Goal: Task Accomplishment & Management: Complete application form

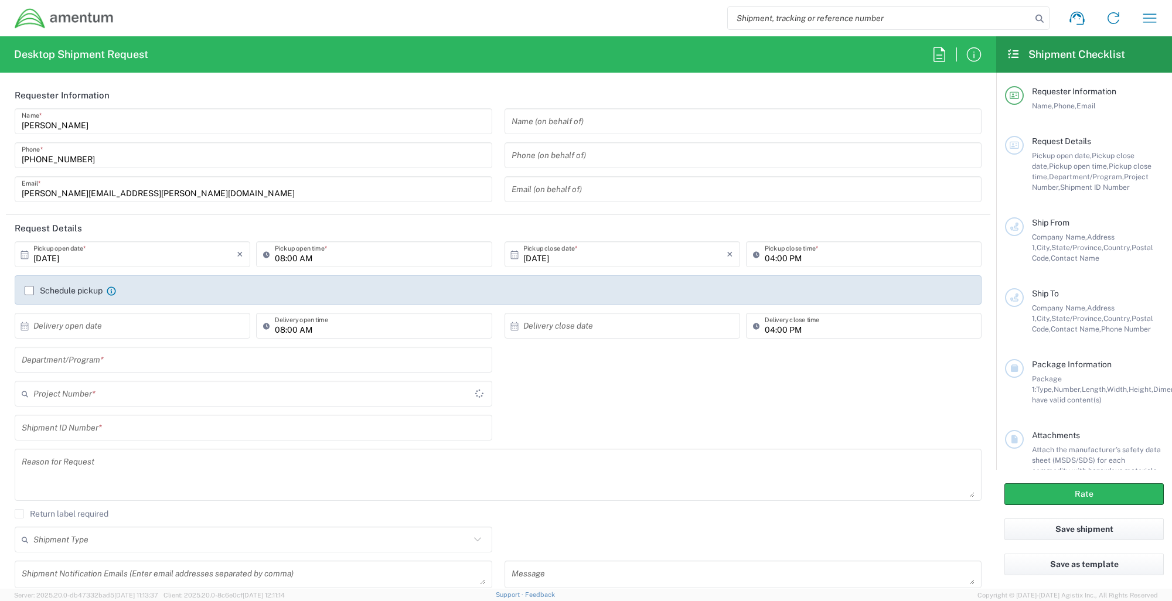
type input "United States"
type input "4914.01.00.F.2427.MNGMT"
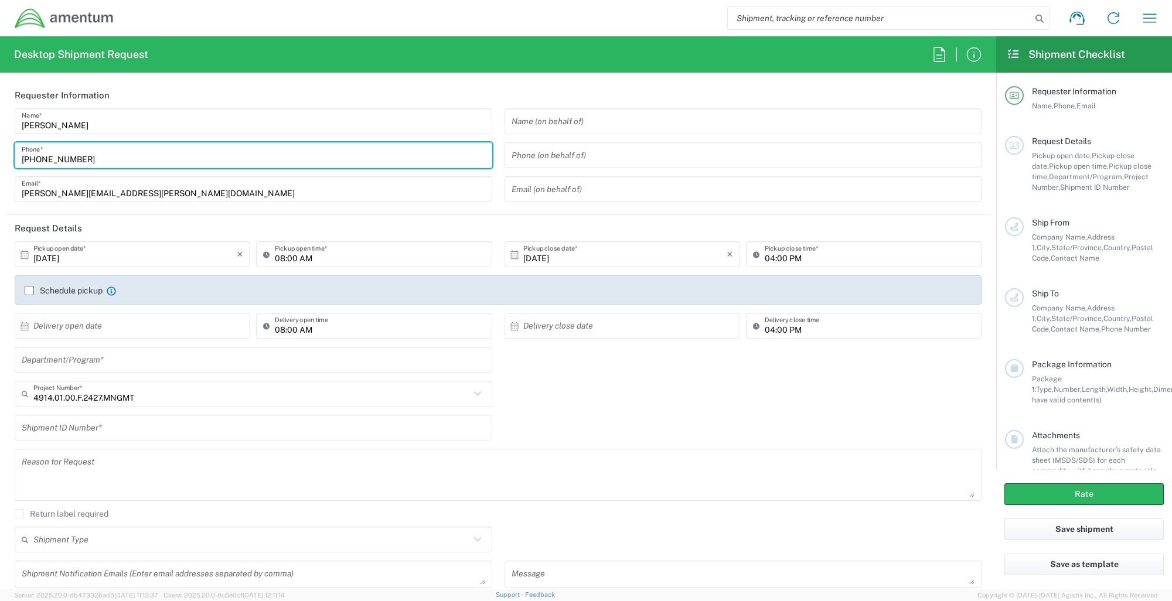
click at [103, 162] on input "619-437-0263" at bounding box center [253, 155] width 463 height 21
type input "6"
type input "858-867-9449"
click at [93, 256] on input "[DATE]" at bounding box center [134, 254] width 203 height 21
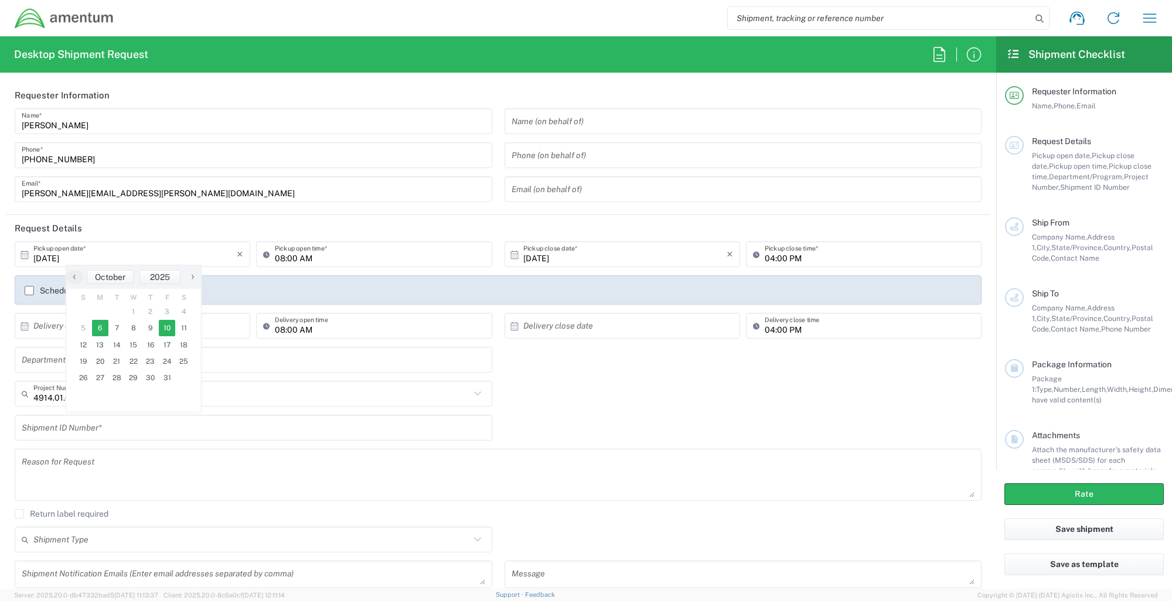
click at [164, 329] on span "10" at bounding box center [167, 328] width 17 height 16
type input "10/10/2025"
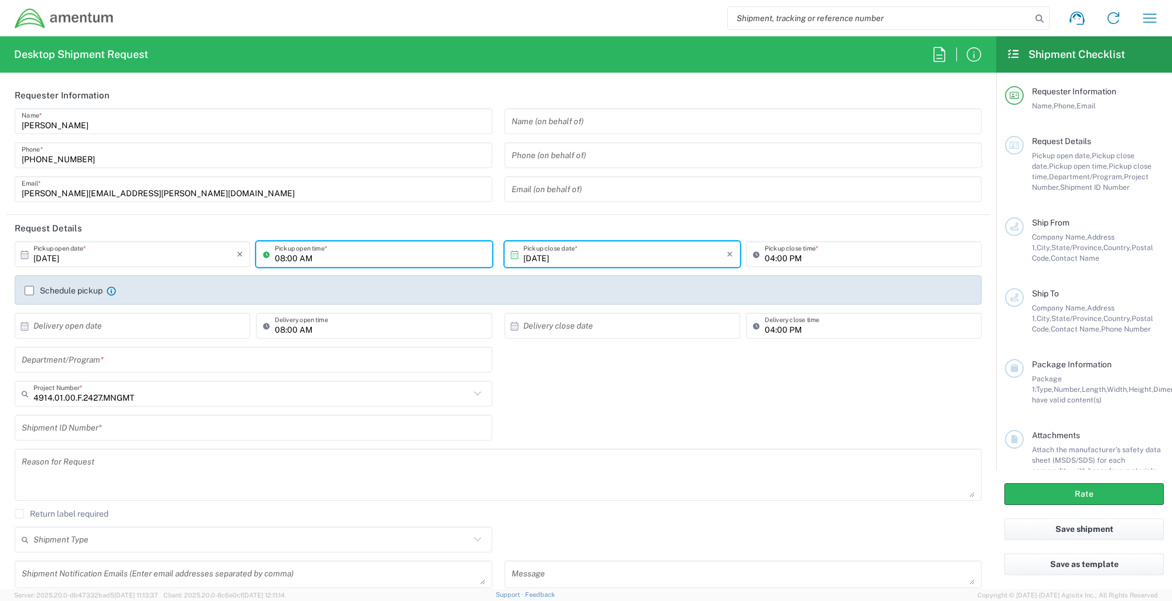
click at [356, 261] on input "08:00 AM" at bounding box center [380, 254] width 210 height 21
click at [727, 254] on icon "×" at bounding box center [730, 254] width 6 height 19
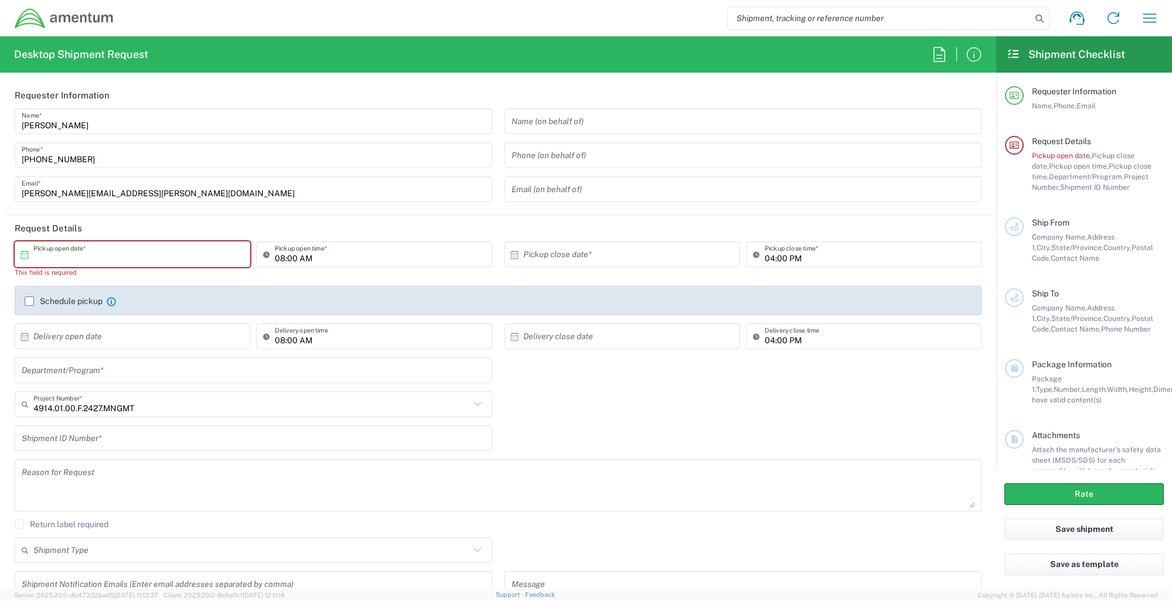
click at [204, 255] on input "text" at bounding box center [134, 254] width 203 height 21
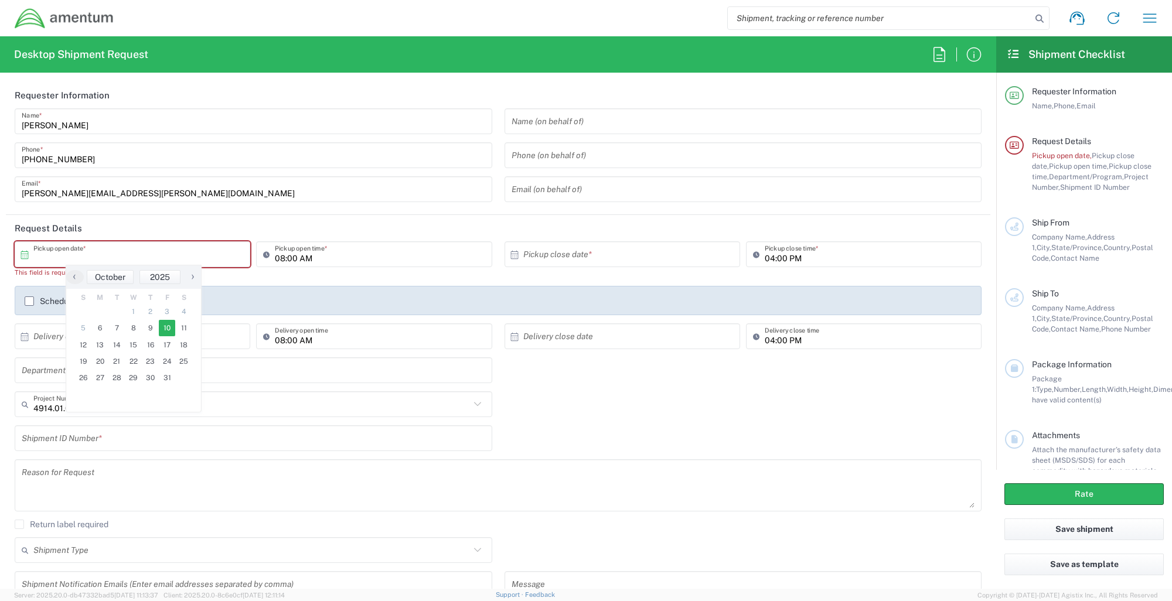
click at [166, 330] on span "10" at bounding box center [167, 328] width 17 height 16
type input "10/10/2025"
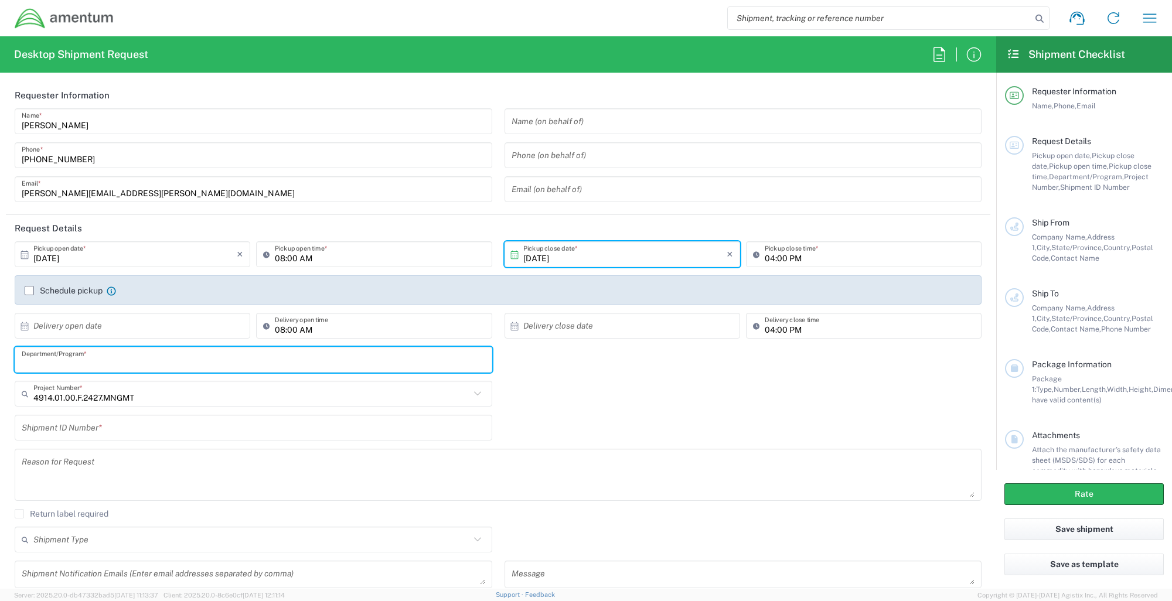
click at [186, 362] on input "text" at bounding box center [253, 360] width 463 height 21
type input "COLDS"
click at [178, 434] on input "text" at bounding box center [253, 428] width 463 height 21
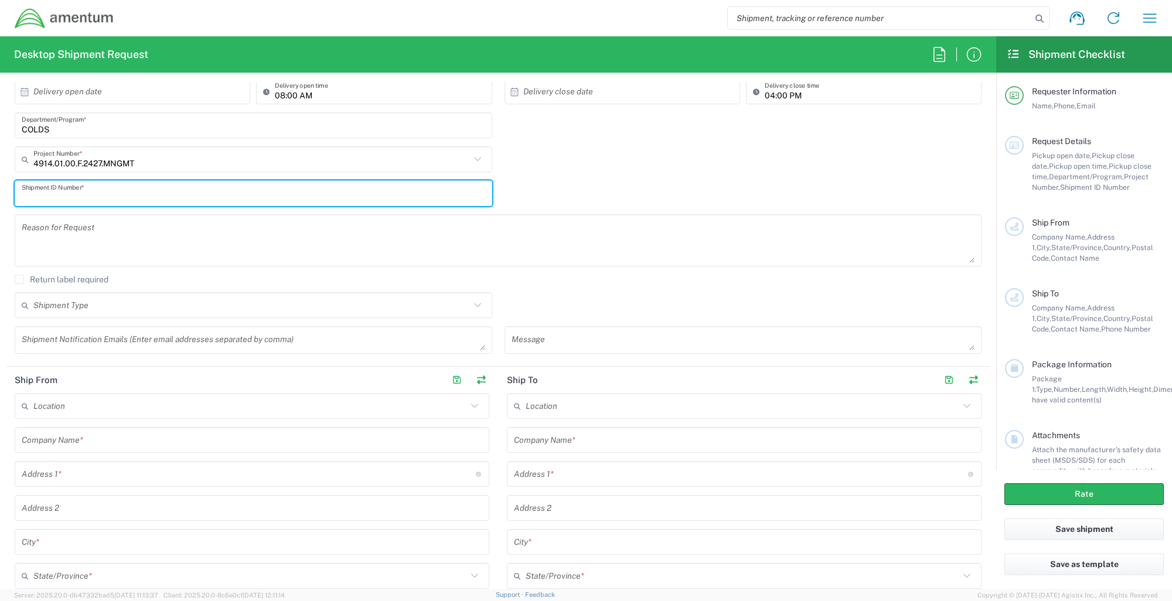
scroll to position [251, 0]
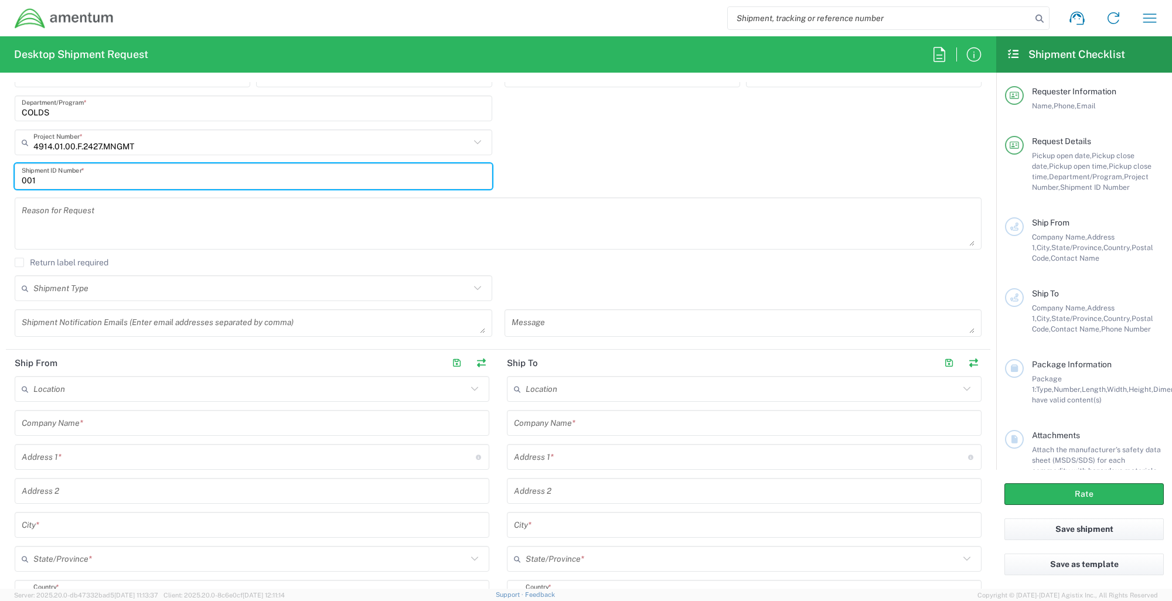
type input "001"
click at [150, 293] on input "text" at bounding box center [251, 288] width 437 height 21
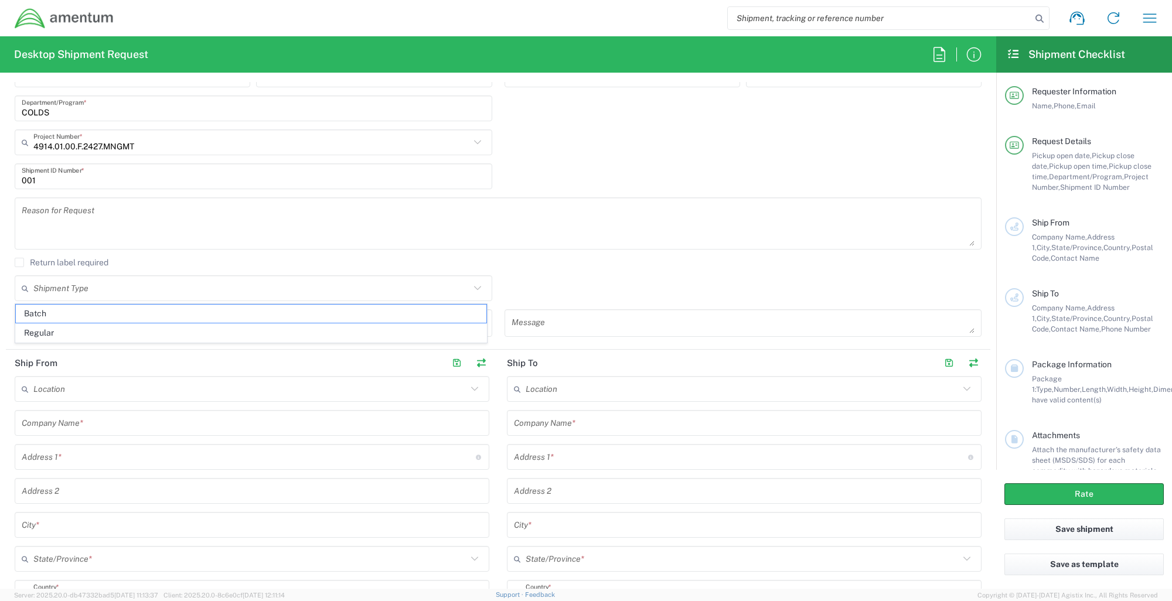
click at [711, 145] on div "4914.01.00.F.2427.MNGMT Project Number * 4914.01.00.F.2427.MNGMT 0915.E0002.02.…" at bounding box center [498, 146] width 979 height 34
click at [470, 291] on icon at bounding box center [477, 288] width 15 height 15
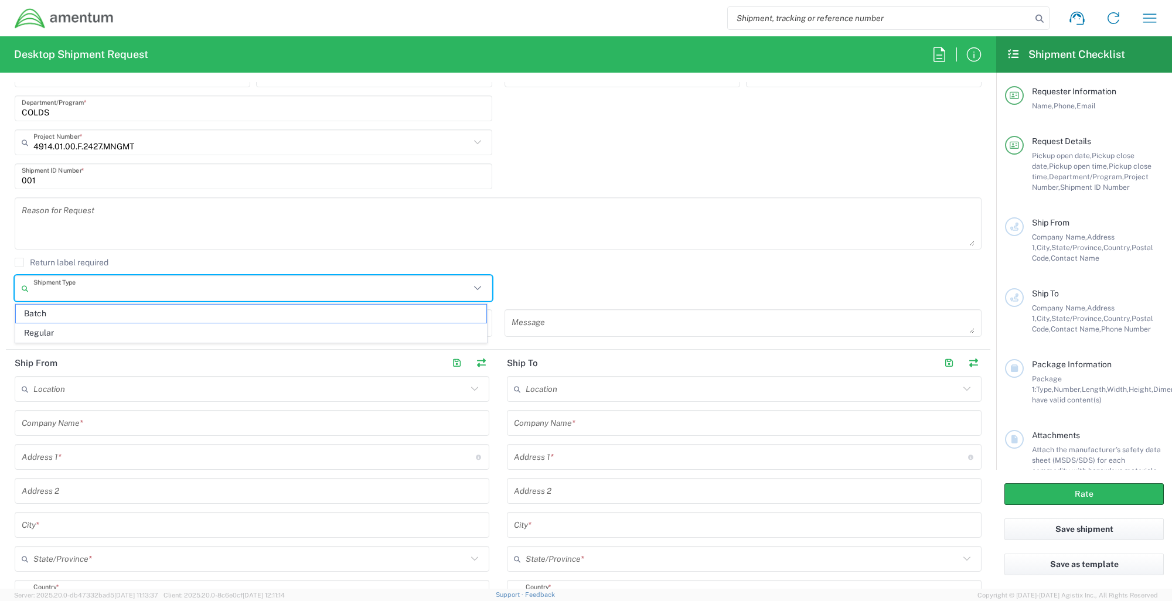
click at [492, 145] on div "4914.01.00.F.2427.MNGMT Project Number * 4914.01.00.F.2427.MNGMT 0915.E0002.02.…" at bounding box center [254, 146] width 490 height 34
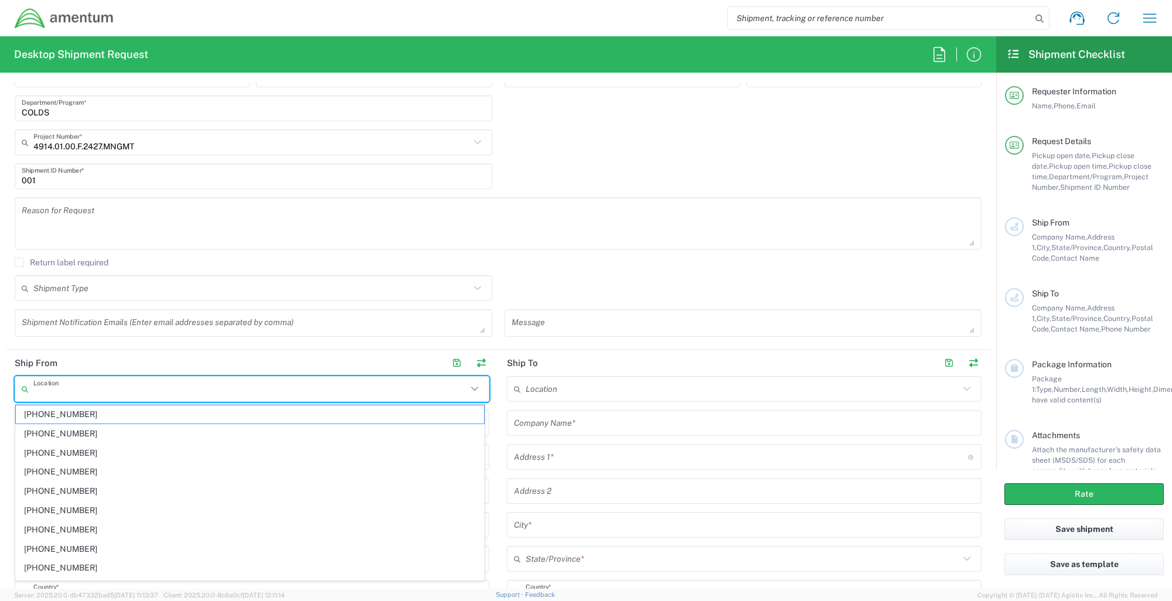
click at [98, 395] on input "text" at bounding box center [250, 389] width 434 height 21
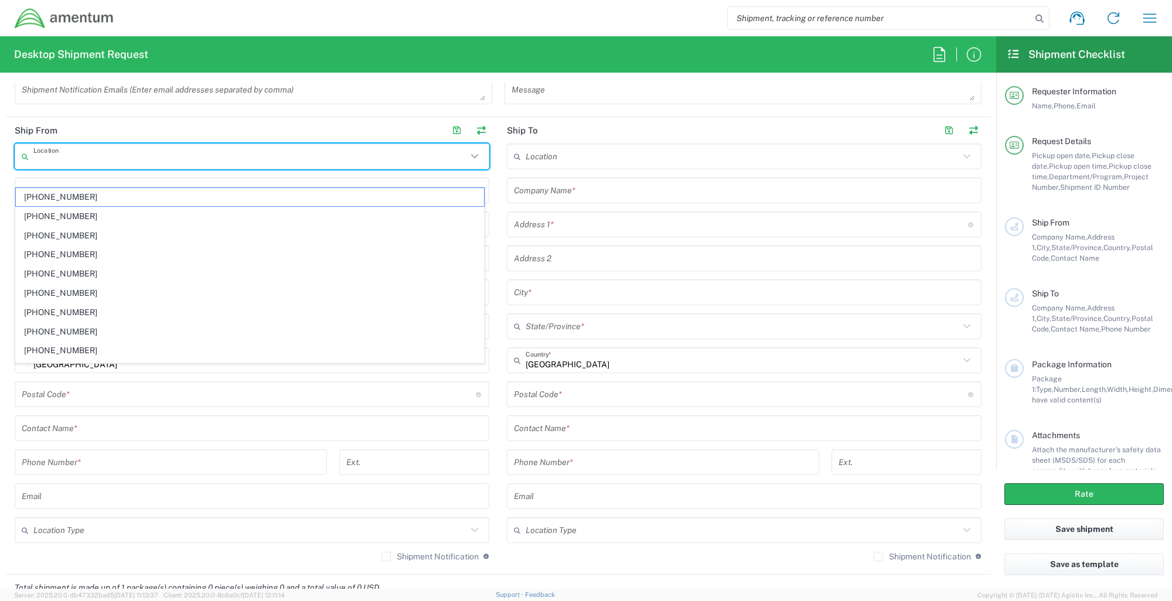
scroll to position [501, 0]
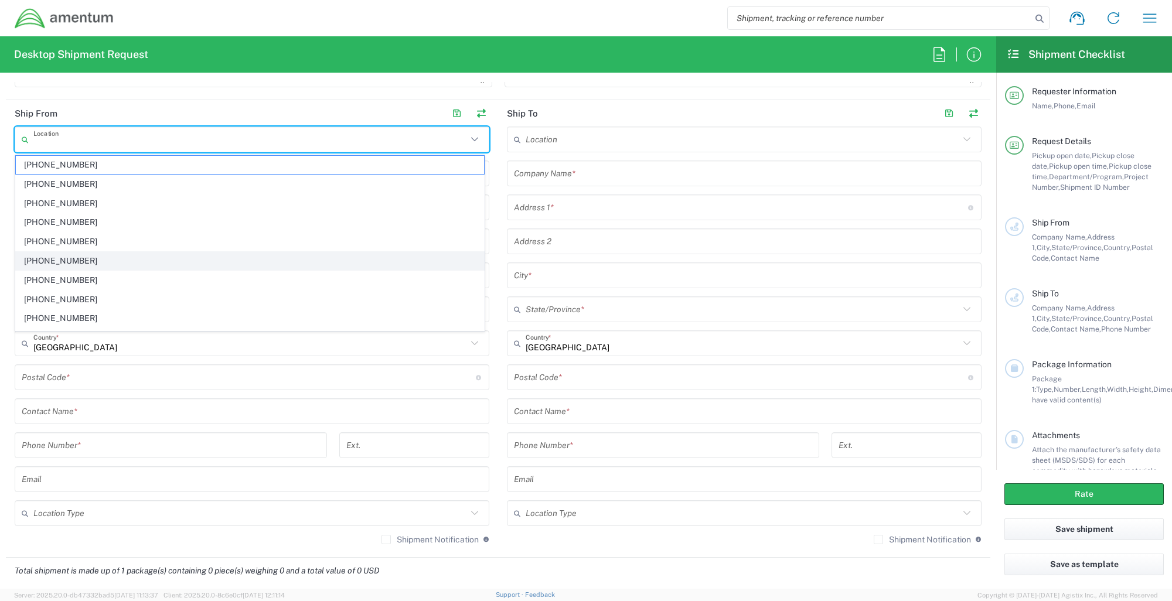
click at [226, 258] on span "[PHONE_NUMBER]" at bounding box center [250, 261] width 468 height 18
type input "[PHONE_NUMBER]"
type input "Amentum Services, Inc"
type input "20501 SENECA MEADOWS STE 300"
type input "GERMANTOWN"
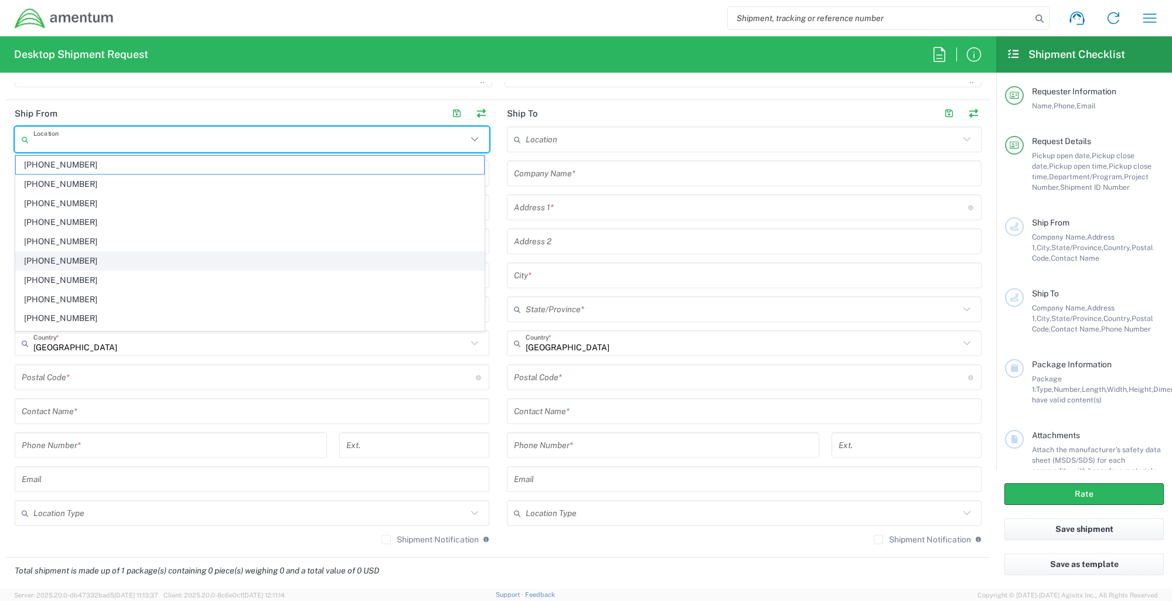
type input "[US_STATE]"
type input "20876"
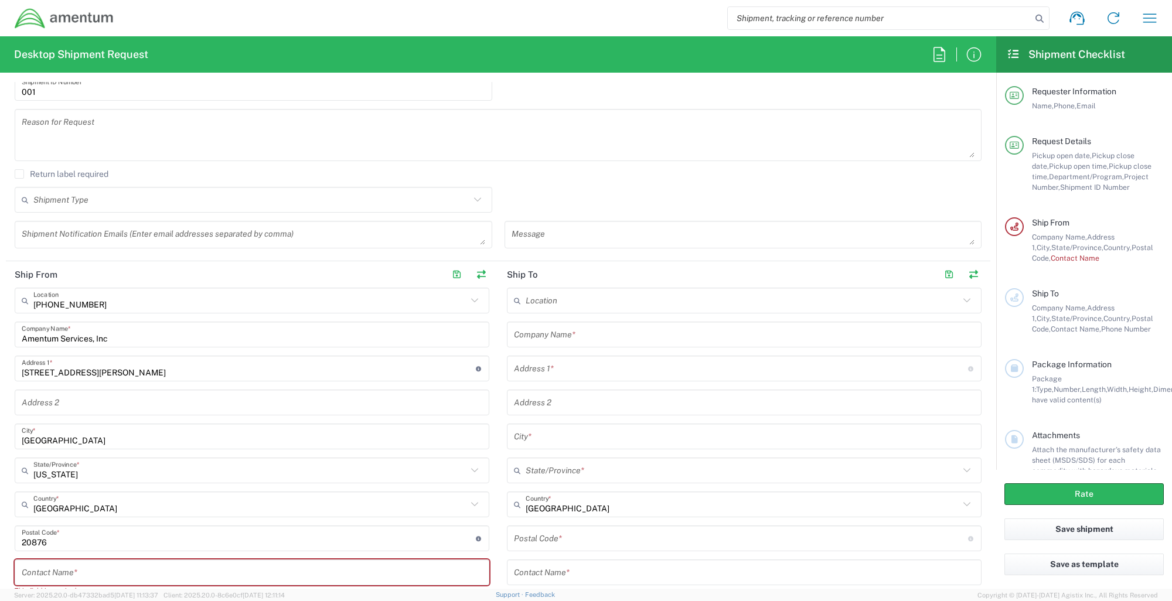
scroll to position [333, 0]
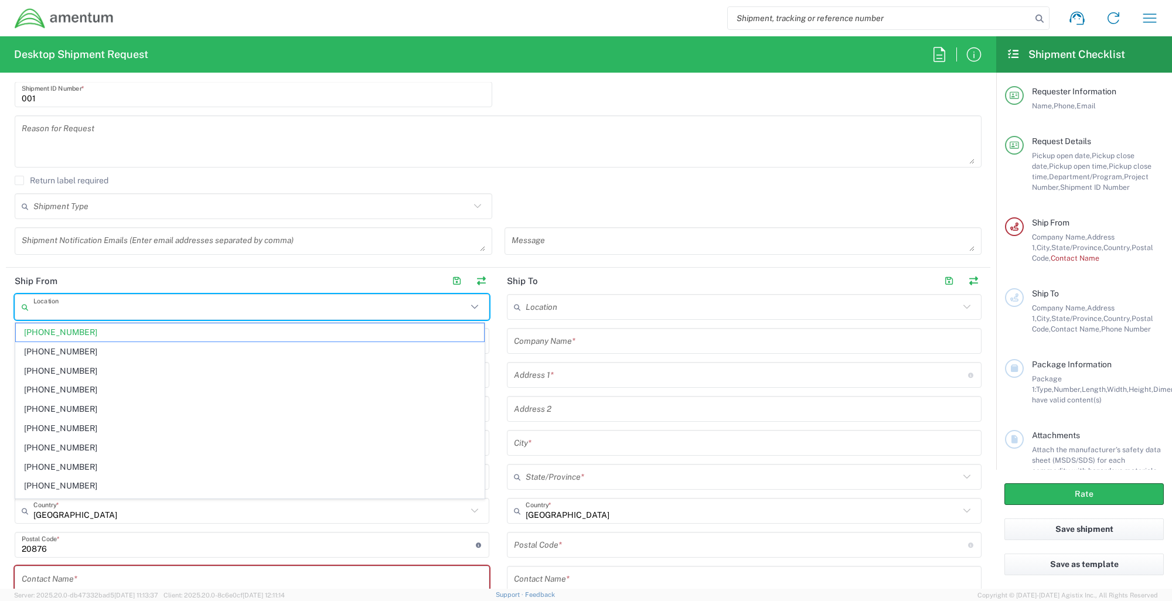
click at [125, 313] on input "text" at bounding box center [250, 307] width 434 height 21
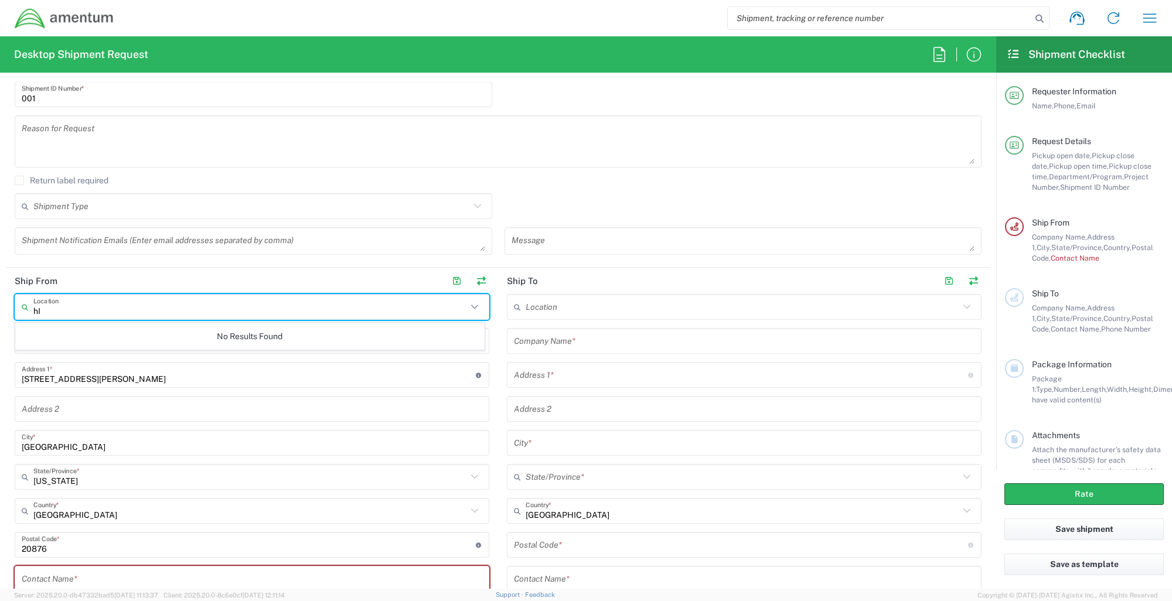
type input "h"
type input "HILTON HOMEWOOD SUITES"
click at [182, 371] on input "20501 SENECA MEADOWS STE 300" at bounding box center [249, 375] width 454 height 21
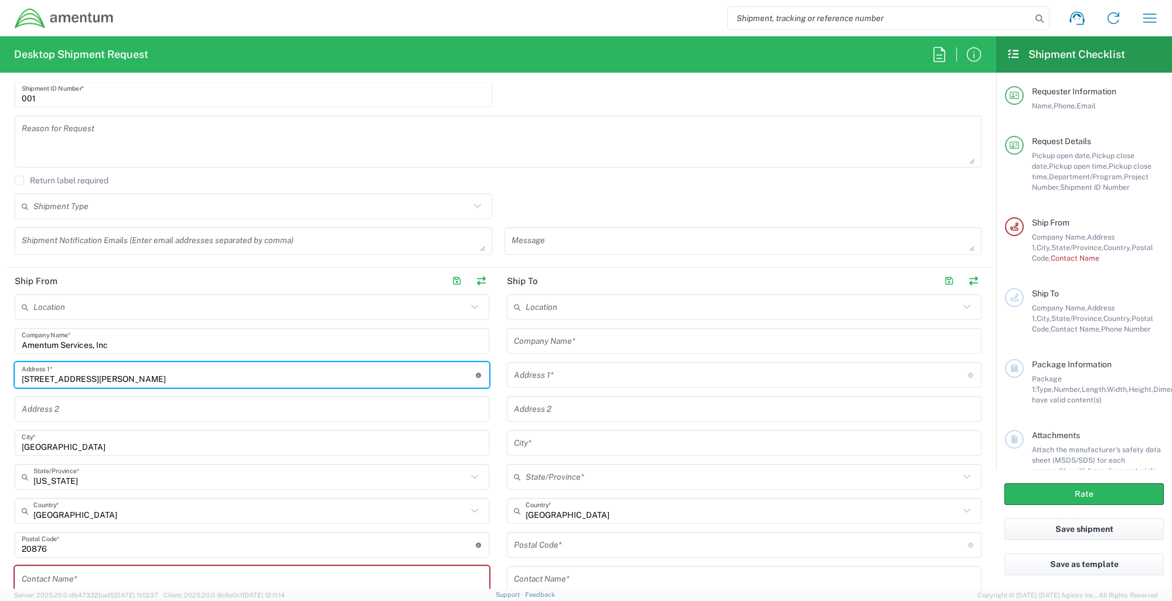
drag, startPoint x: 182, startPoint y: 371, endPoint x: 0, endPoint y: 339, distance: 184.4
click at [0, 340] on html "Shipment request Shipment tracking Shipment estimator Desktop shipment request …" at bounding box center [586, 300] width 1172 height 601
type input "H"
type input "HILTON HOMEWOOD SUITES"
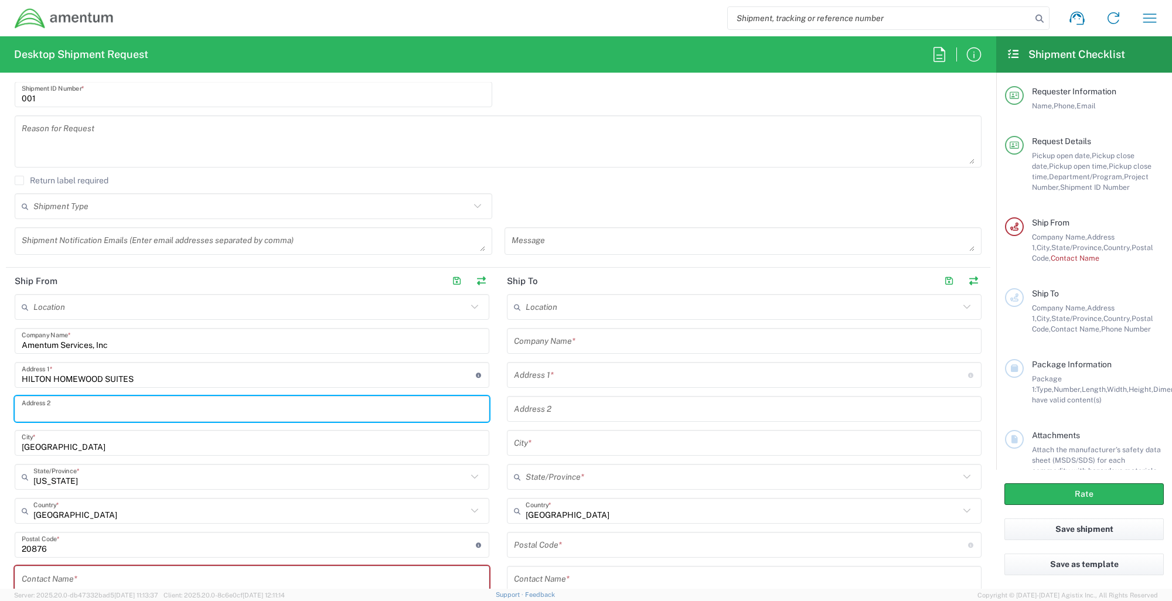
click at [78, 411] on input "text" at bounding box center [252, 409] width 461 height 21
type input "5733 CLEVELAND STREET"
click at [87, 446] on input "GERMANTOWN" at bounding box center [252, 443] width 461 height 21
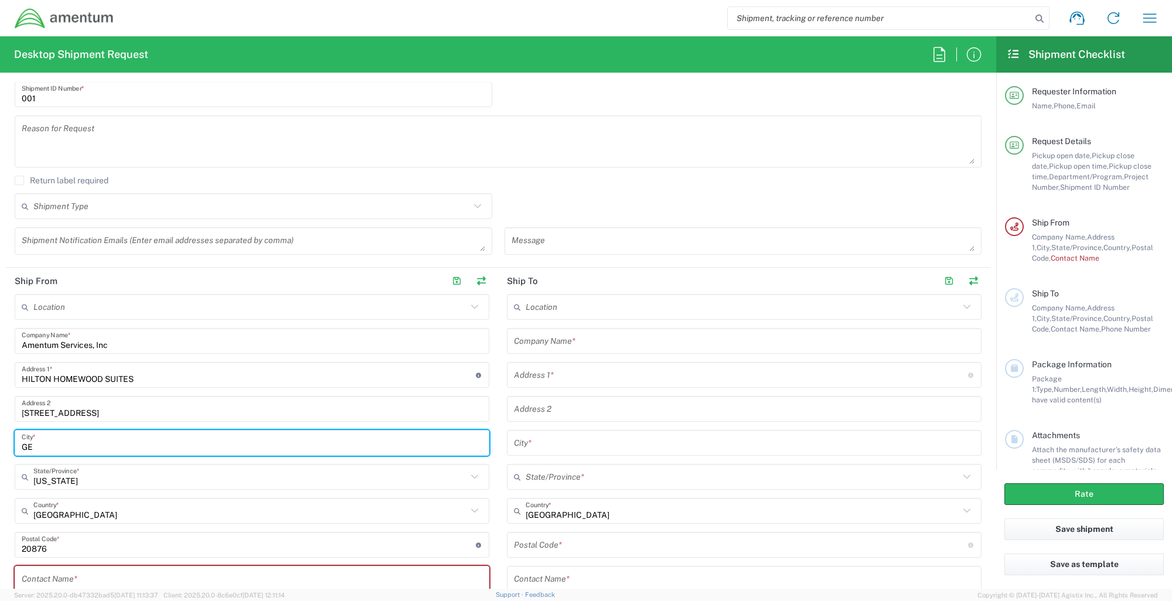
type input "G"
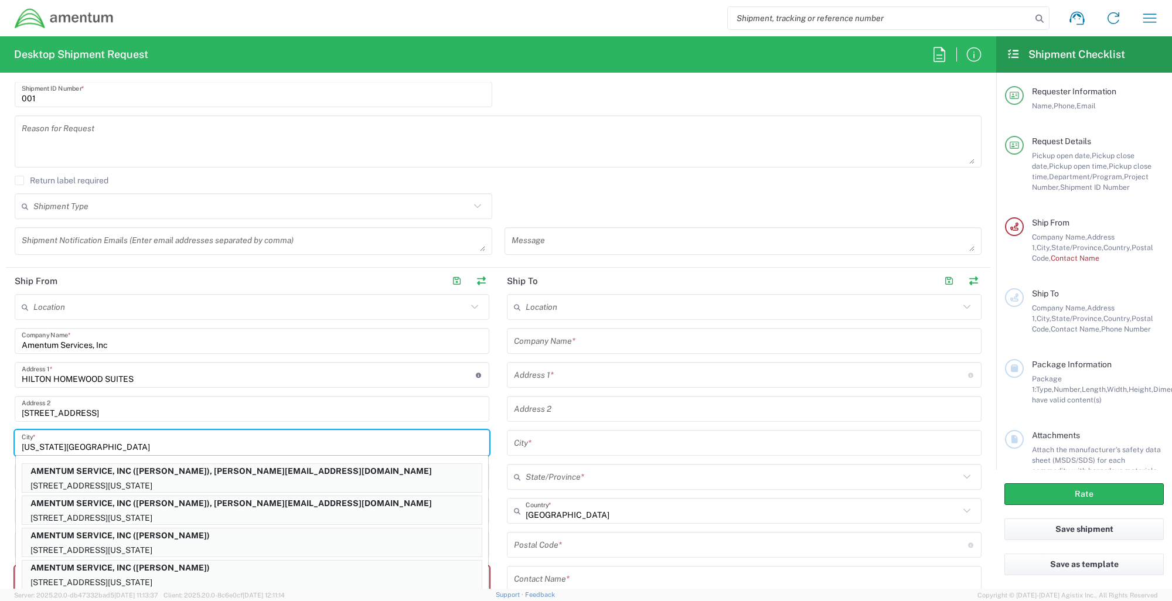
type input "VIRGINIA BEACH"
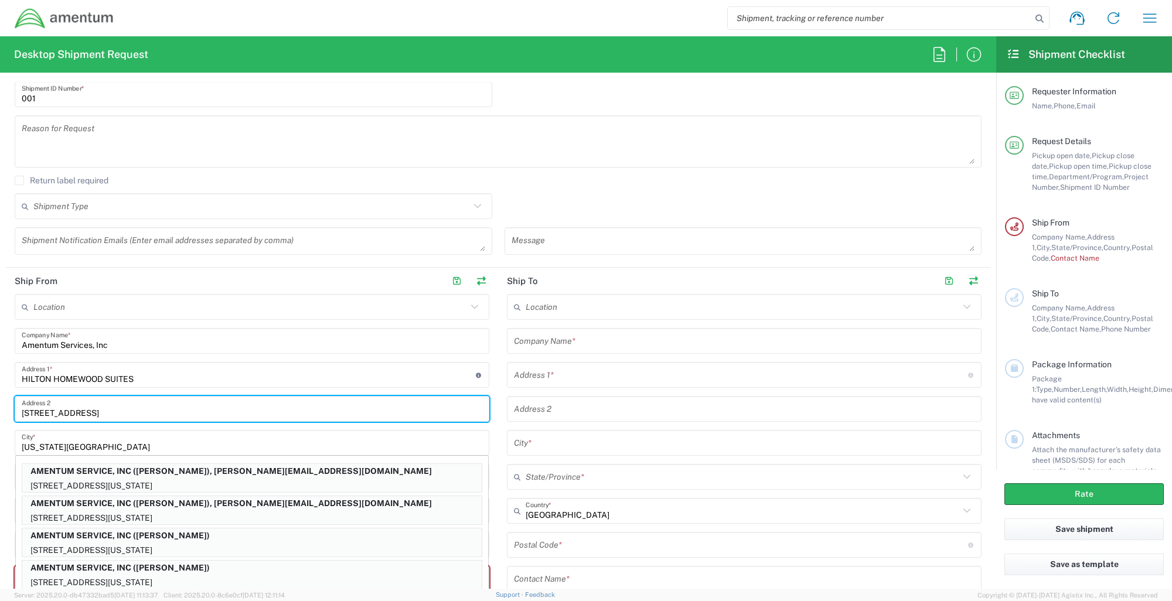
click at [197, 404] on input "5733 CLEVELAND STREET" at bounding box center [252, 409] width 461 height 21
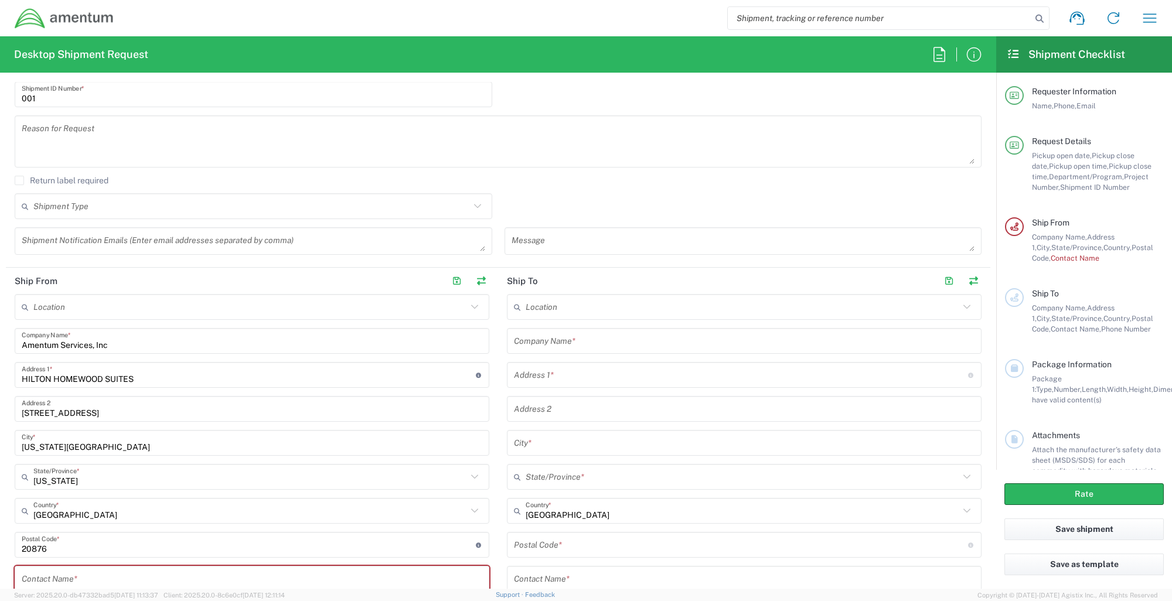
click at [471, 476] on icon at bounding box center [474, 476] width 15 height 15
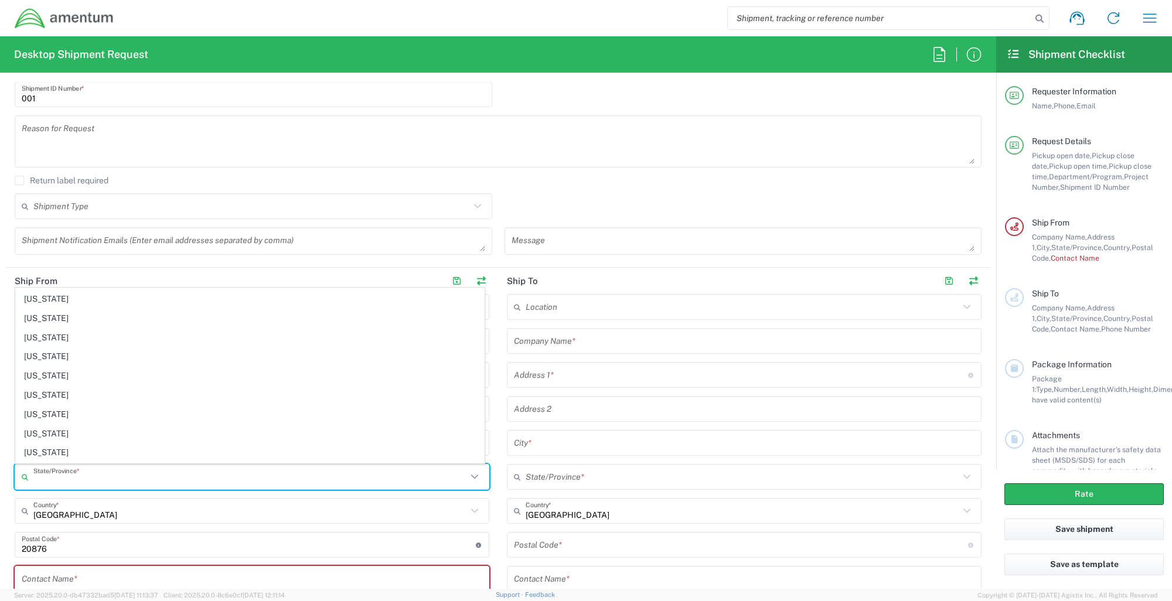
scroll to position [861, 0]
click at [63, 413] on span "[US_STATE]" at bounding box center [250, 417] width 468 height 18
type input "[US_STATE]"
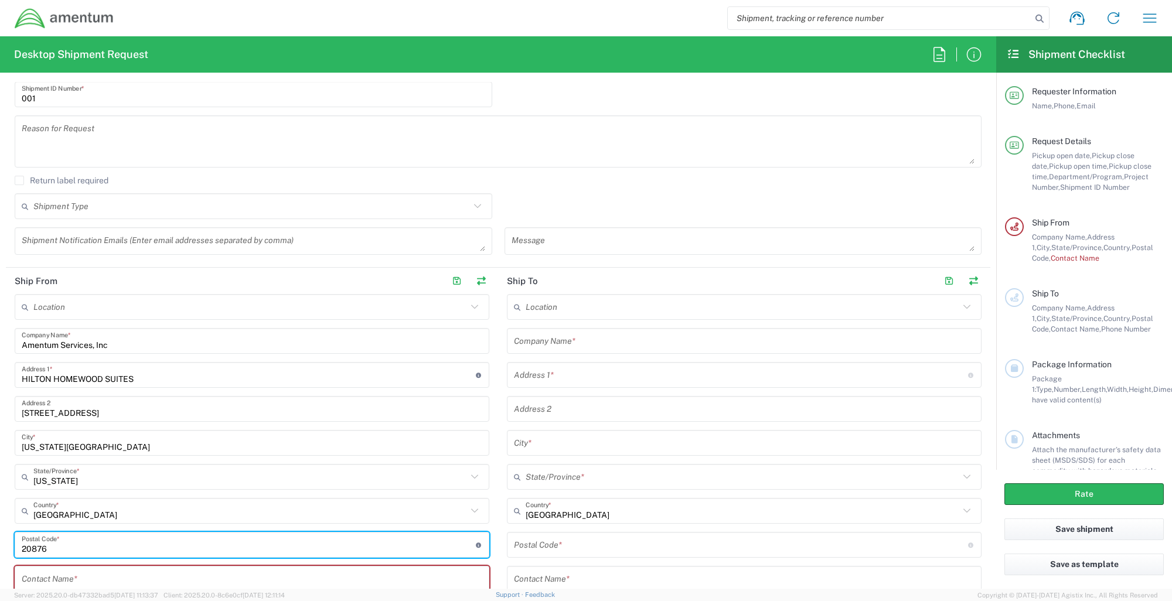
click at [95, 554] on input "undefined" at bounding box center [249, 545] width 454 height 21
type input "2"
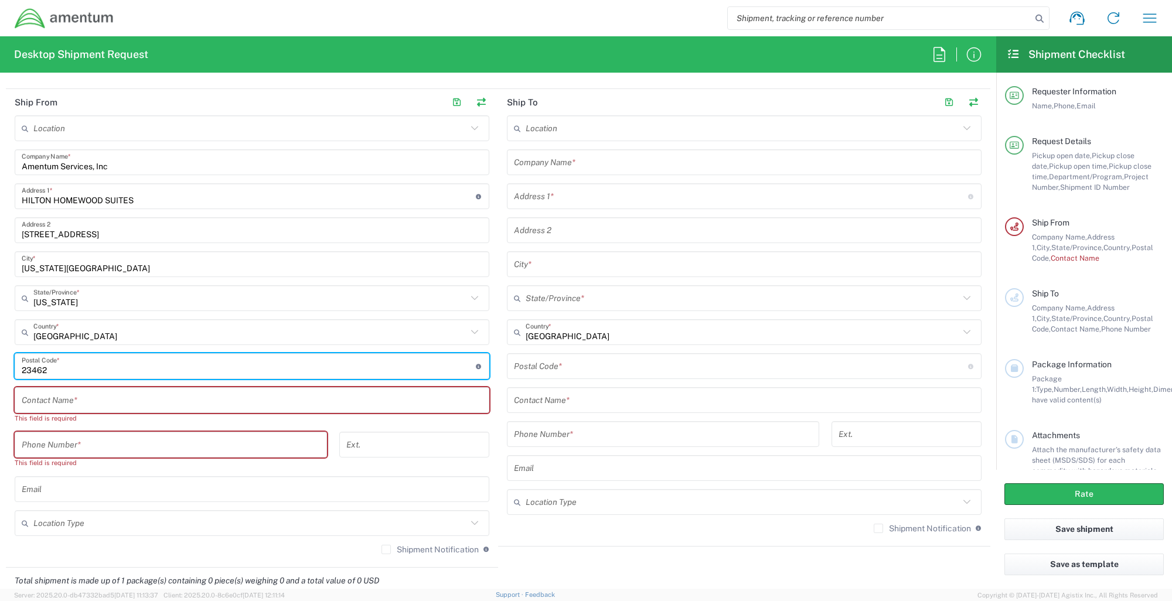
scroll to position [614, 0]
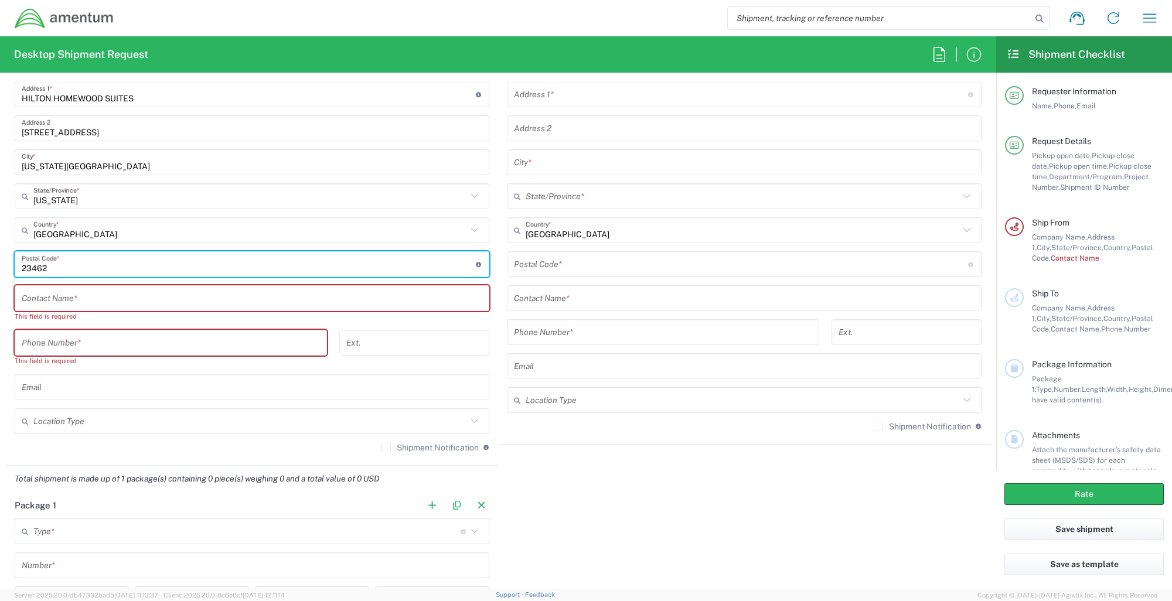
type input "23462"
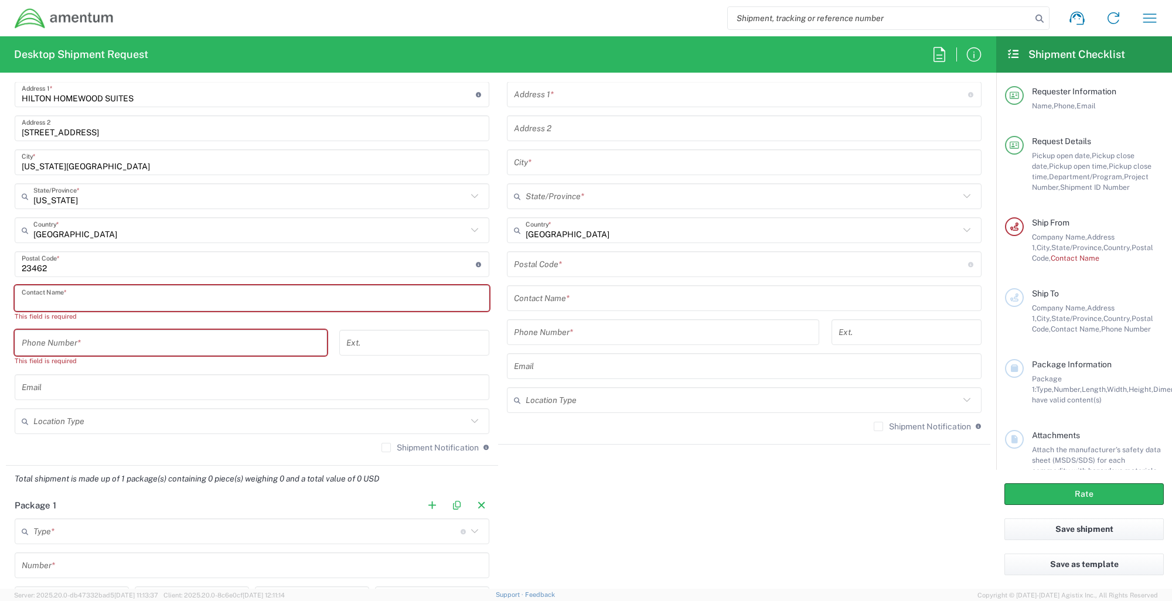
click at [127, 295] on input "text" at bounding box center [252, 298] width 461 height 21
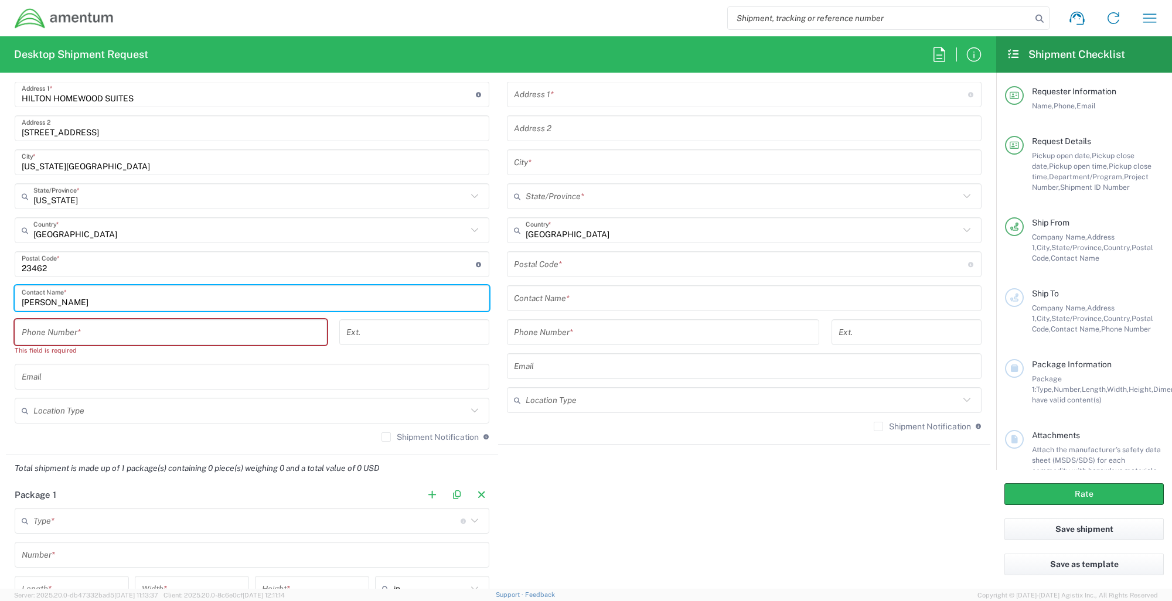
type input "MATTHEW ROWLEY"
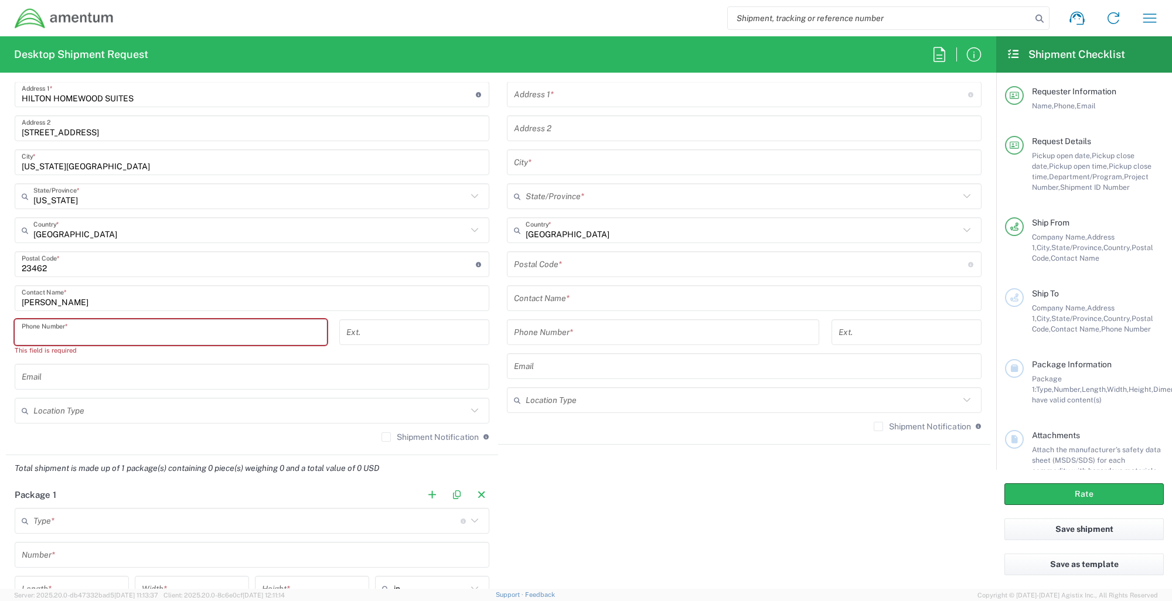
click at [136, 339] on input "tel" at bounding box center [171, 332] width 298 height 21
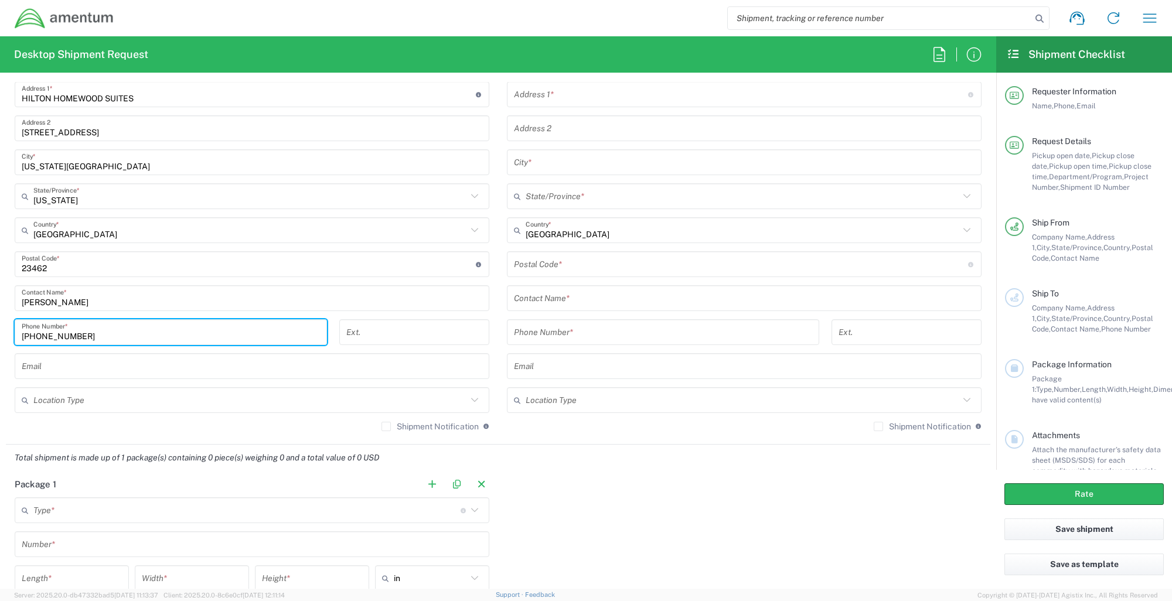
type input "757-552-0080"
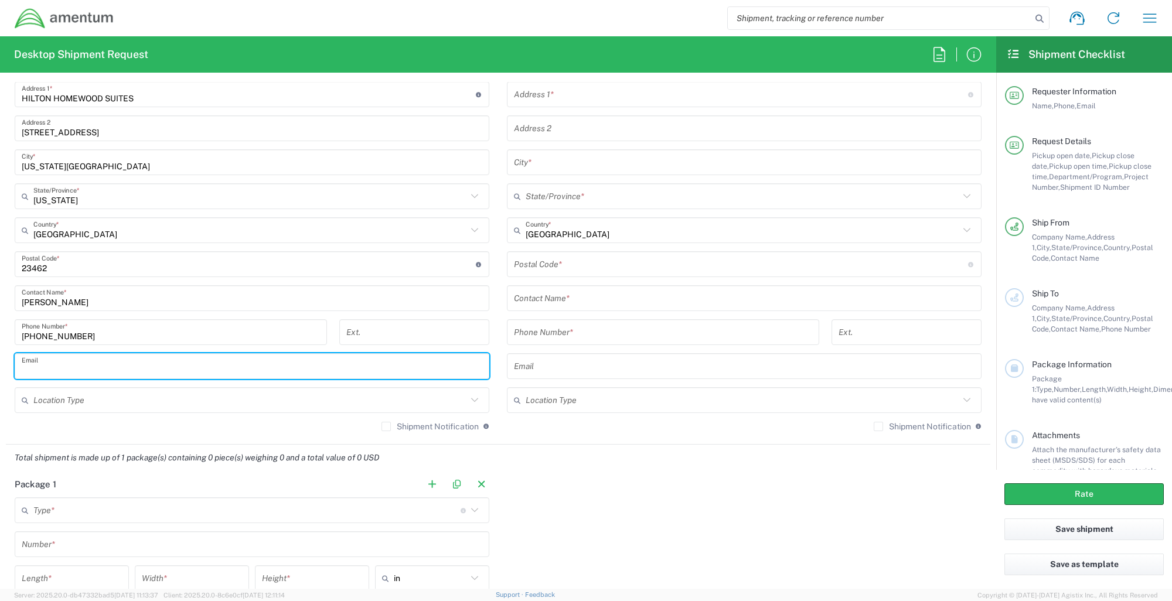
click at [133, 376] on input "text" at bounding box center [252, 366] width 461 height 21
type input "Matthew.Rowley@amentum.com"
type input "Hilton Homewood Suites"
type input "5733 Cleveland Street"
type input "Virginia Beach"
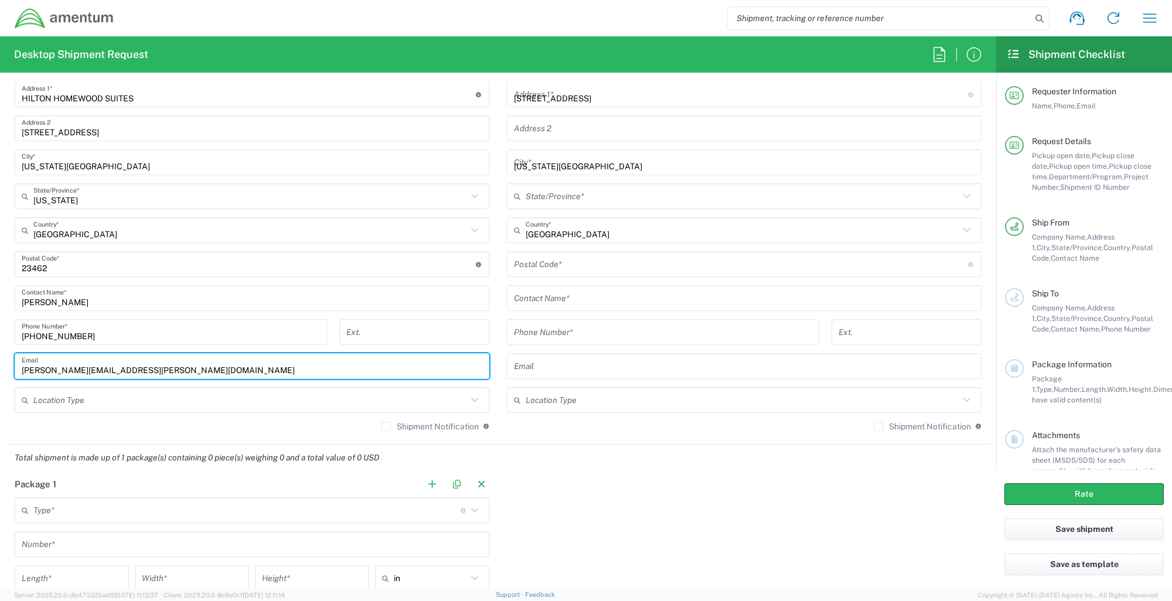
type input "[US_STATE]"
type input "23462"
type input "6199253408"
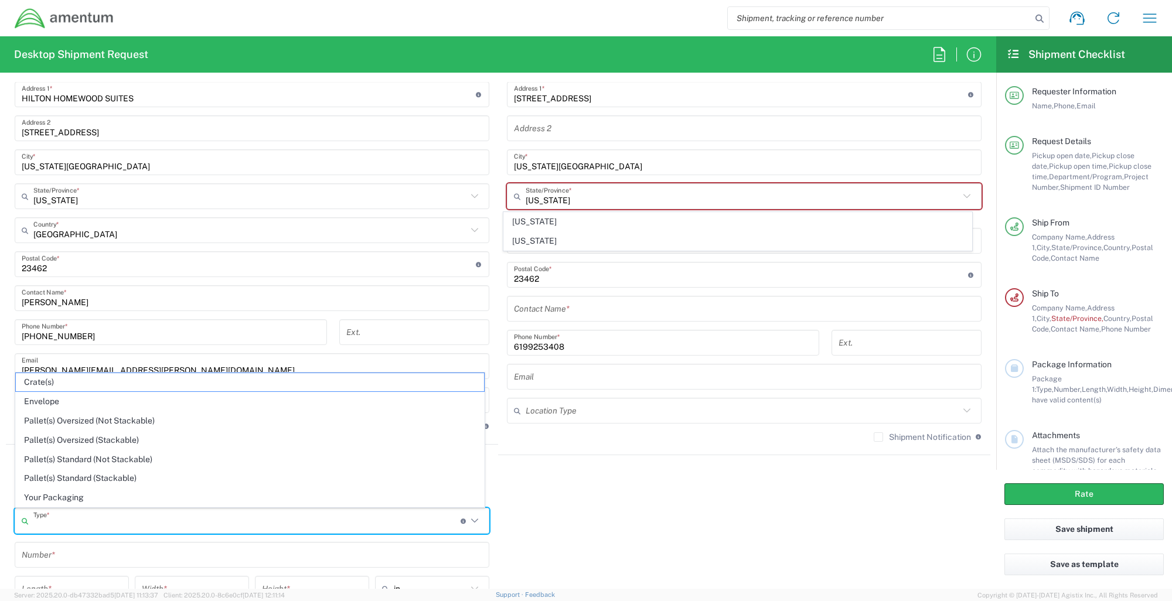
click at [91, 524] on input "text" at bounding box center [246, 521] width 427 height 21
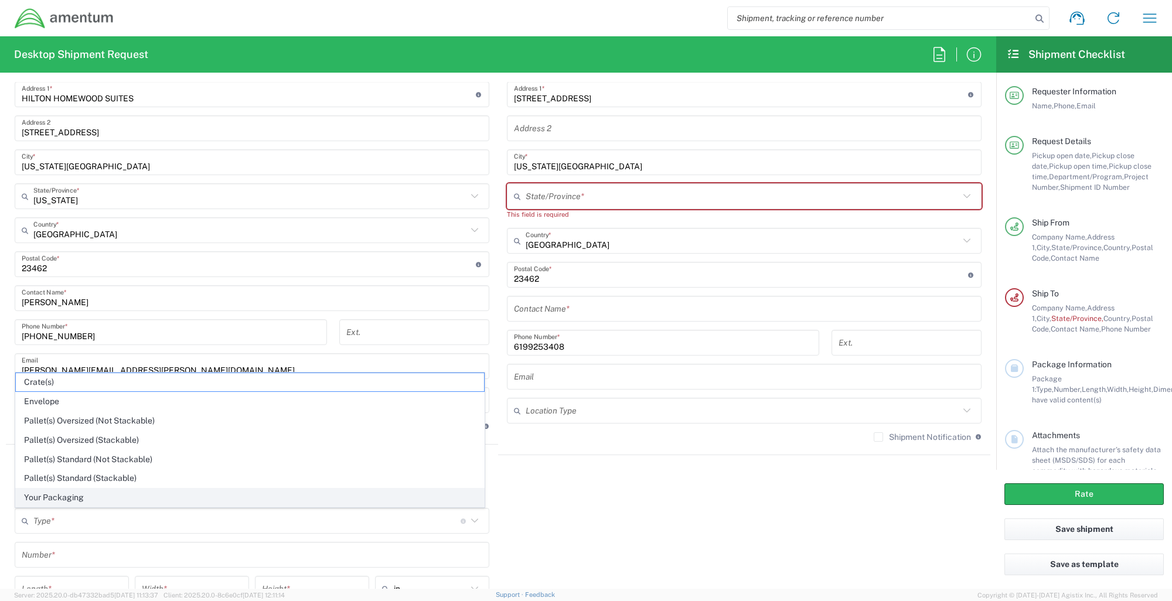
click at [72, 499] on span "Your Packaging" at bounding box center [250, 498] width 468 height 18
type input "Your Packaging"
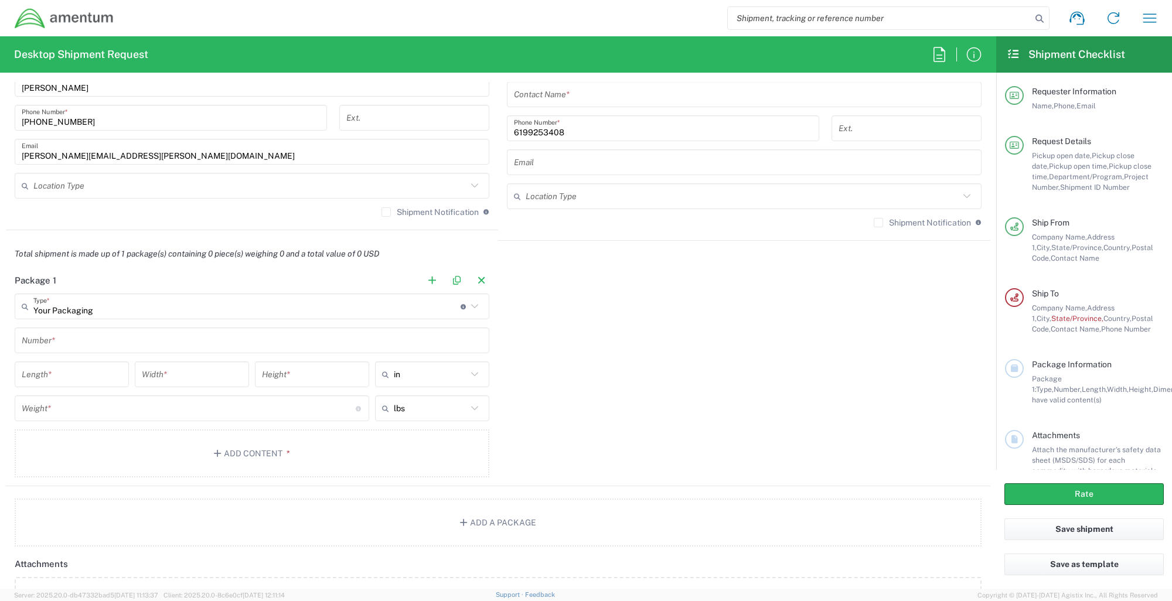
scroll to position [843, 0]
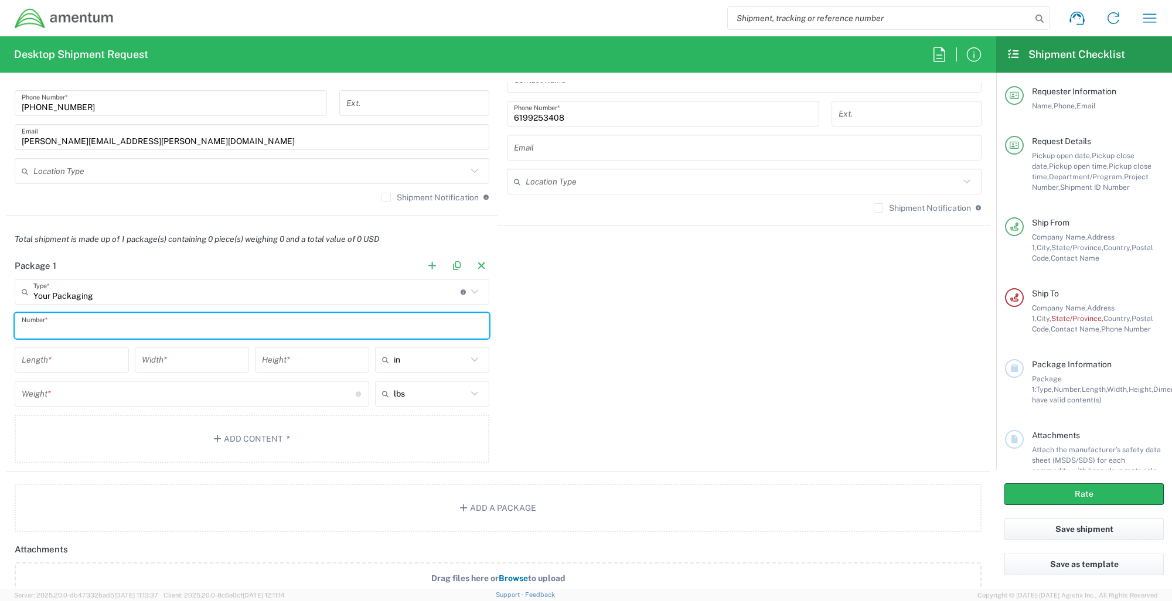
click at [98, 330] on input "text" at bounding box center [252, 326] width 461 height 21
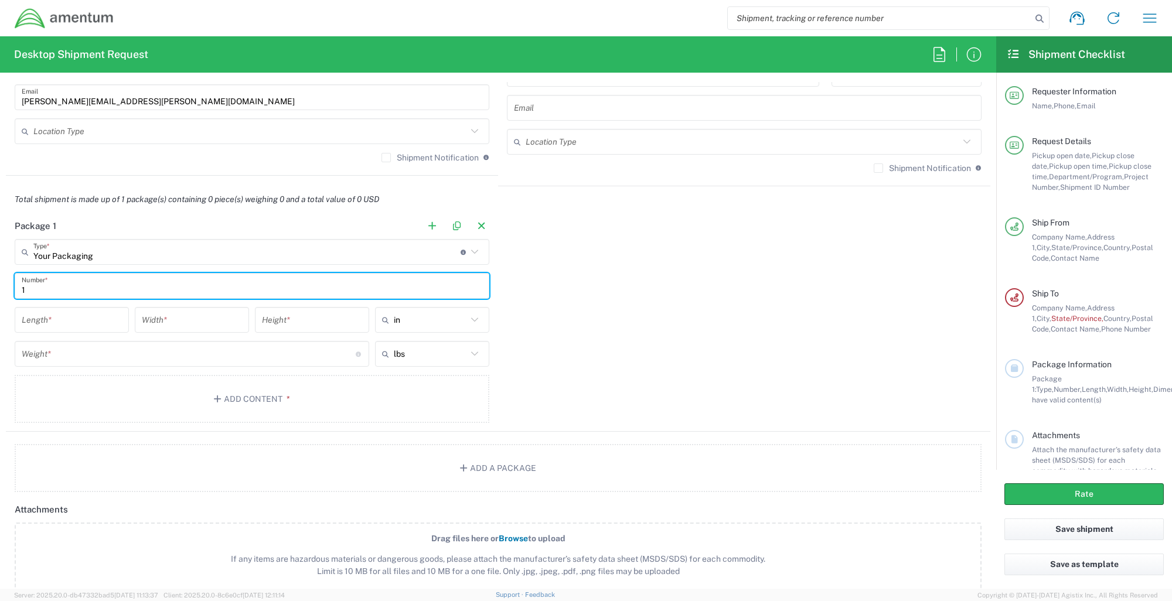
scroll to position [902, 0]
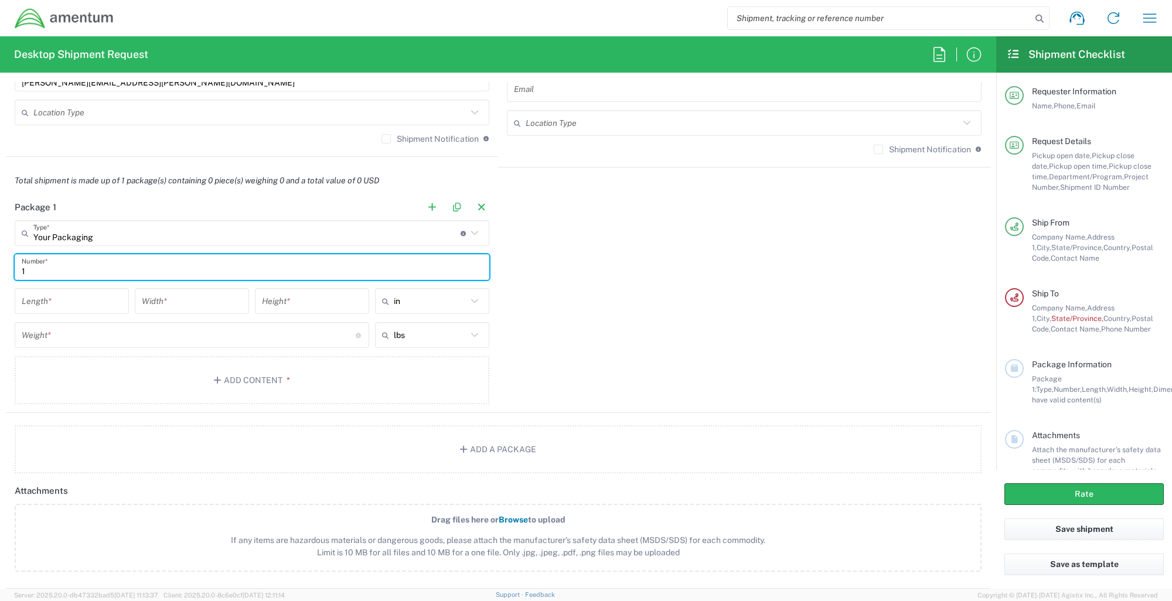
type input "1"
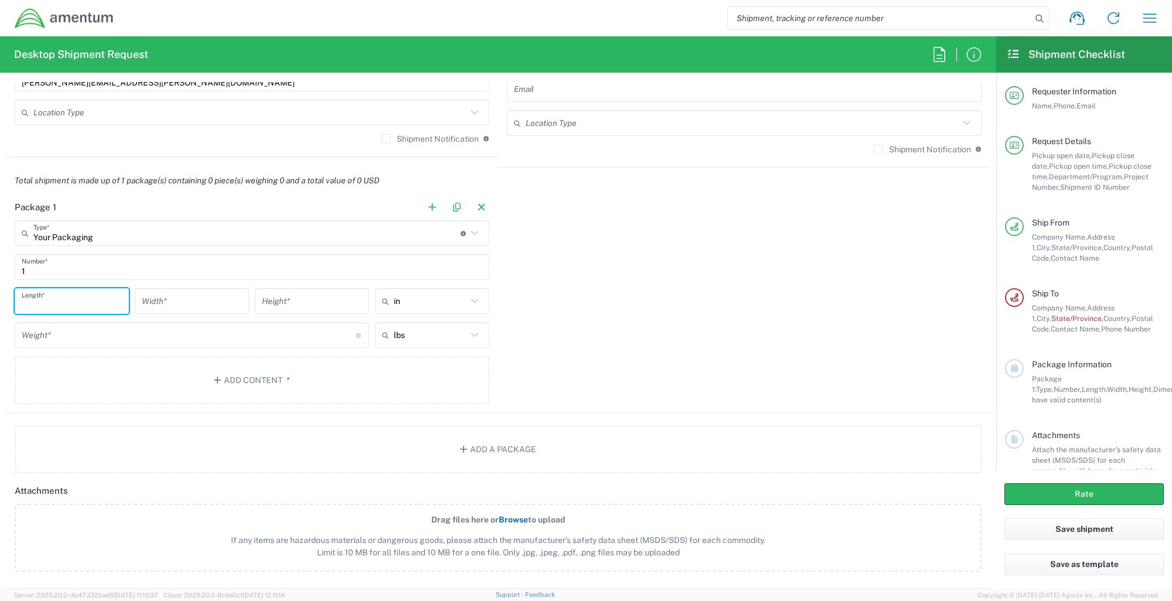
click at [66, 305] on input "number" at bounding box center [72, 301] width 100 height 21
type input "16"
click at [152, 308] on input "number" at bounding box center [192, 301] width 100 height 21
type input "12"
click at [294, 309] on input "number" at bounding box center [312, 301] width 100 height 21
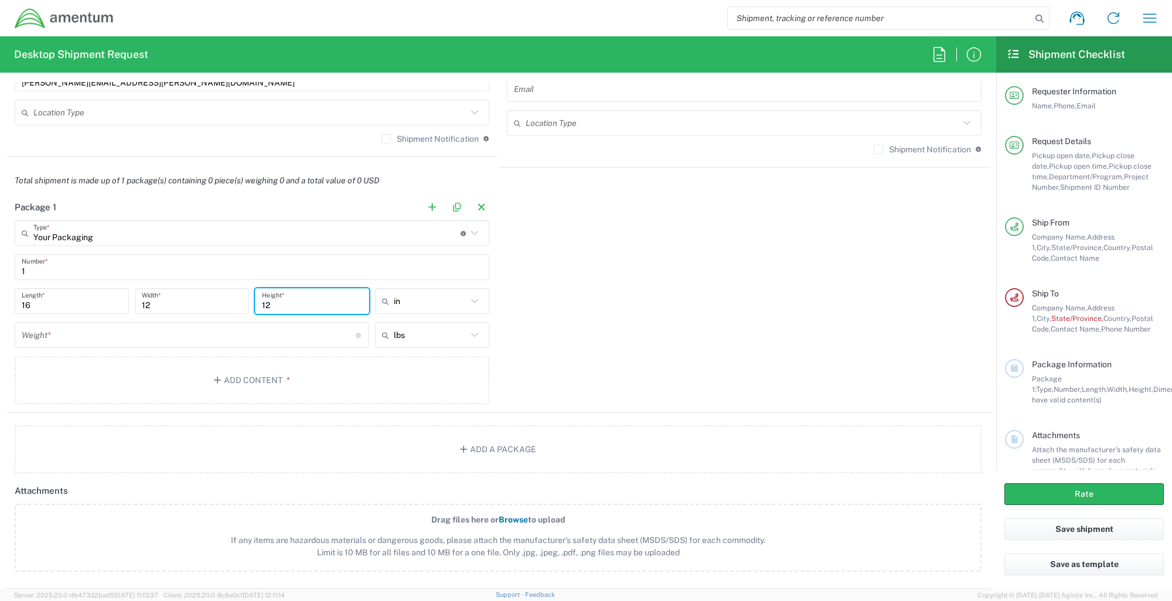
type input "12"
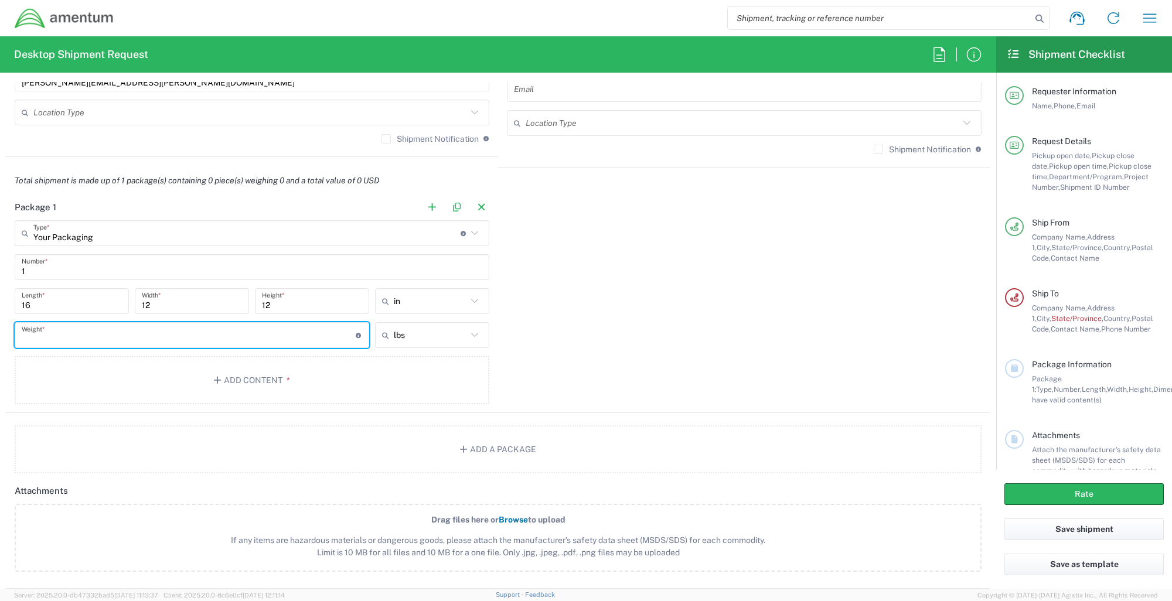
click at [90, 341] on input "number" at bounding box center [189, 335] width 334 height 21
type input "37.0"
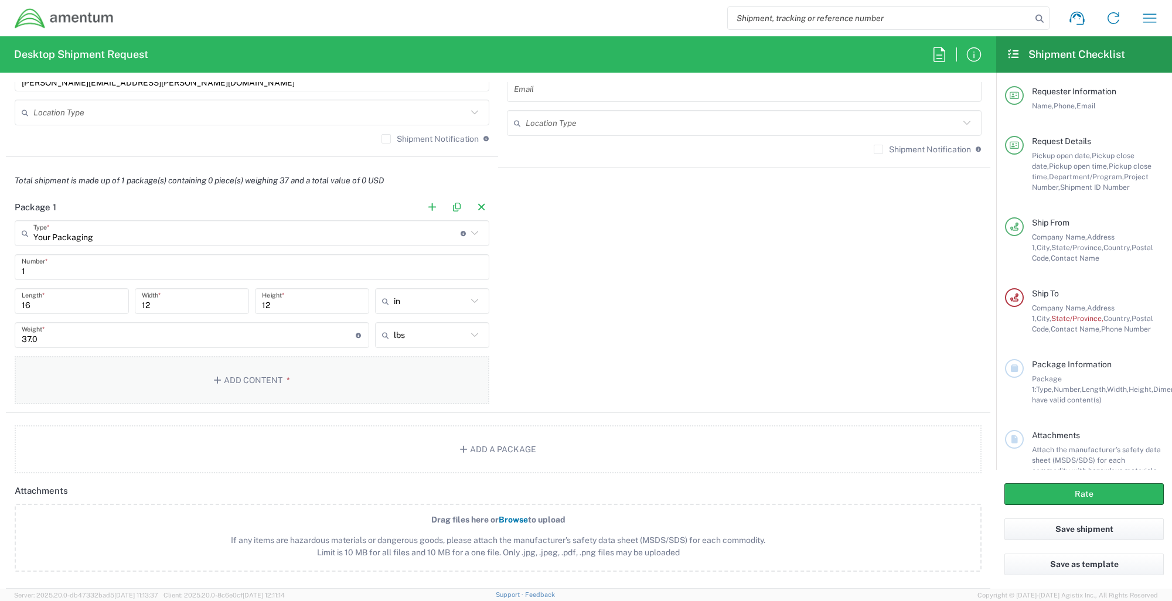
click at [265, 384] on button "Add Content *" at bounding box center [252, 380] width 475 height 48
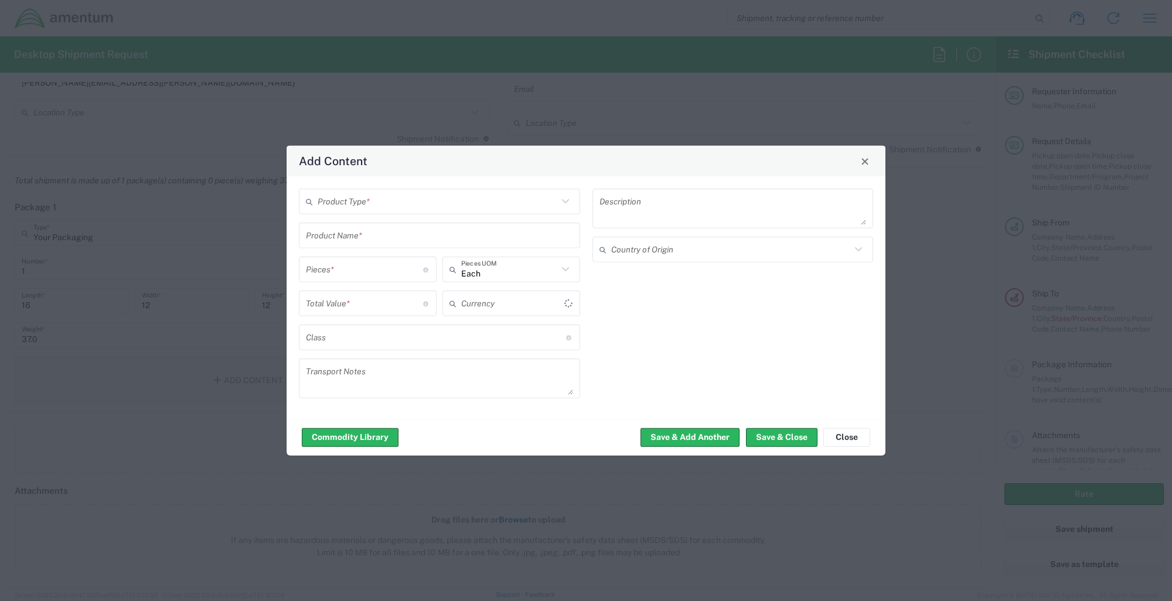
type input "US Dollar"
click at [567, 202] on icon at bounding box center [564, 201] width 7 height 4
click at [383, 245] on span "General Commodity" at bounding box center [439, 246] width 279 height 18
type input "General Commodity"
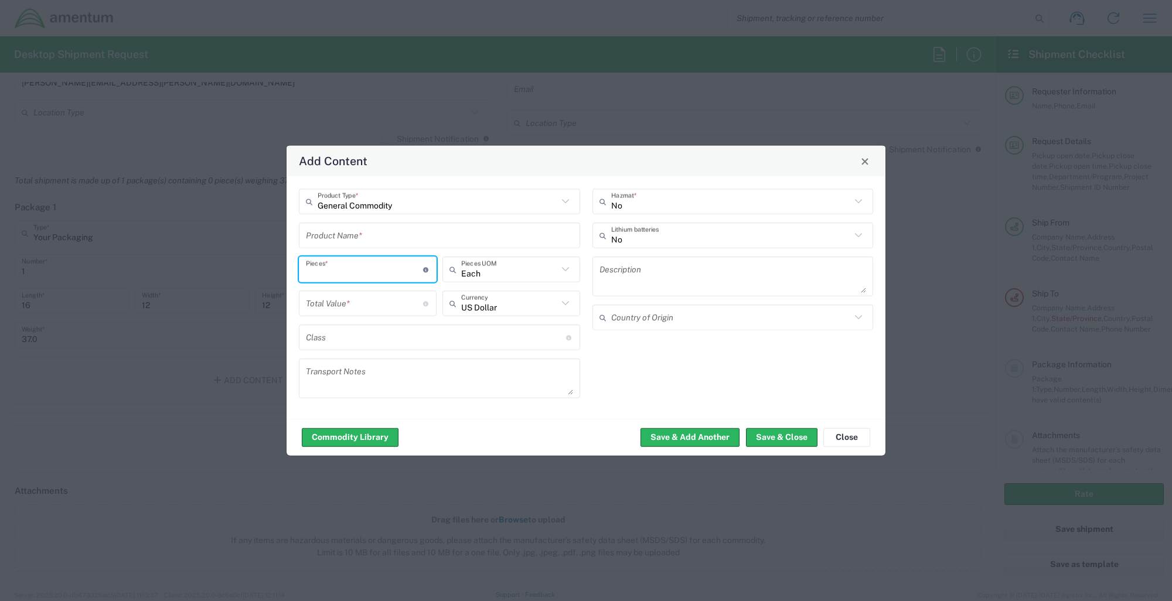
click at [367, 267] on input "number" at bounding box center [364, 269] width 117 height 21
type input "24"
click at [388, 308] on input "number" at bounding box center [364, 303] width 117 height 21
type input "300.00"
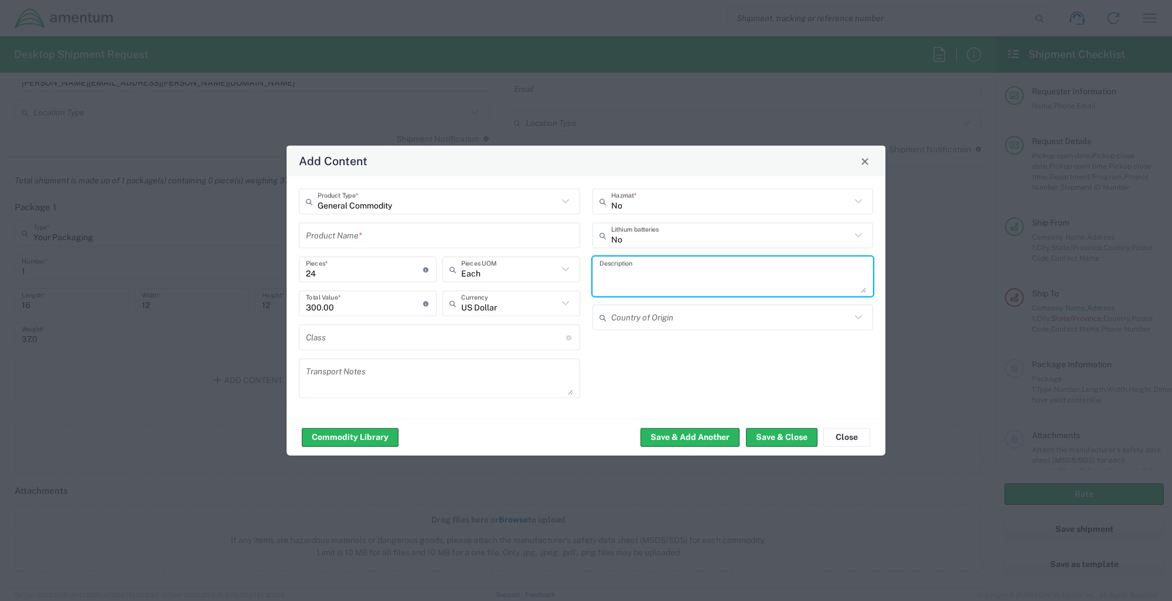
click at [643, 275] on textarea at bounding box center [732, 276] width 267 height 33
type textarea "US NAVY TRAINING MATERIALS"
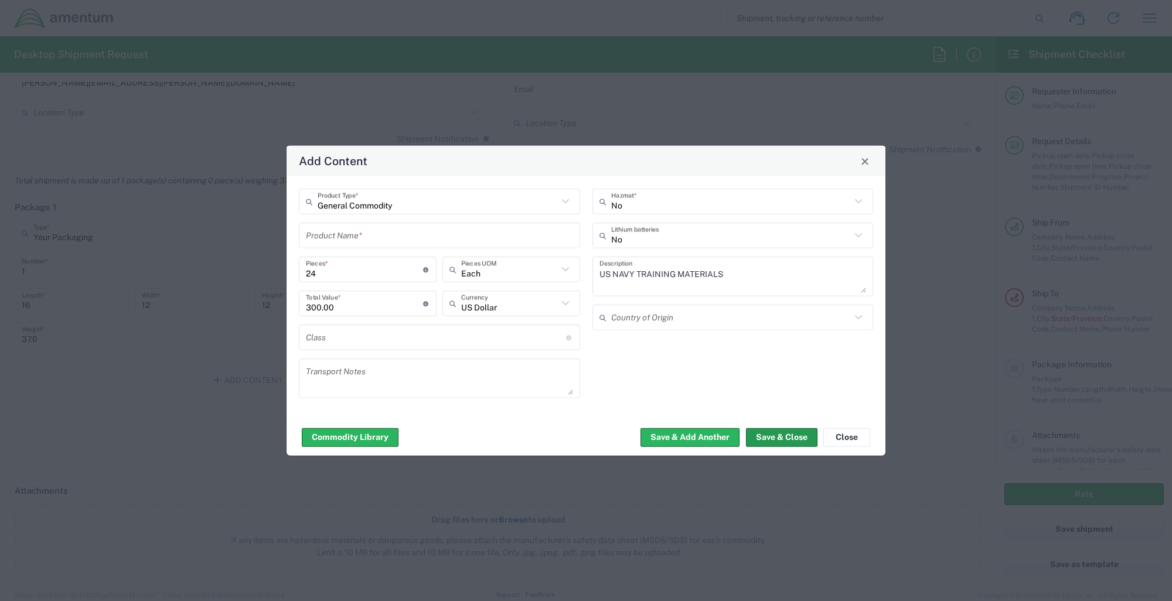
click at [768, 436] on button "Save & Close" at bounding box center [781, 437] width 71 height 19
type input "300"
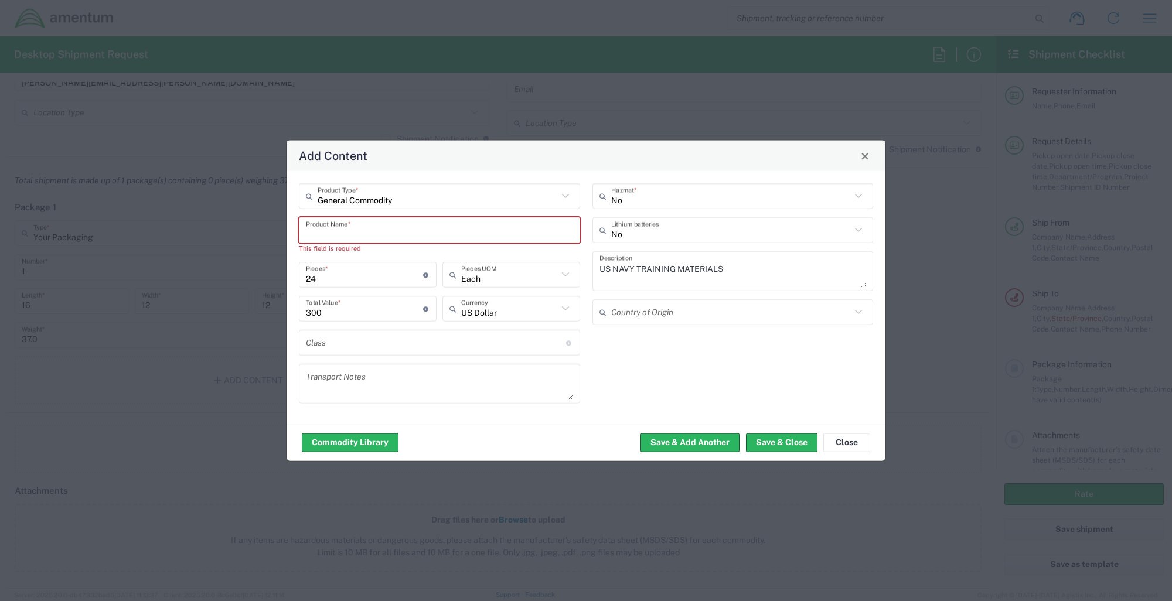
click at [410, 226] on input "text" at bounding box center [439, 230] width 267 height 21
type input "General Commodity"
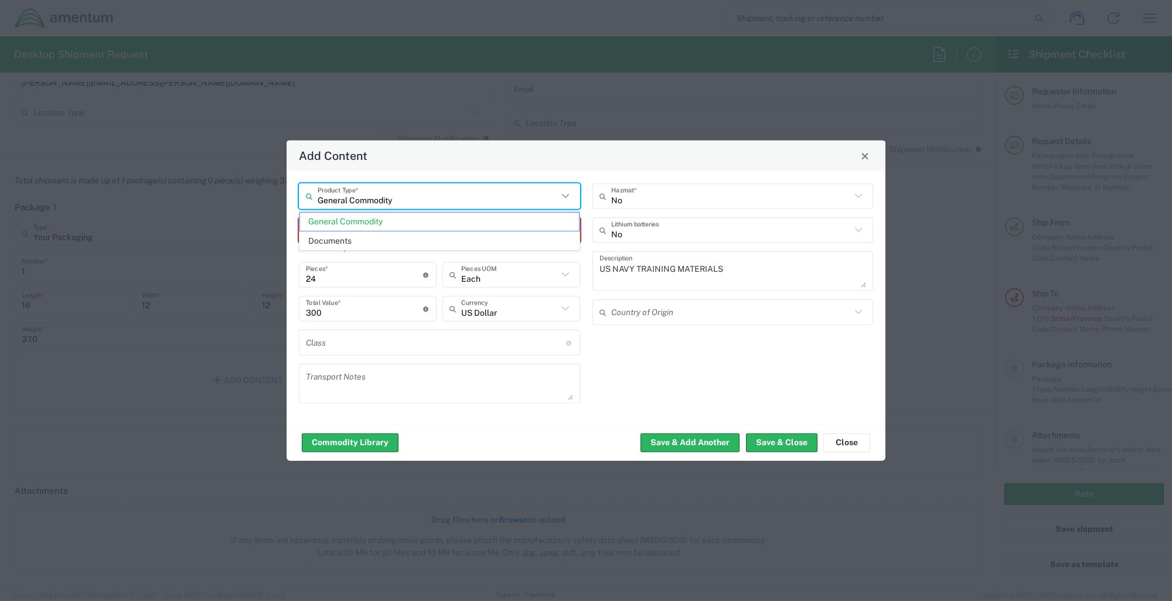
click at [507, 190] on input "General Commodity" at bounding box center [438, 196] width 240 height 21
click at [377, 224] on span "General Commodity" at bounding box center [439, 222] width 279 height 18
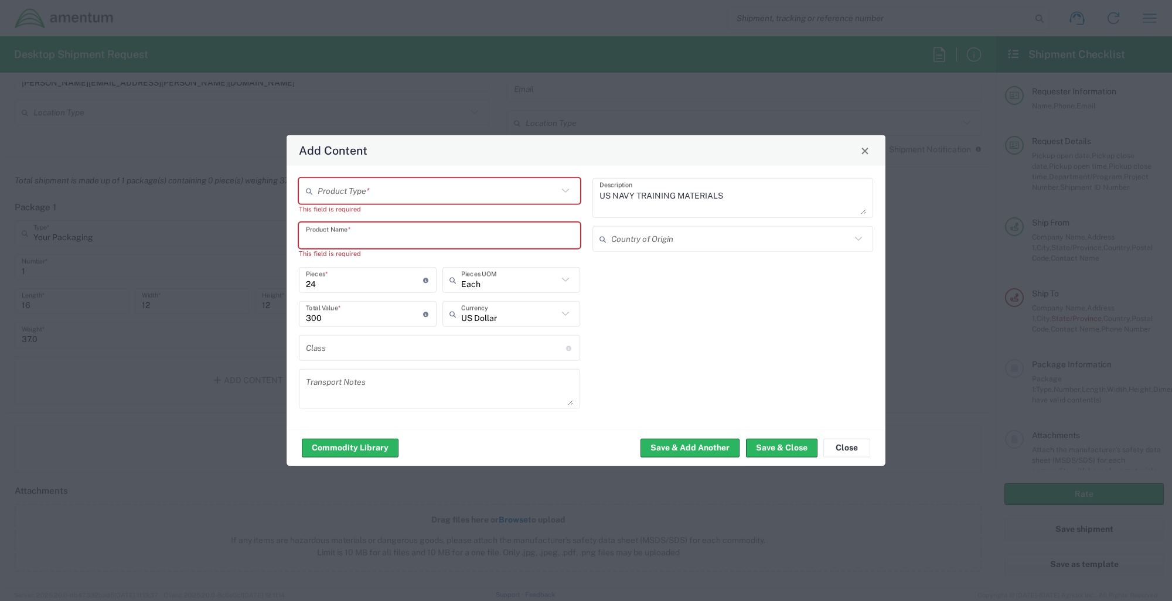
click at [376, 239] on input "text" at bounding box center [439, 235] width 267 height 21
click at [567, 190] on icon at bounding box center [564, 191] width 7 height 4
click at [400, 236] on span "General Commodity" at bounding box center [439, 236] width 279 height 18
type input "General Commodity"
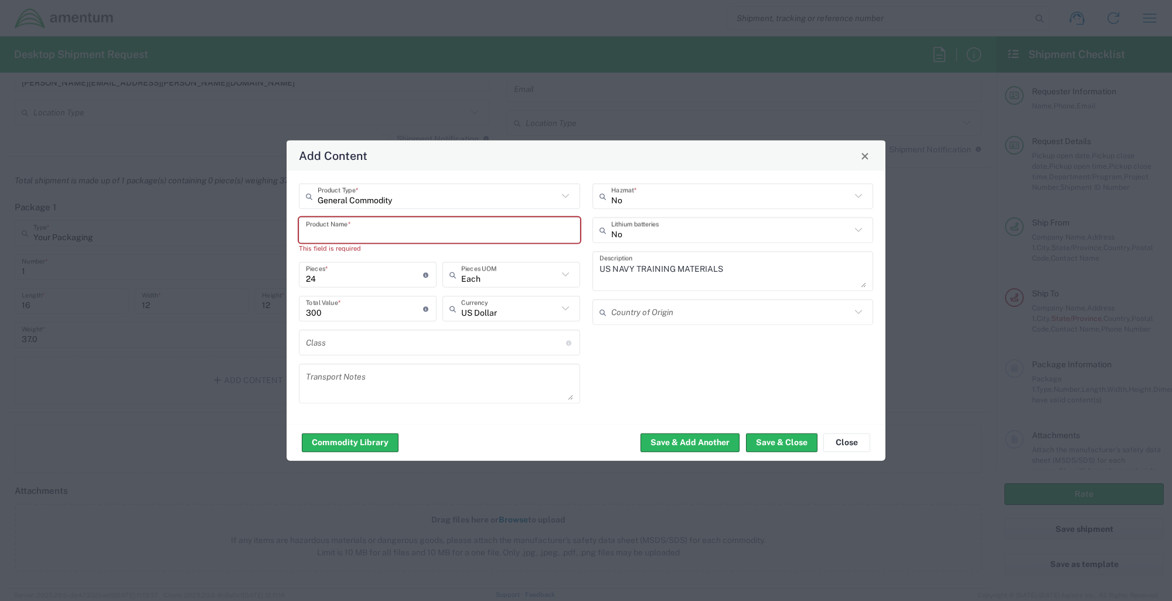
click at [372, 232] on input "text" at bounding box center [439, 230] width 267 height 21
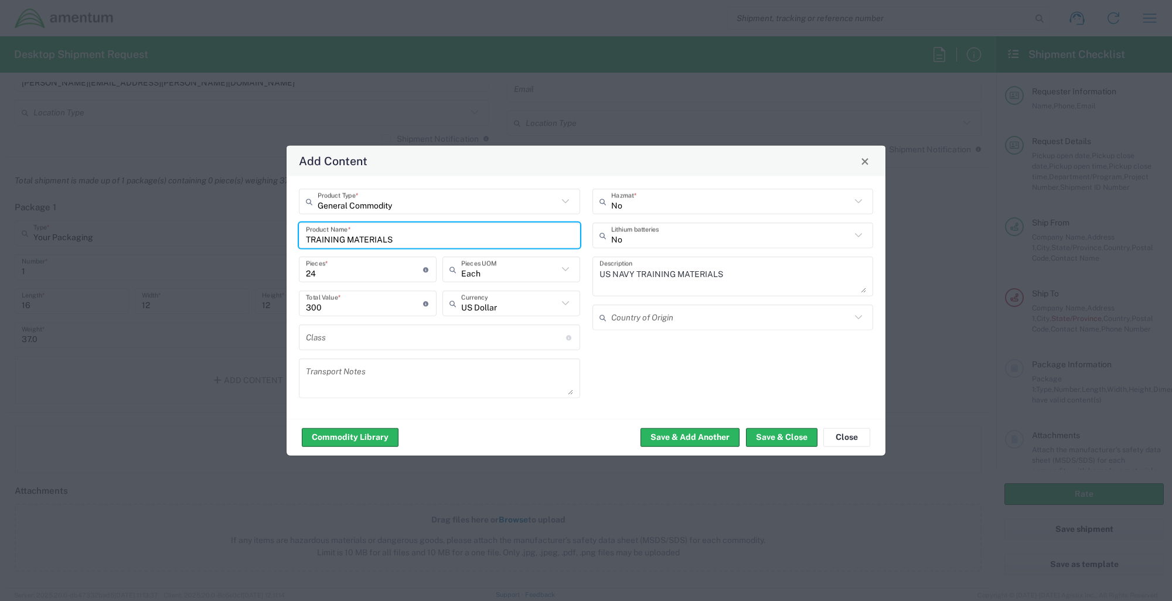
type input "TRAINING MATERIALS"
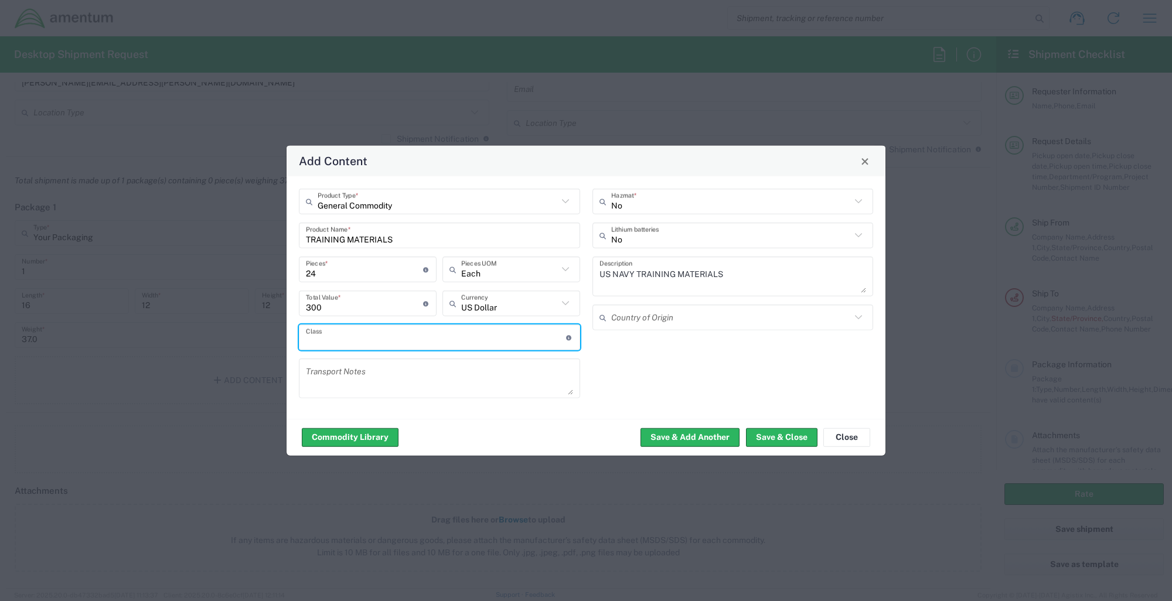
click at [418, 335] on input "text" at bounding box center [436, 337] width 260 height 21
click at [773, 438] on button "Save & Close" at bounding box center [781, 437] width 71 height 19
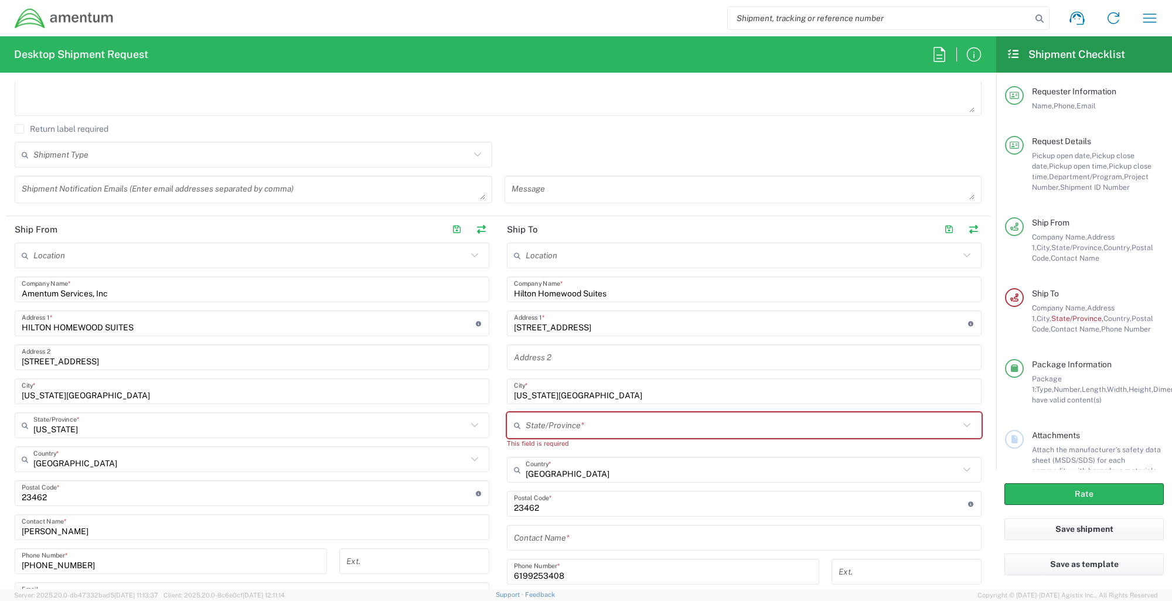
scroll to position [371, 0]
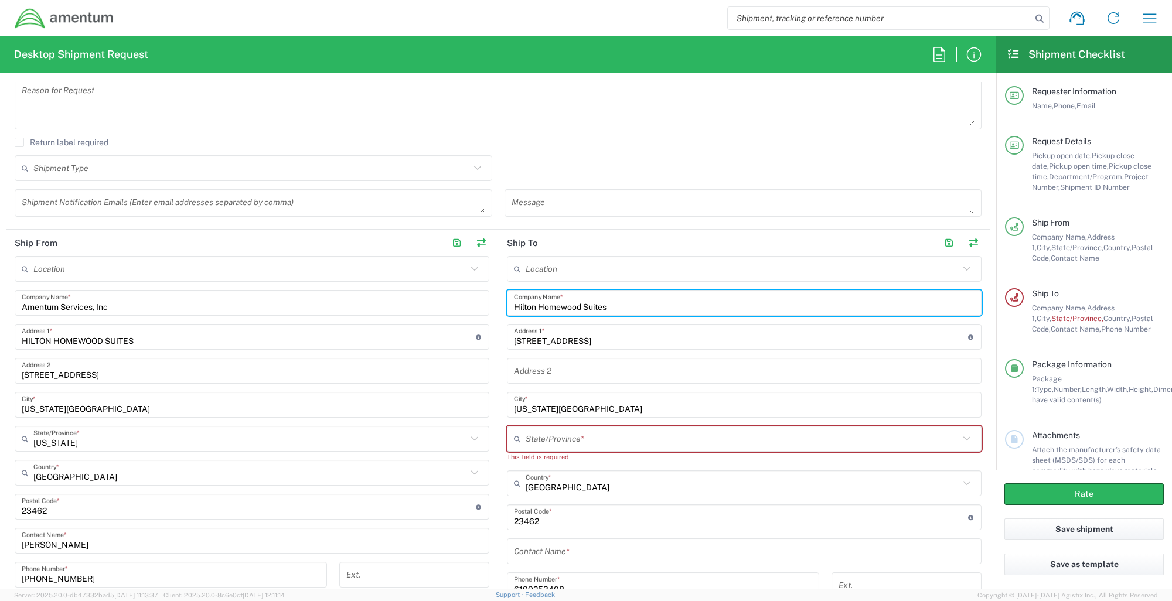
click at [615, 306] on input "Hilton Homewood Suites" at bounding box center [744, 303] width 461 height 21
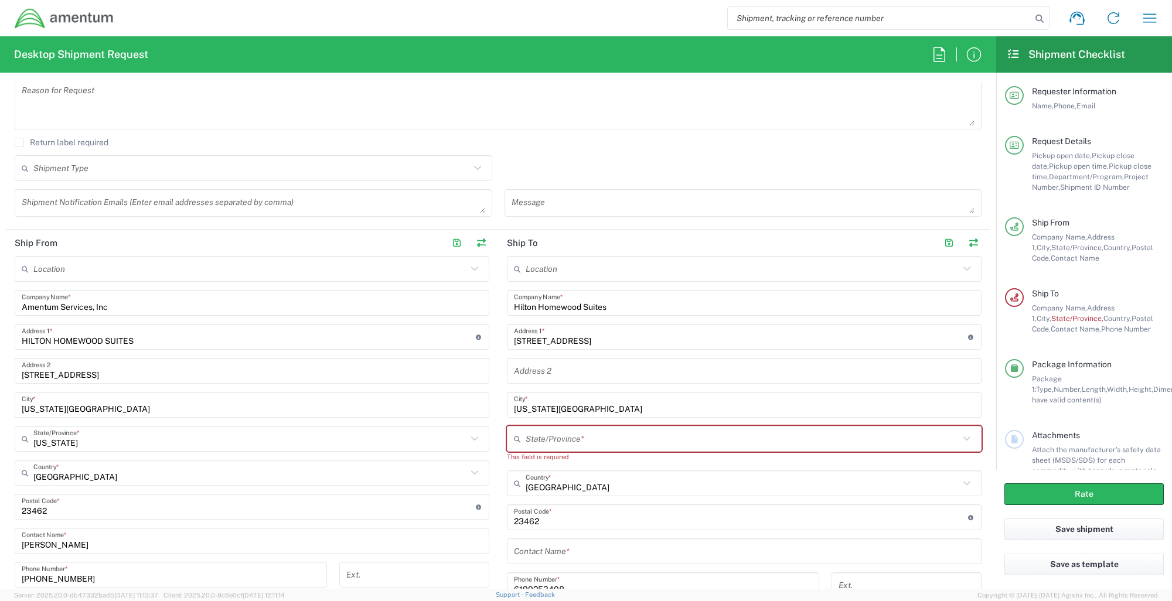
click at [643, 252] on header "Ship To" at bounding box center [744, 243] width 492 height 26
click at [589, 247] on header "Ship To" at bounding box center [744, 243] width 492 height 26
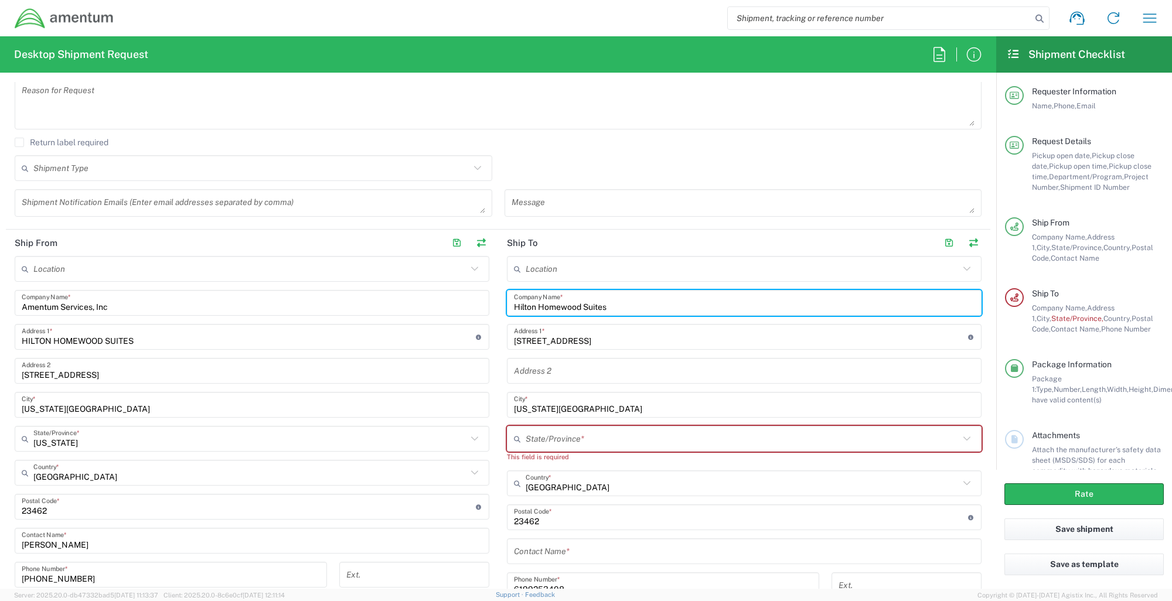
click at [615, 307] on input "Hilton Homewood Suites" at bounding box center [744, 303] width 461 height 21
type input "H"
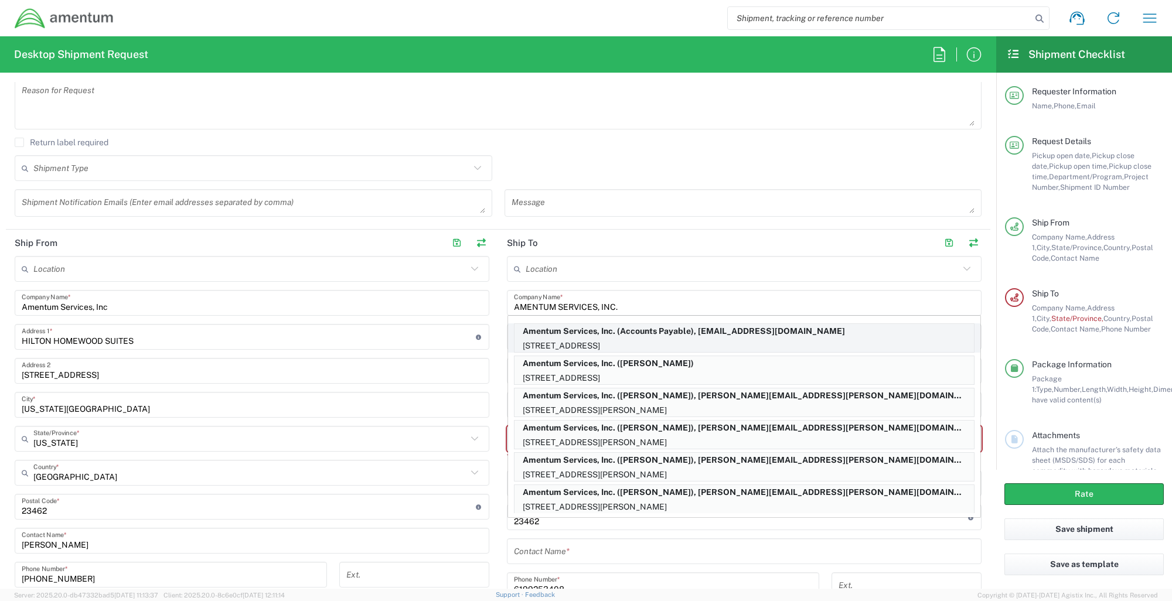
click at [933, 337] on p "Amentum Services, Inc. (Accounts Payable), edmtransport@dyn-intl.com" at bounding box center [743, 331] width 459 height 15
type input "Amentum Services, Inc."
type input "13500 Heritage Parkway"
type input "Fort Worth"
type input "[US_STATE]"
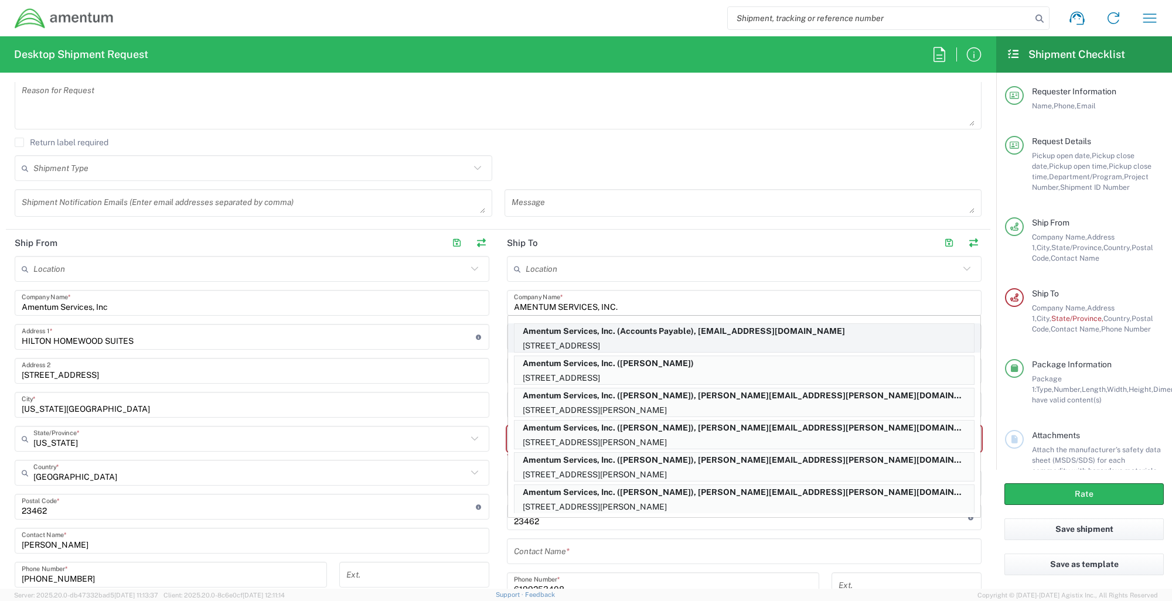
type input "76177"
type input "Accounts Payable"
type input "+1-817-224-6642"
type input "edmtransport@dyn-intl.com"
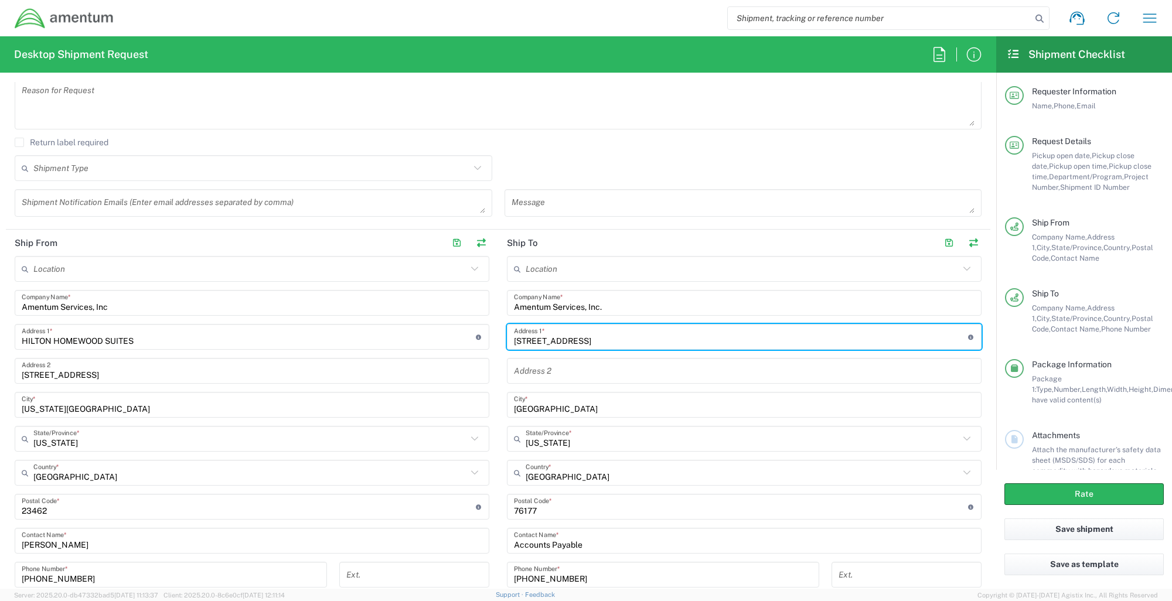
drag, startPoint x: 624, startPoint y: 343, endPoint x: 499, endPoint y: 345, distance: 125.4
click at [499, 345] on main "Location 1002-4122-6 1006-5256-0 1026-8910-0 1281-0560-3 1369-6441-0 1402-6962-…" at bounding box center [744, 469] width 492 height 427
type input "BLDG. 207 RM. 224"
click at [561, 373] on input "text" at bounding box center [744, 371] width 461 height 21
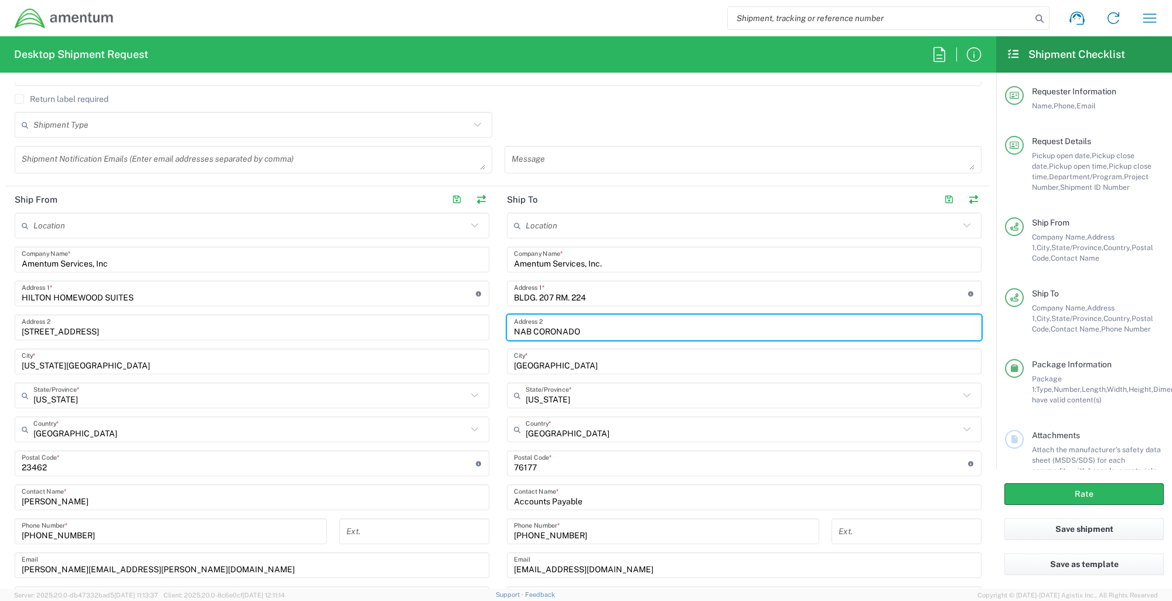
scroll to position [464, 0]
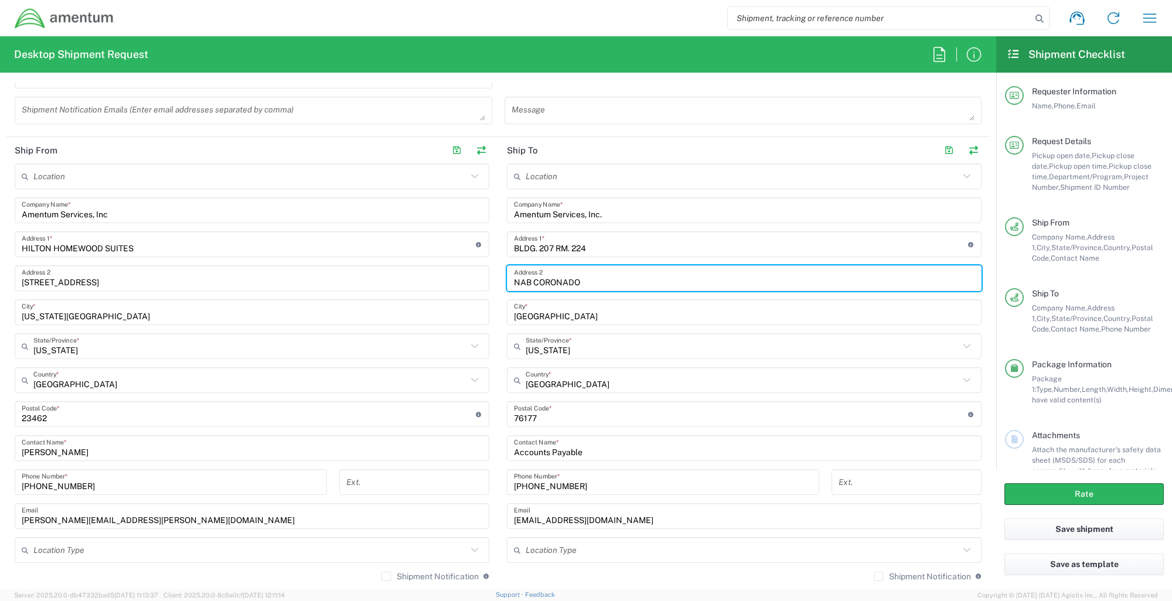
type input "NAB CORONADO"
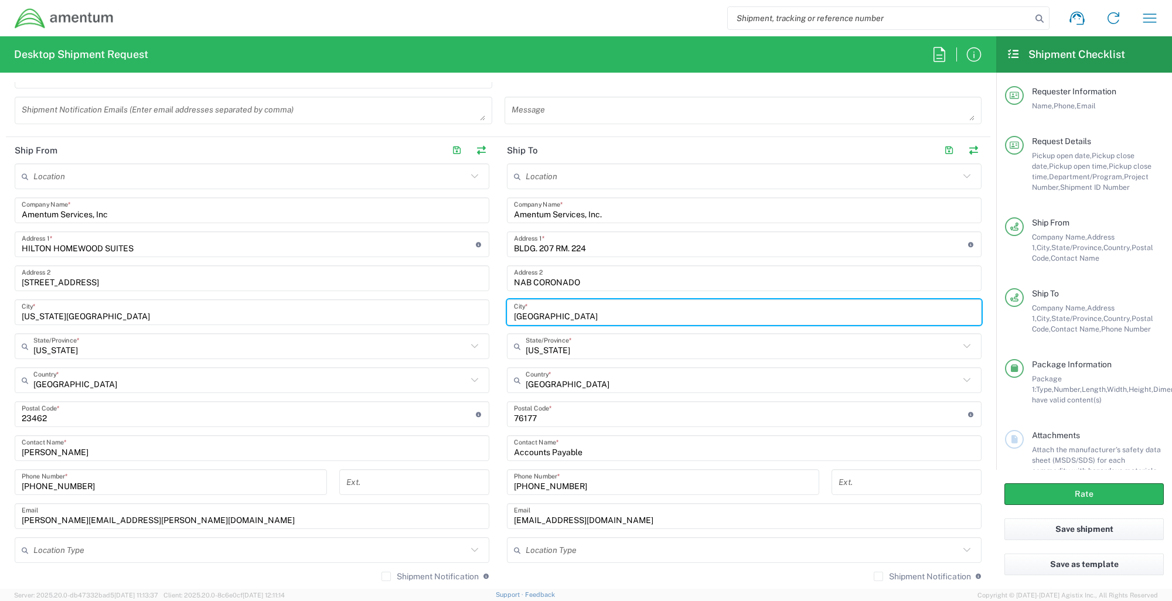
click at [577, 314] on input "Fort Worth" at bounding box center [744, 312] width 461 height 21
type input "F"
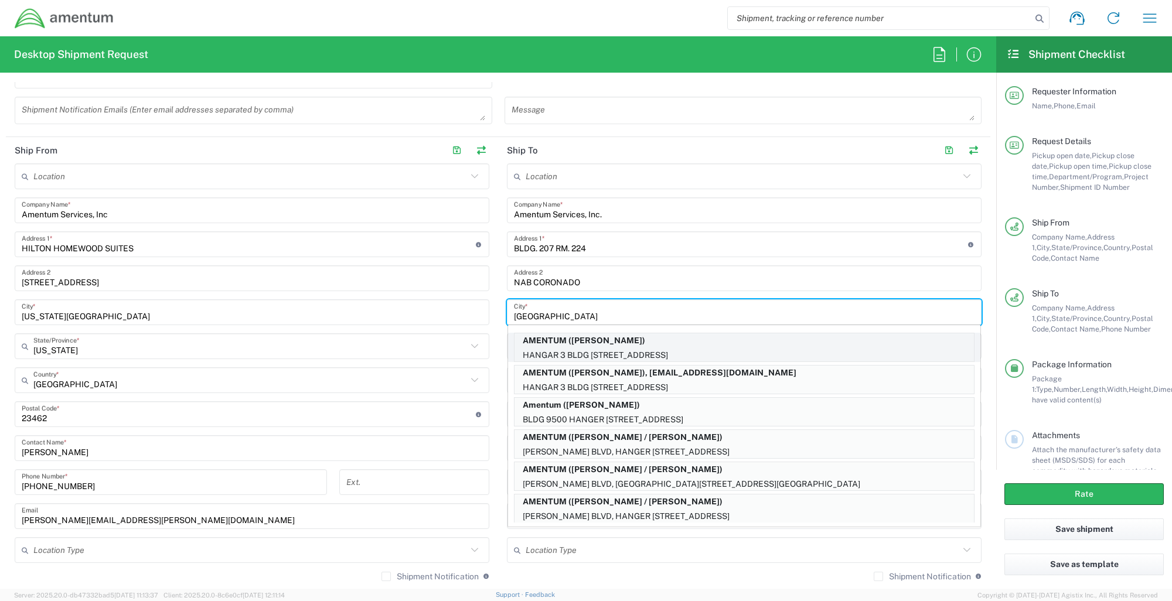
type input "SAN DIEGO"
click at [898, 355] on p "HANGAR 3 BLDG 9500 MCAS MIRAMAR, SAN DIEGO, CA, 92145, US" at bounding box center [743, 355] width 459 height 15
type input "AMENTUM"
type input "HANGAR 3 BLDG 9500 MCAS MIRAMAR"
type input "[US_STATE]"
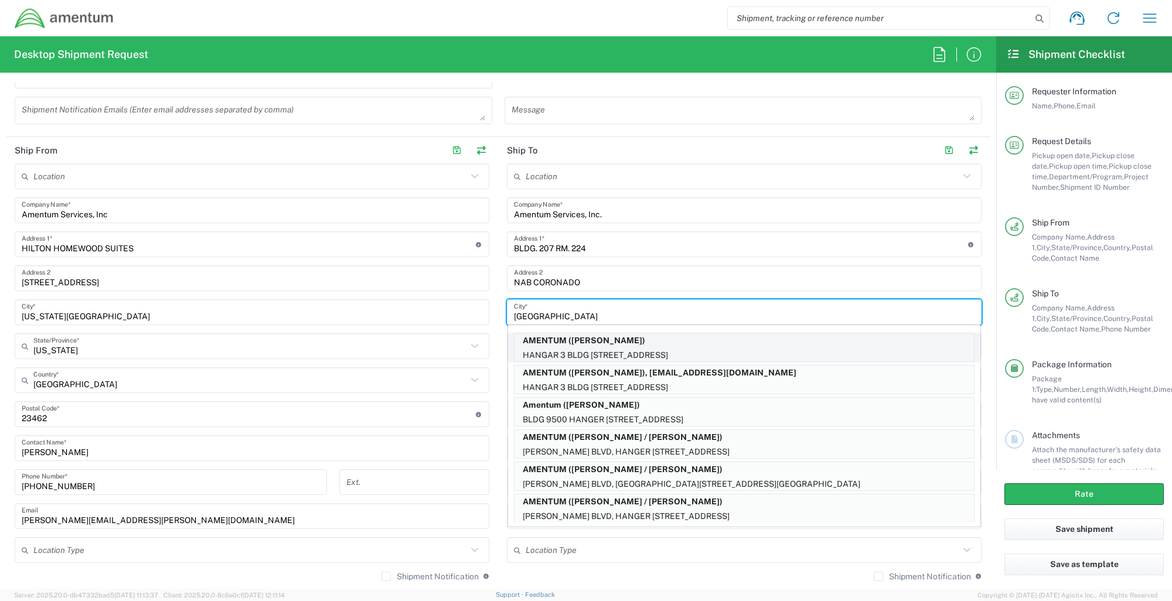
type input "92145"
type input "JEFFREY E PLUMMER"
type input "8583074239"
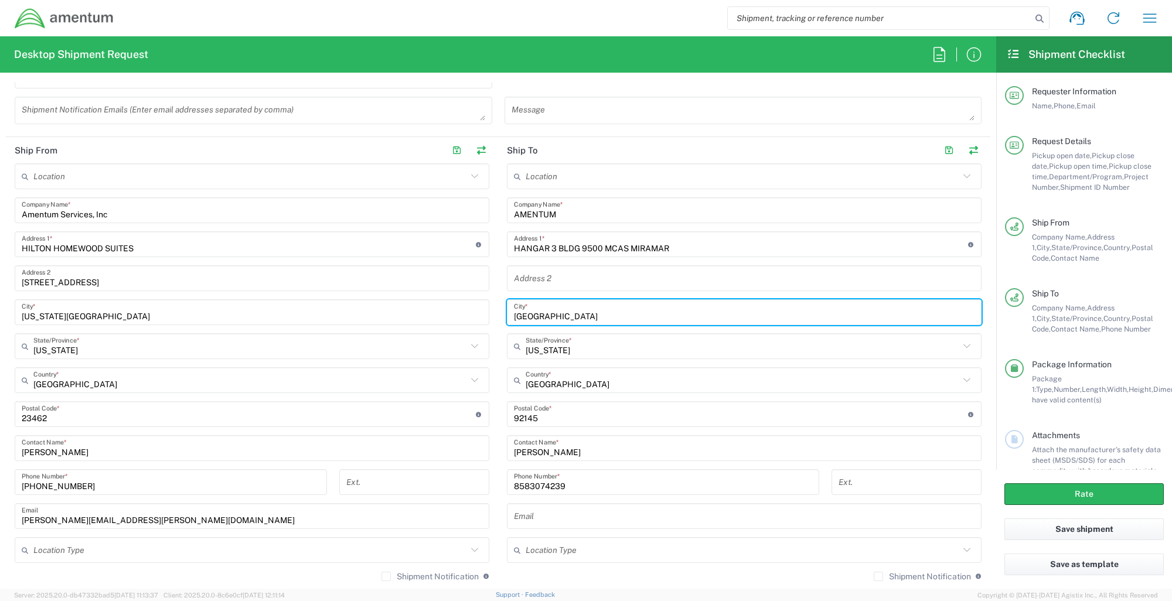
click at [564, 418] on input "undefined" at bounding box center [741, 414] width 454 height 21
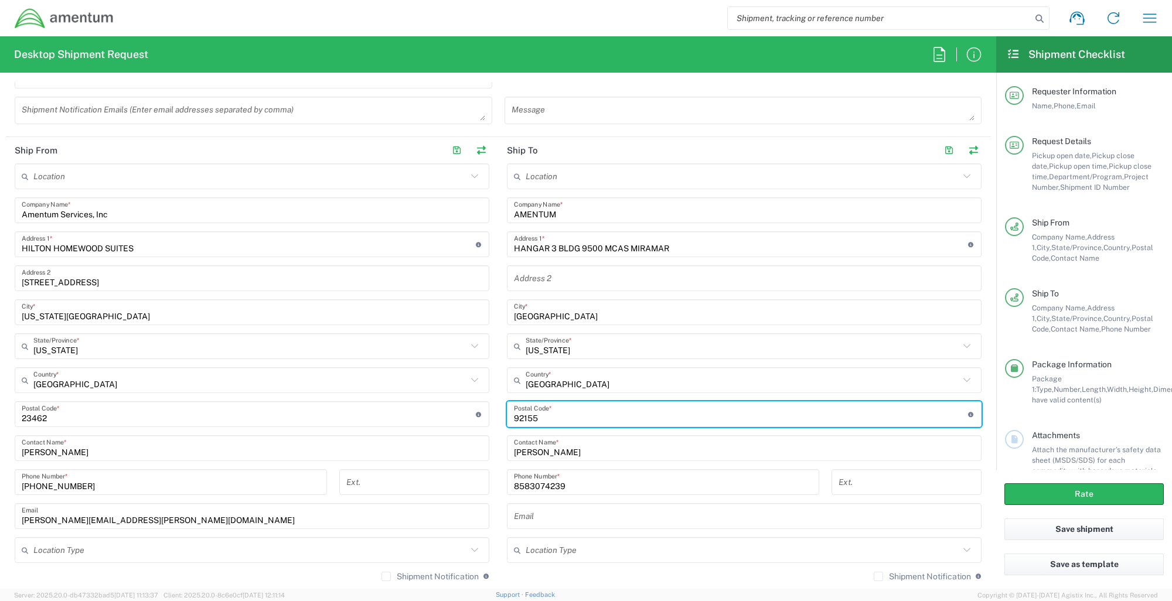
type input "92155"
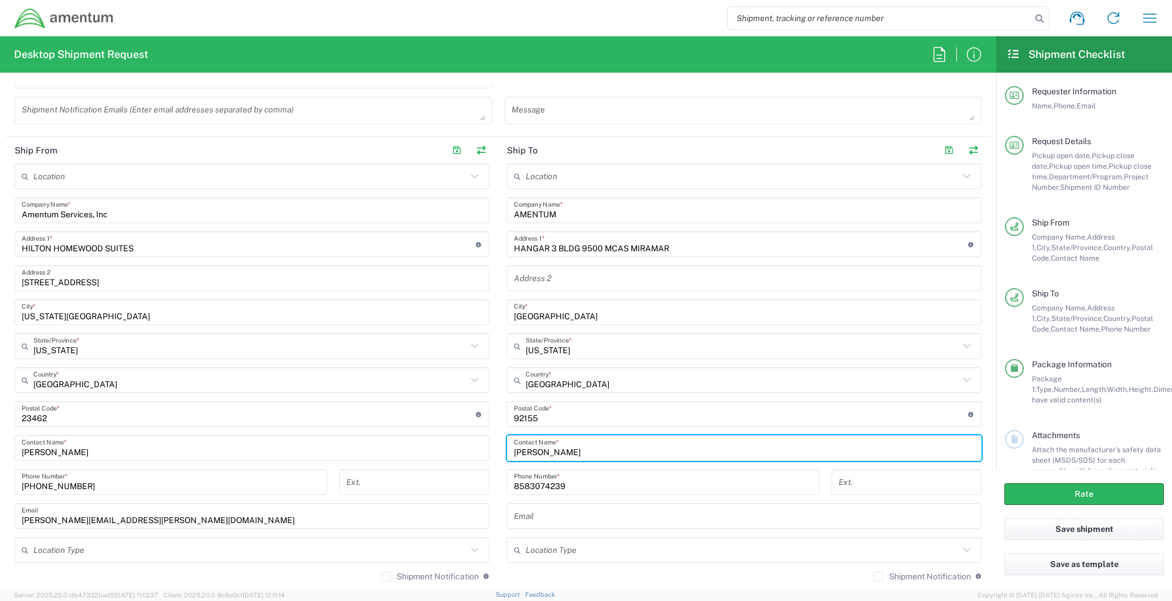
click at [608, 449] on input "JEFFREY E PLUMMER" at bounding box center [744, 448] width 461 height 21
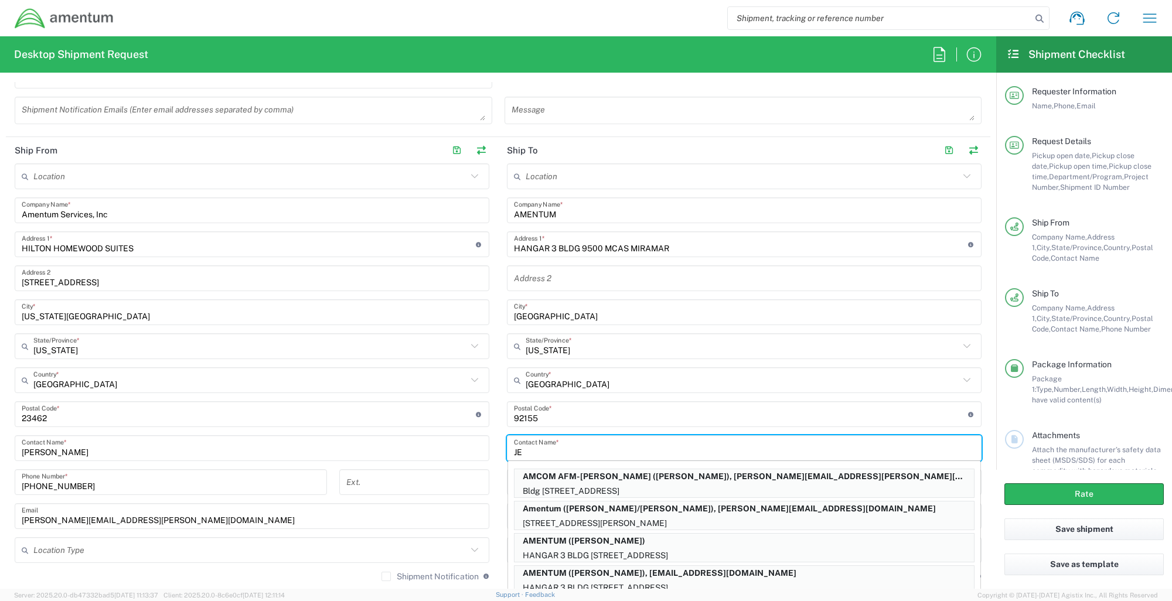
type input "J"
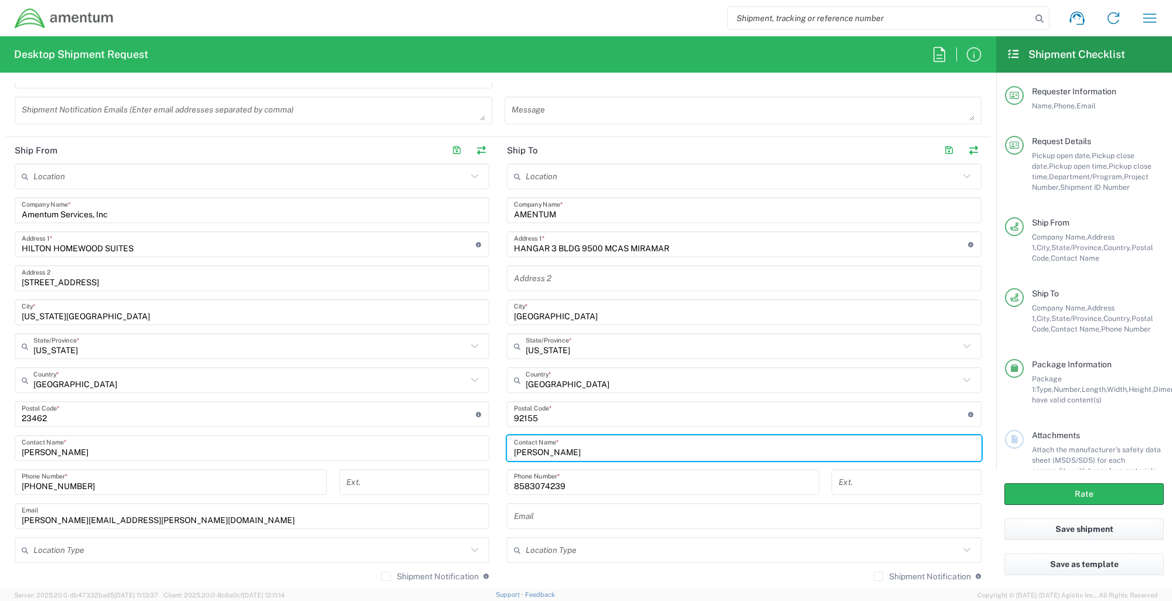
type input "MATTHEW ROWLEY"
click at [611, 492] on input "8583074239" at bounding box center [663, 482] width 298 height 21
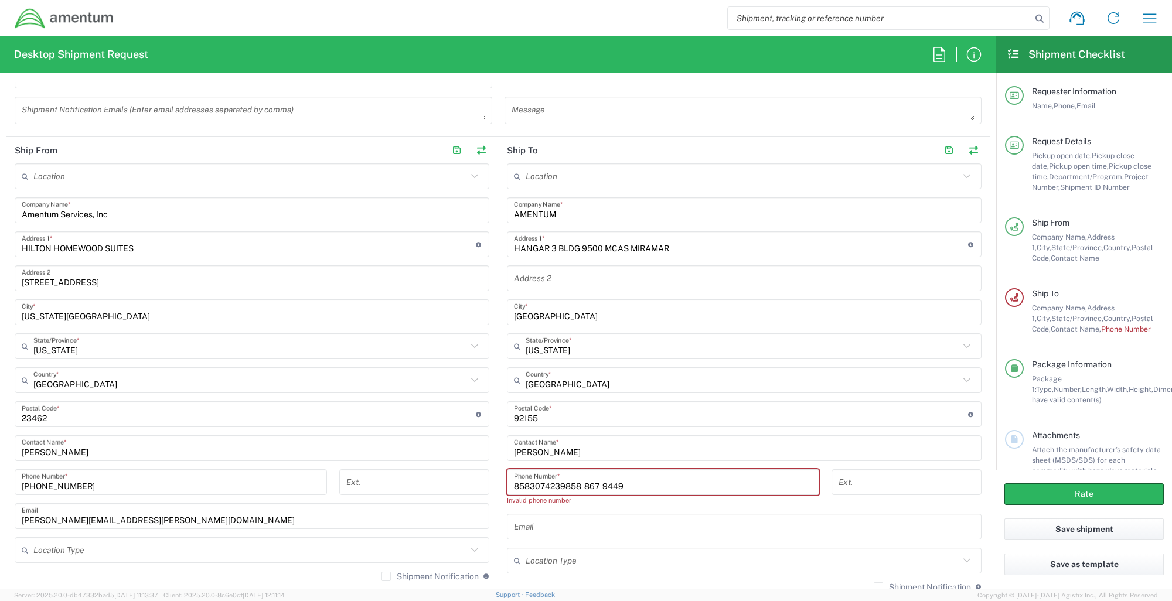
type input "8583074239858-867-9449"
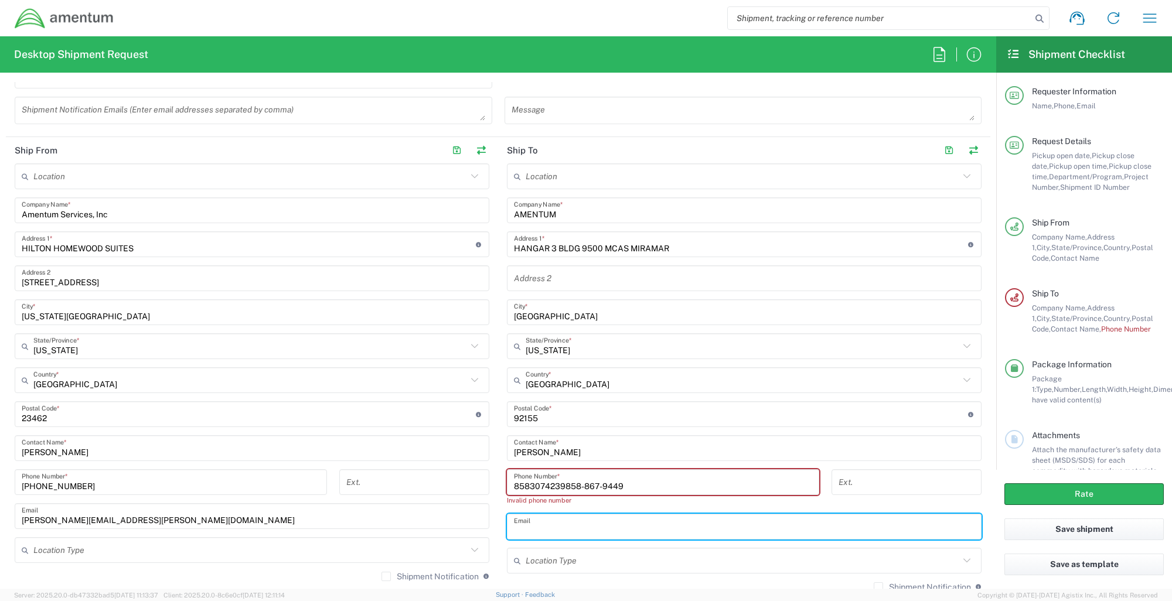
click at [572, 532] on input "text" at bounding box center [744, 527] width 461 height 21
type input "Matthew.Rowley@amentum.com"
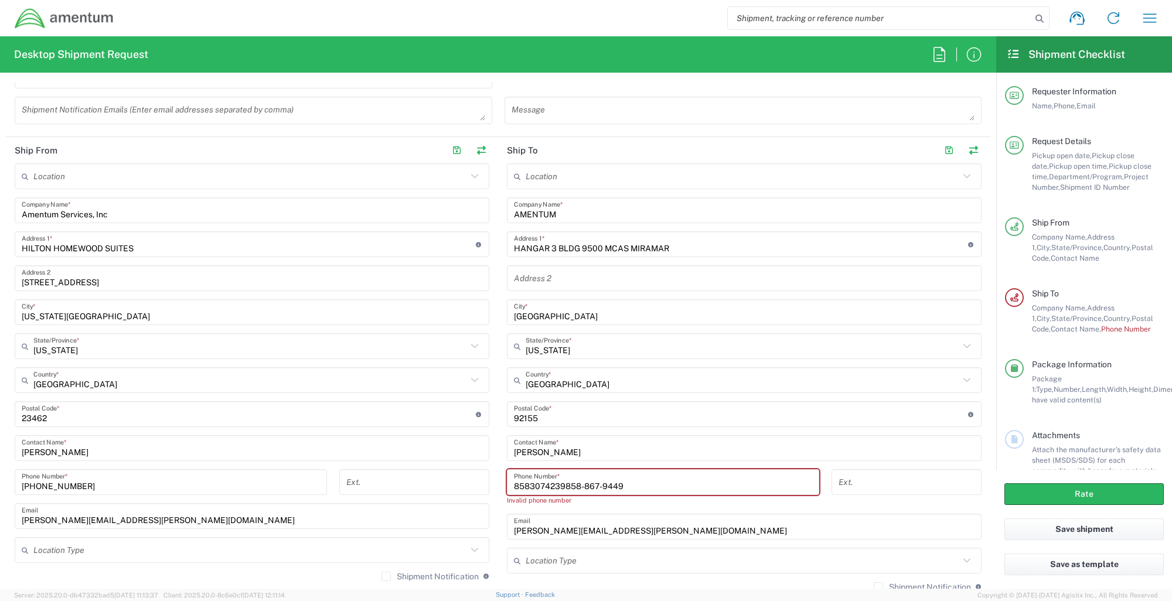
drag, startPoint x: 997, startPoint y: 336, endPoint x: 997, endPoint y: 350, distance: 14.6
click at [997, 350] on main "Requester Information Name, Phone, Email Request Details Pickup open date, Pick…" at bounding box center [1084, 271] width 176 height 397
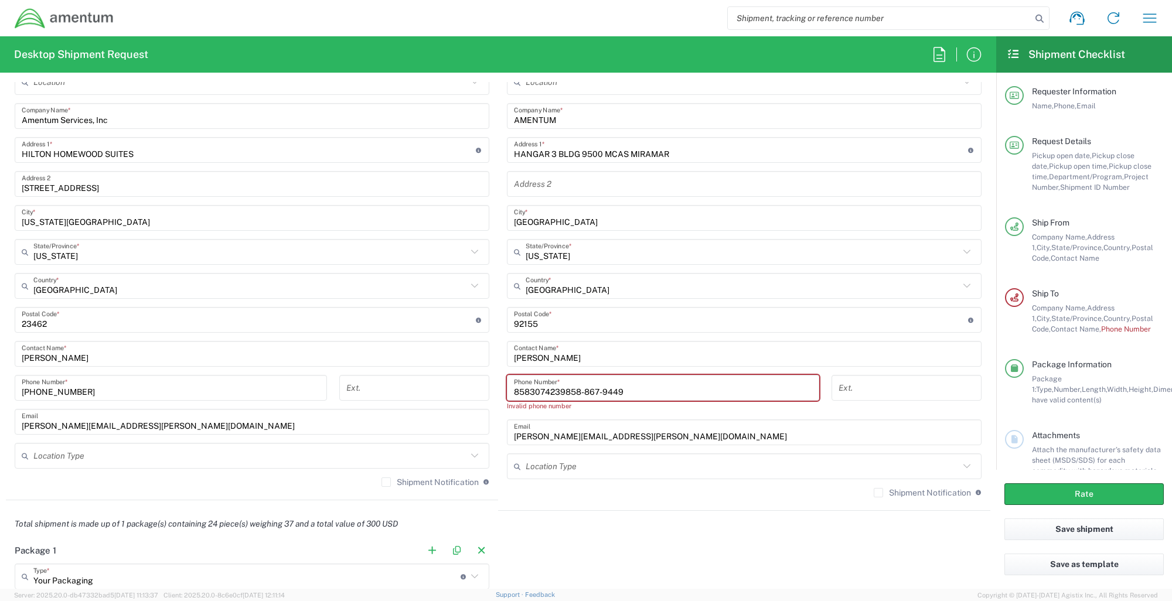
scroll to position [572, 0]
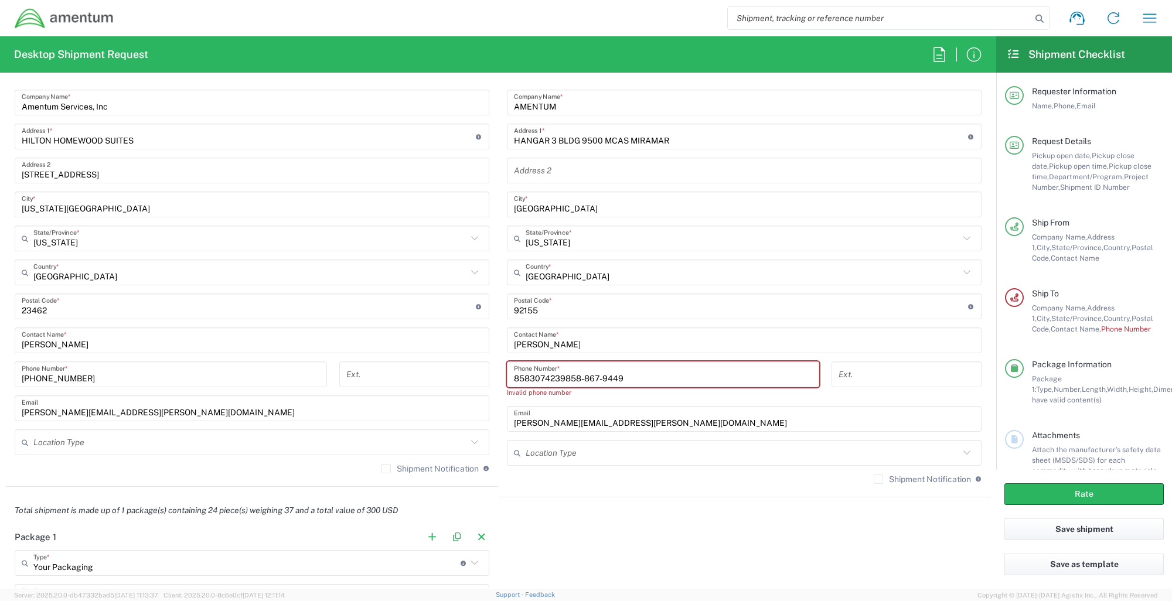
click at [558, 376] on input "8583074239858-867-9449" at bounding box center [663, 374] width 298 height 21
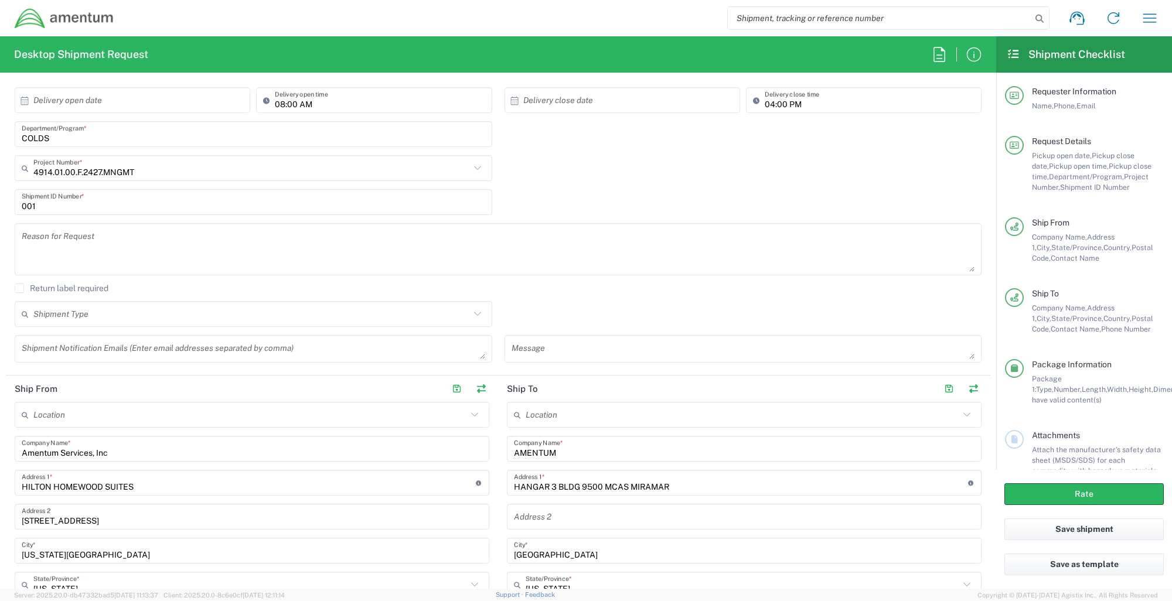
scroll to position [206, 0]
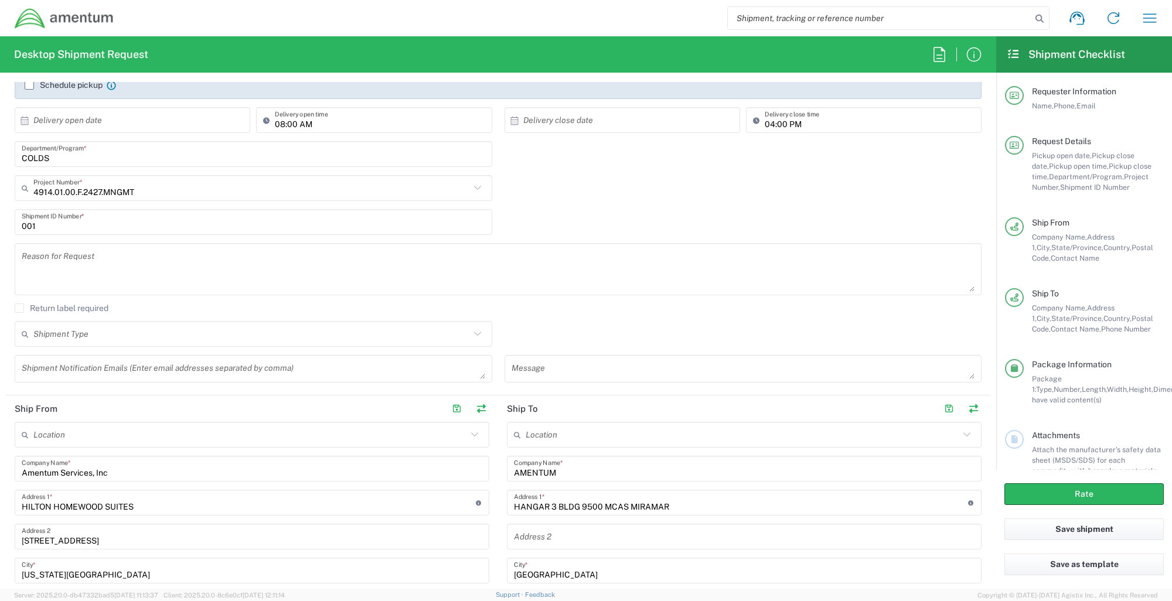
type input "858-867-9449"
click at [470, 186] on icon at bounding box center [477, 187] width 15 height 15
click at [470, 193] on icon at bounding box center [477, 187] width 15 height 15
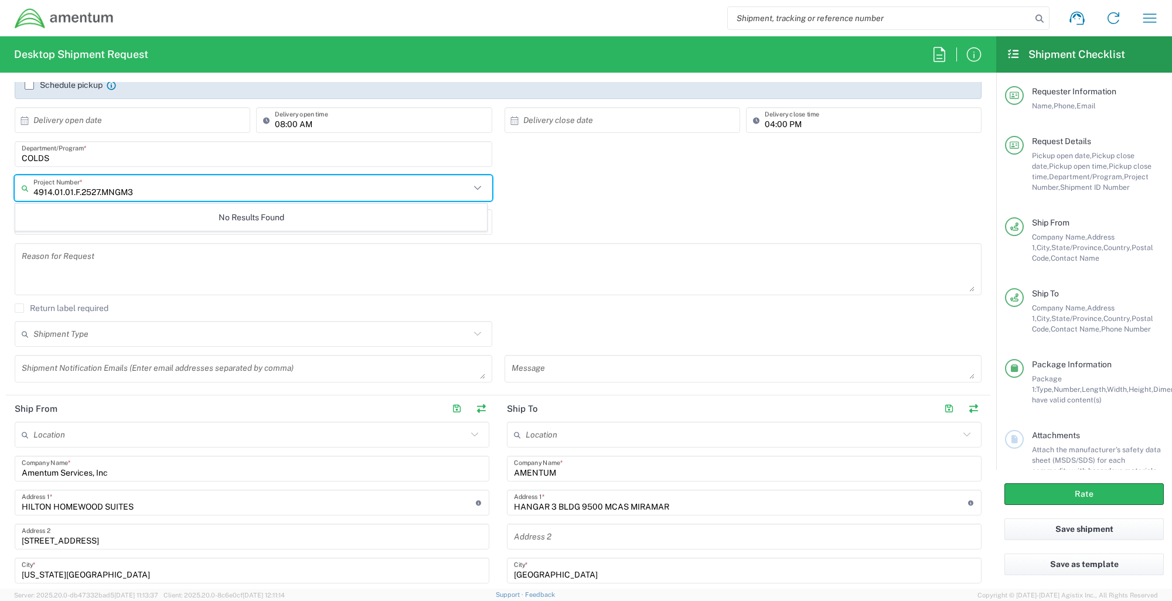
type input "4914.01.01.F.2527.MNGM3"
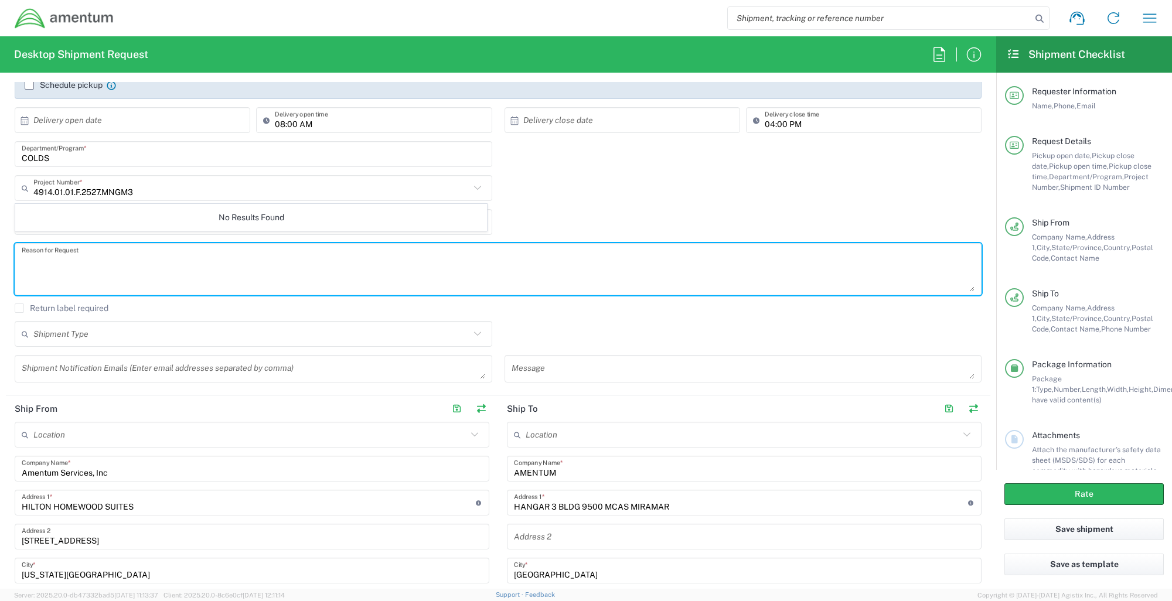
click at [427, 291] on textarea at bounding box center [498, 269] width 953 height 45
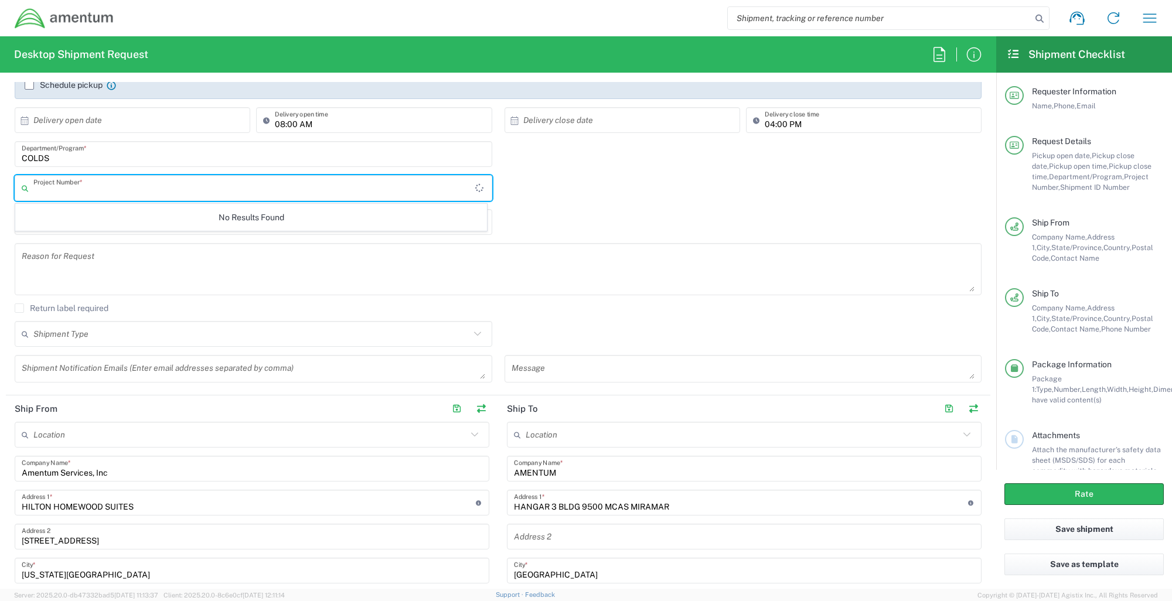
click at [159, 193] on input "text" at bounding box center [254, 188] width 442 height 21
type input "4914.01.01.F.2527.MNGM3"
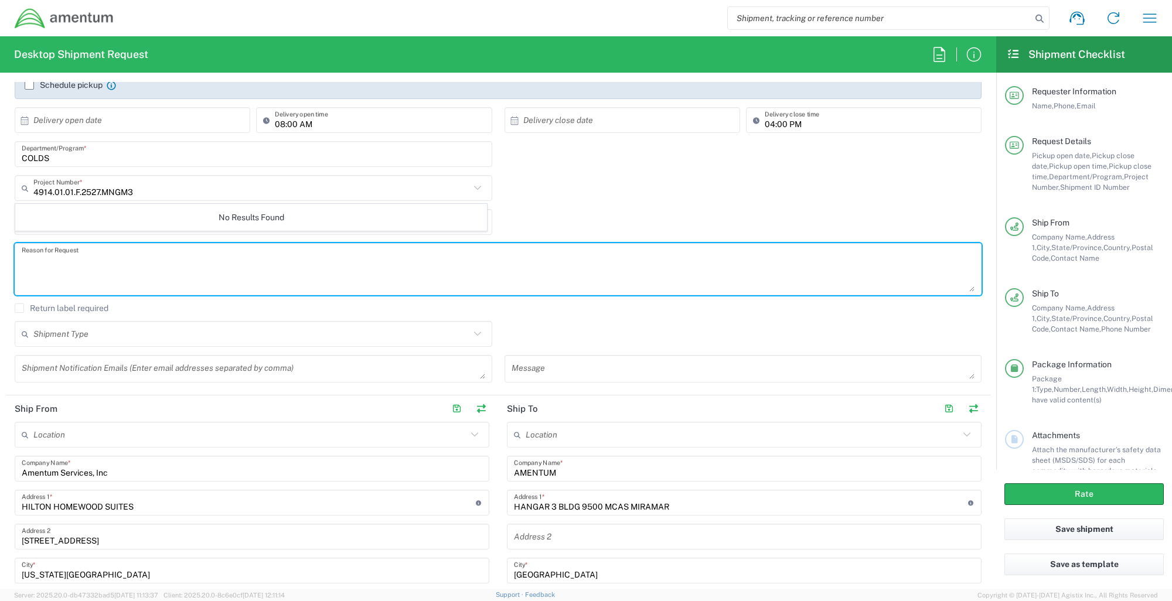
click at [268, 264] on textarea at bounding box center [498, 269] width 953 height 45
click at [159, 200] on div "Project Number *" at bounding box center [254, 188] width 478 height 26
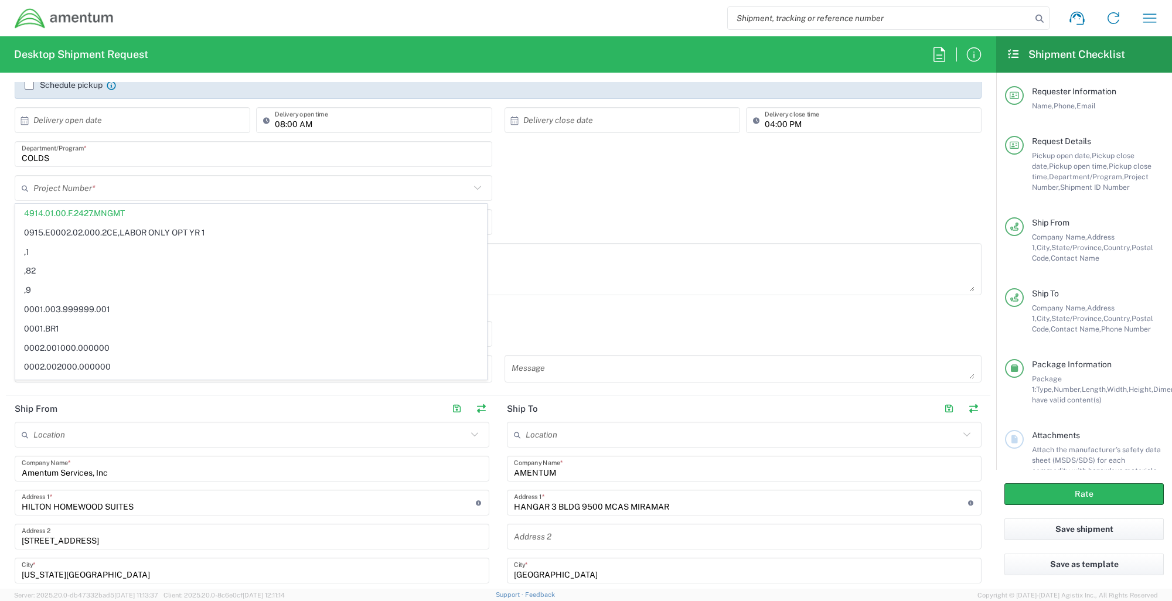
click at [475, 186] on icon at bounding box center [477, 187] width 15 height 15
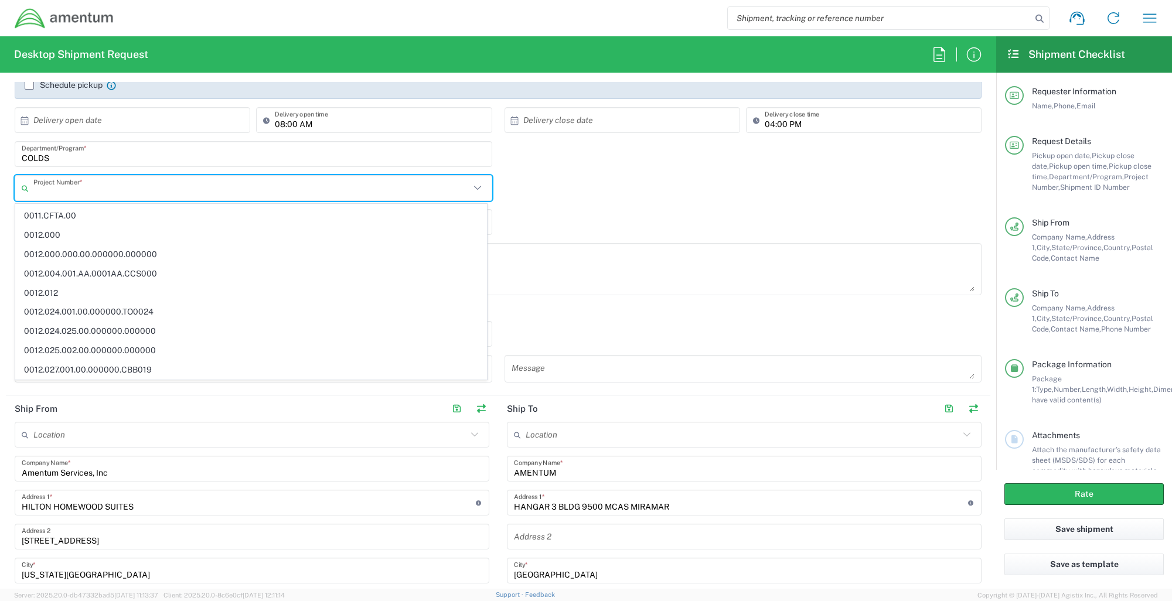
scroll to position [0, 0]
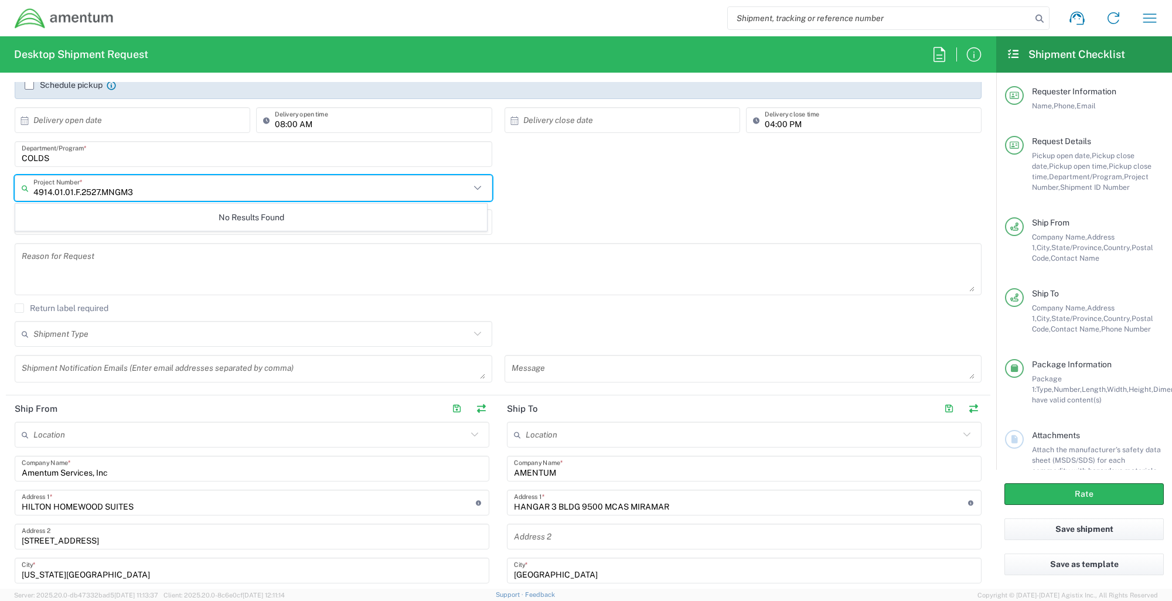
type input "4914.01.01.F.2527.MNGM3"
click at [123, 228] on div "No Results Found" at bounding box center [251, 217] width 472 height 27
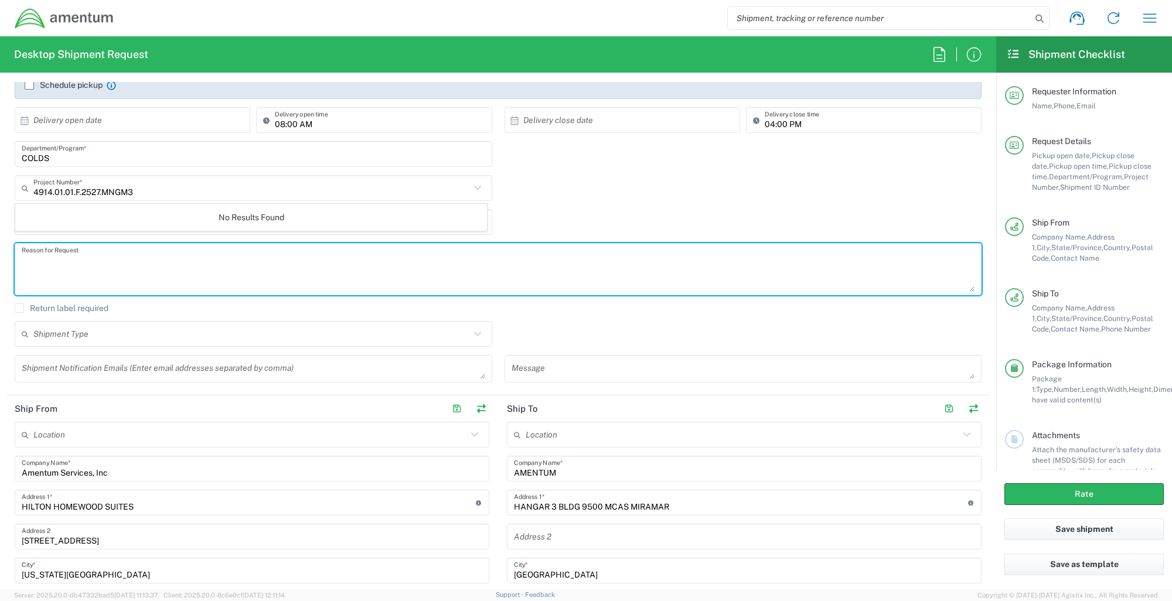
click at [127, 272] on textarea at bounding box center [498, 269] width 953 height 45
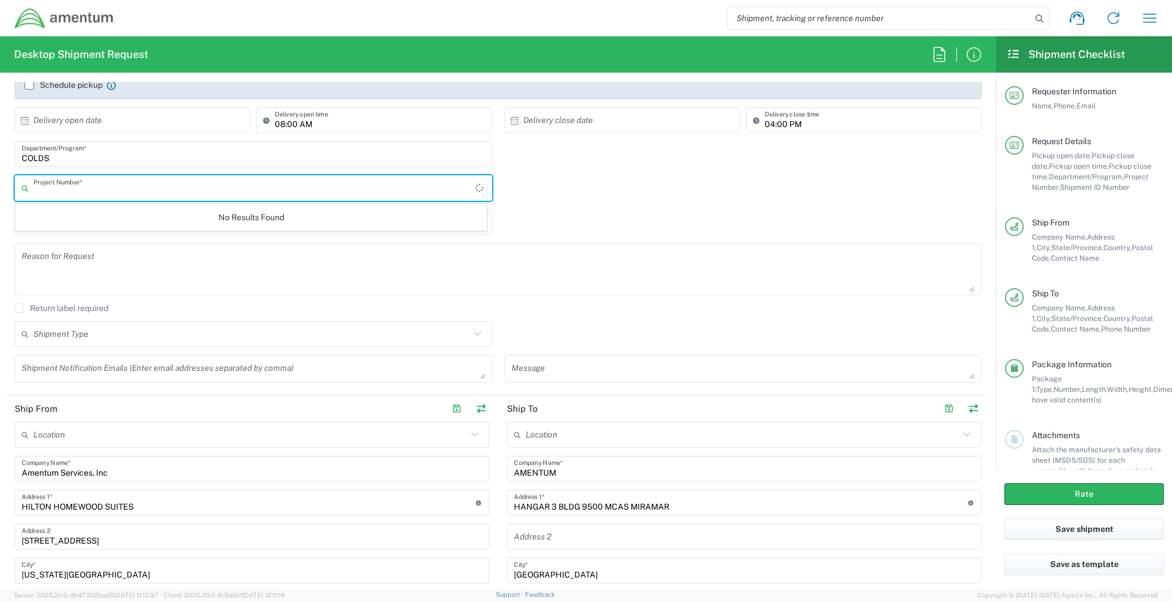
click at [113, 190] on input "text" at bounding box center [254, 188] width 442 height 21
click at [104, 191] on input "4914.01.01.F.2527.MNGM3" at bounding box center [251, 188] width 437 height 21
type input "4914.01.01.F.2527.MNGM3"
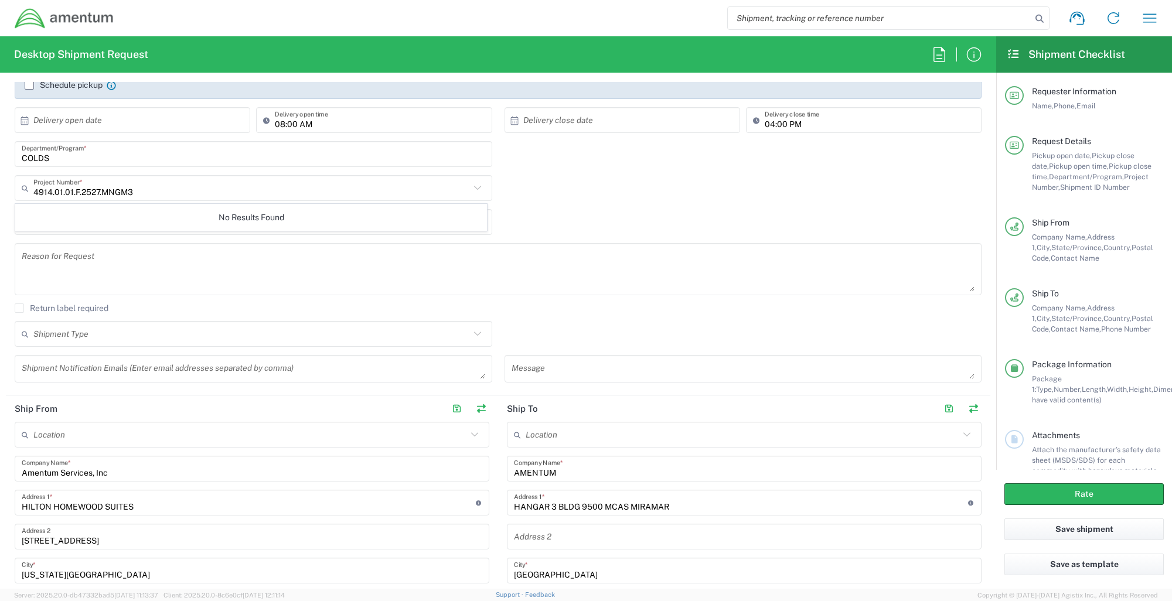
click at [109, 244] on div "Reason for Request" at bounding box center [498, 269] width 967 height 52
click at [470, 186] on icon at bounding box center [477, 187] width 15 height 15
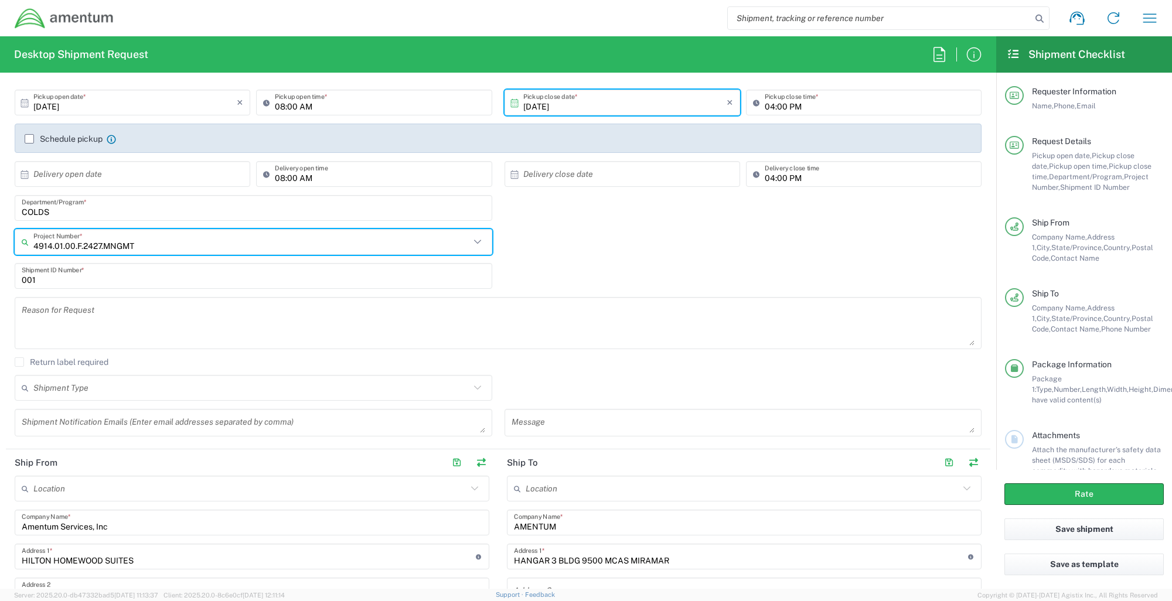
scroll to position [143, 0]
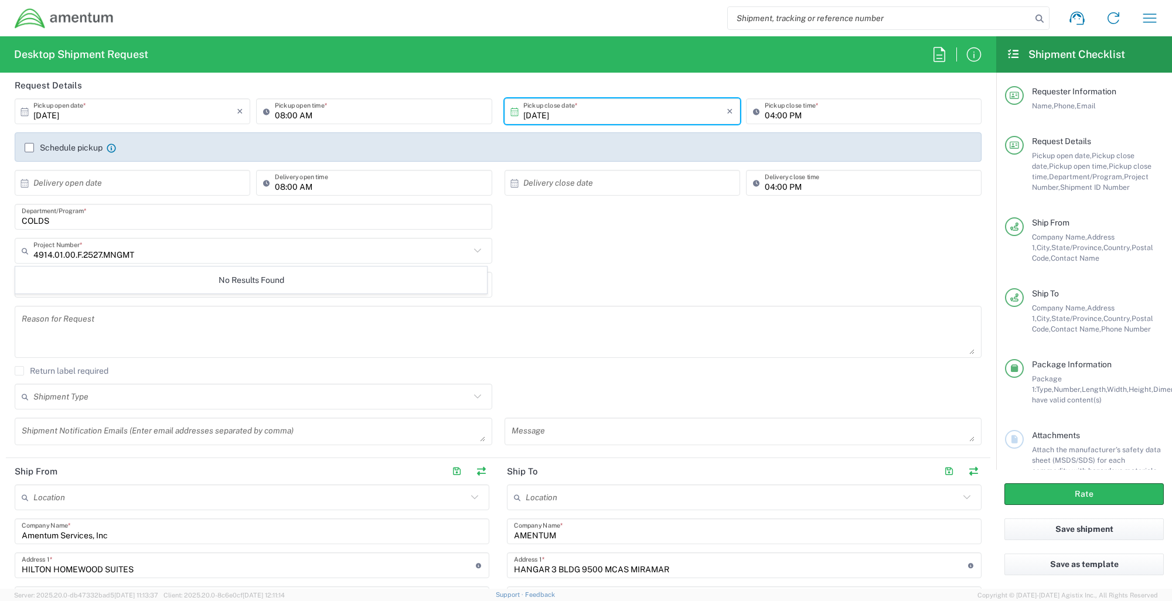
click at [188, 282] on div "No Results Found" at bounding box center [251, 280] width 472 height 27
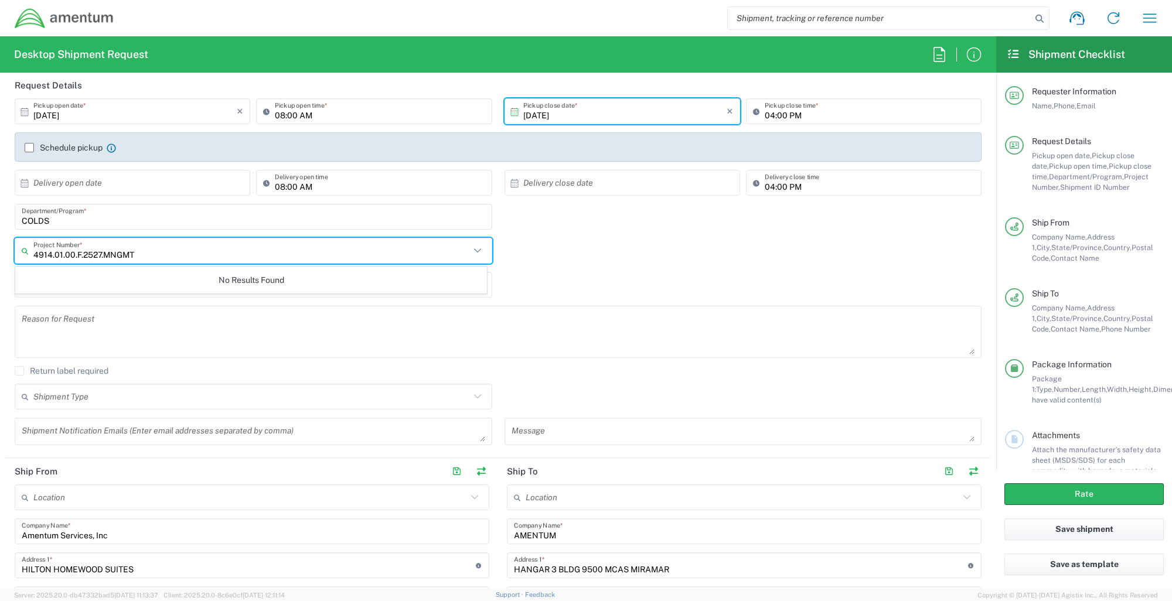
click at [141, 253] on input "4914.01.00.F.2527.MNGMT" at bounding box center [251, 251] width 437 height 21
type input "4914.01.00.F.2527.MNGM3"
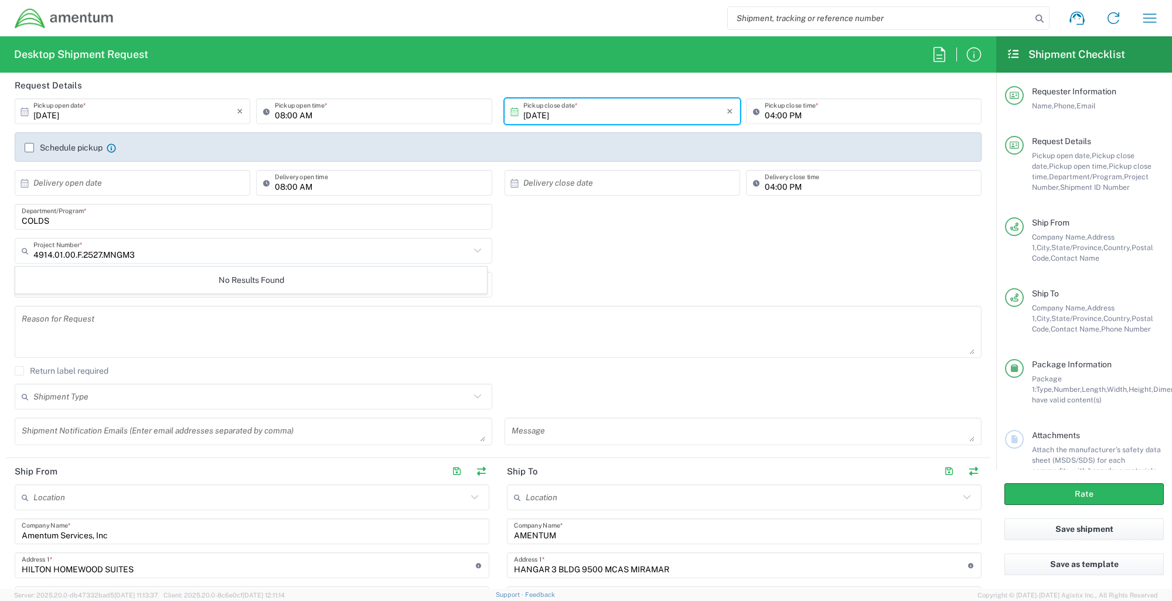
click at [210, 296] on div "001 Shipment ID Number *" at bounding box center [254, 285] width 478 height 26
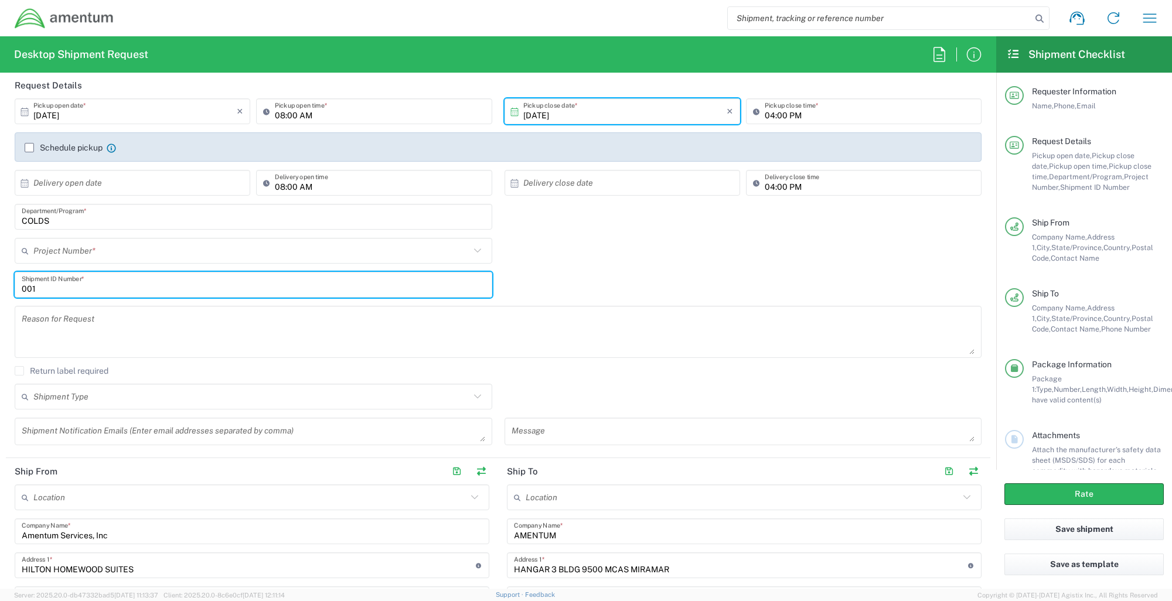
click at [135, 245] on input "text" at bounding box center [251, 251] width 437 height 21
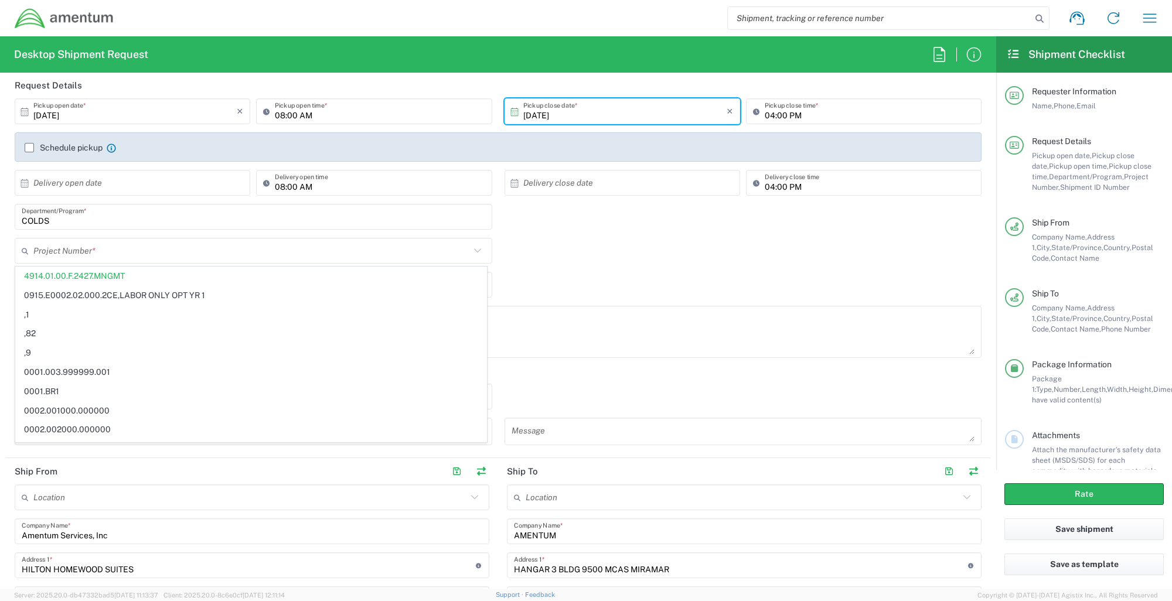
click at [476, 251] on icon at bounding box center [477, 250] width 15 height 15
click at [24, 250] on icon at bounding box center [28, 250] width 12 height 19
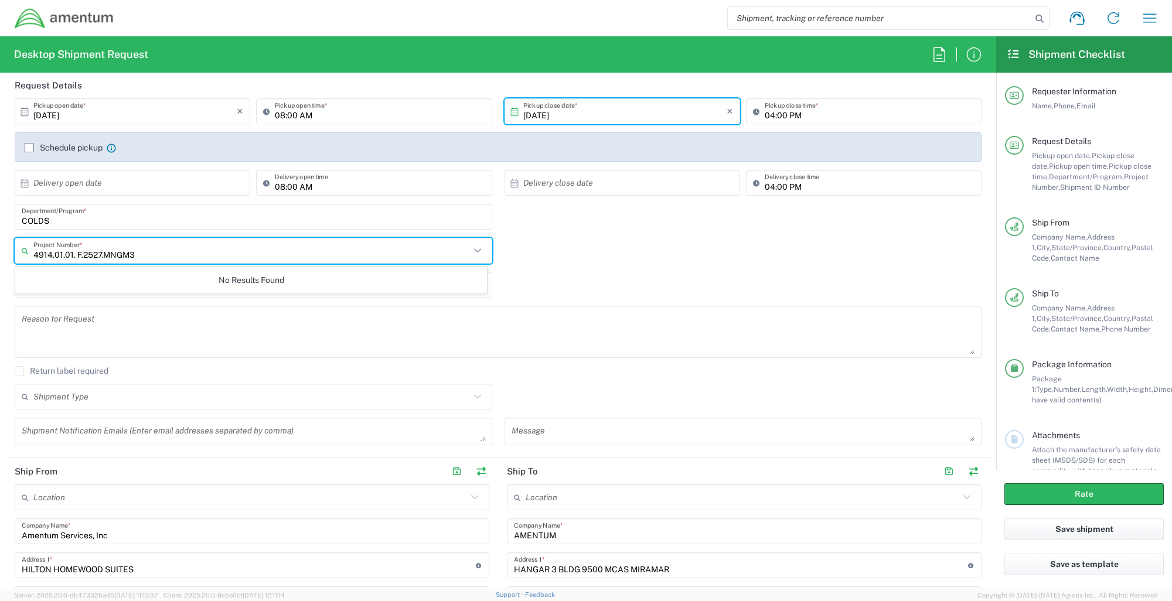
type input "4914.01.01. F.2527.MNGM3"
click at [180, 311] on textarea at bounding box center [498, 331] width 953 height 45
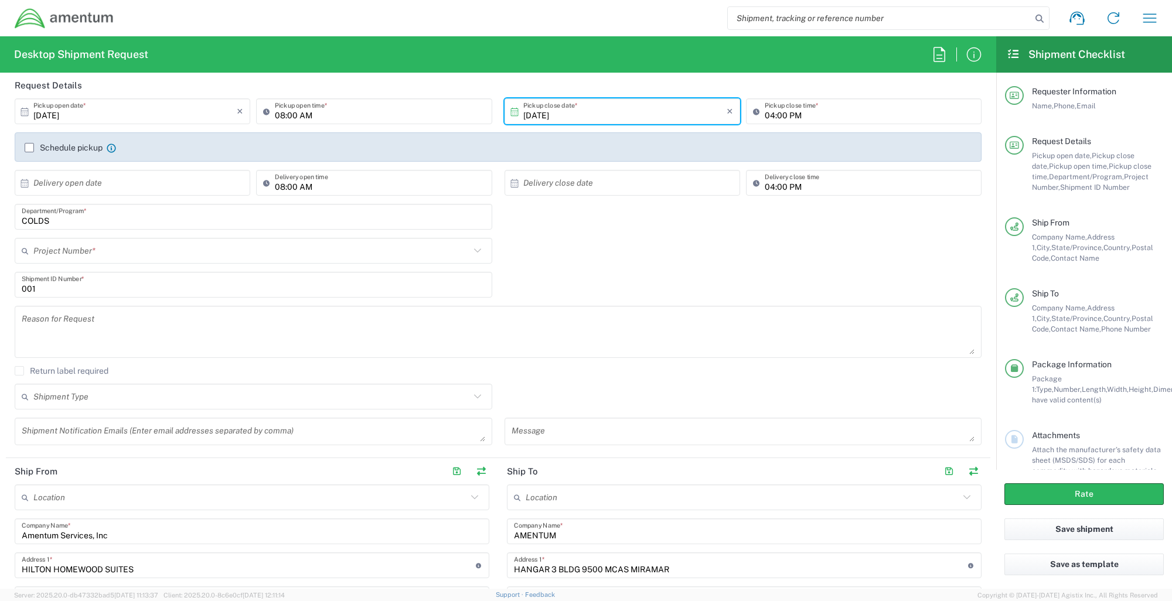
click at [165, 268] on div "Project Number * No Results Found" at bounding box center [254, 255] width 490 height 34
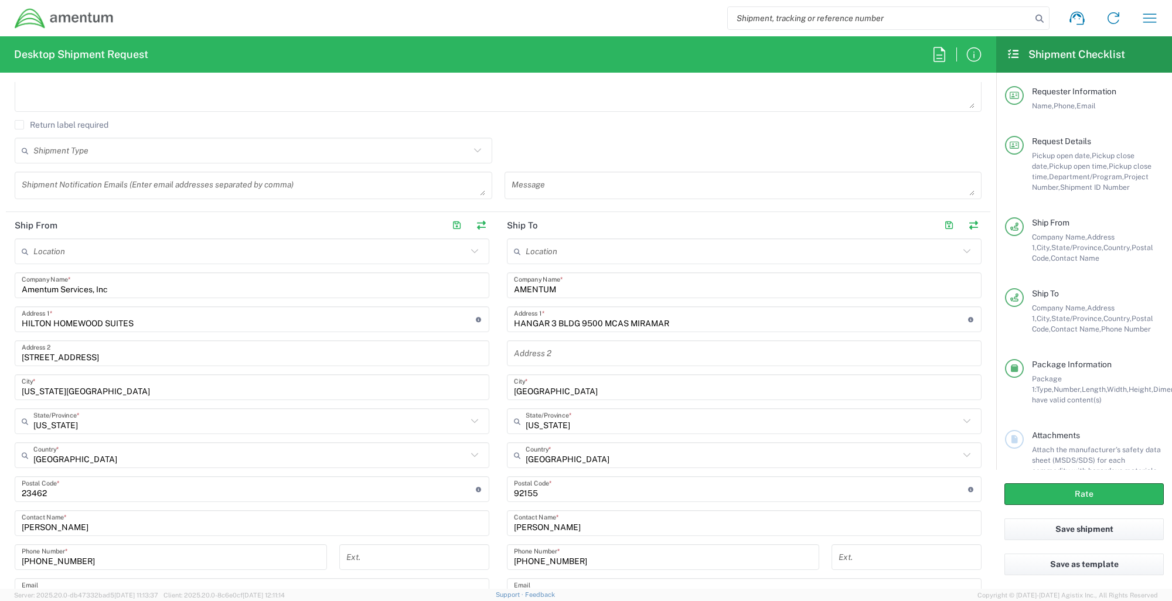
scroll to position [387, 0]
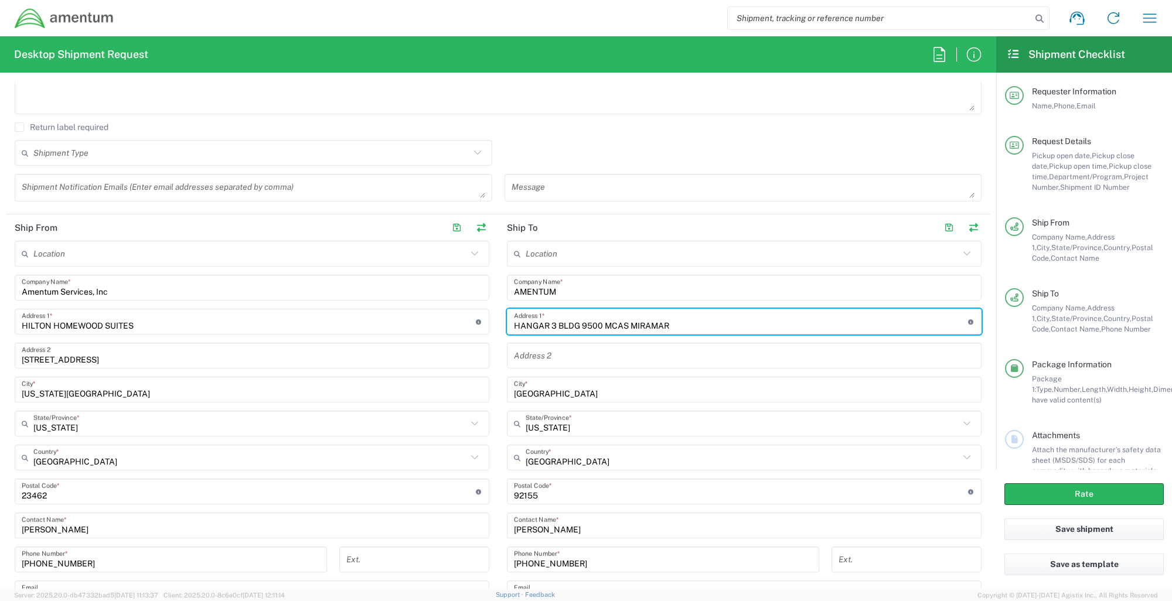
click at [680, 326] on input "HANGAR 3 BLDG 9500 MCAS MIRAMAR" at bounding box center [741, 322] width 454 height 21
type input "H"
type input "BLDG. 207 RM. 224"
click at [572, 362] on input "text" at bounding box center [744, 356] width 461 height 21
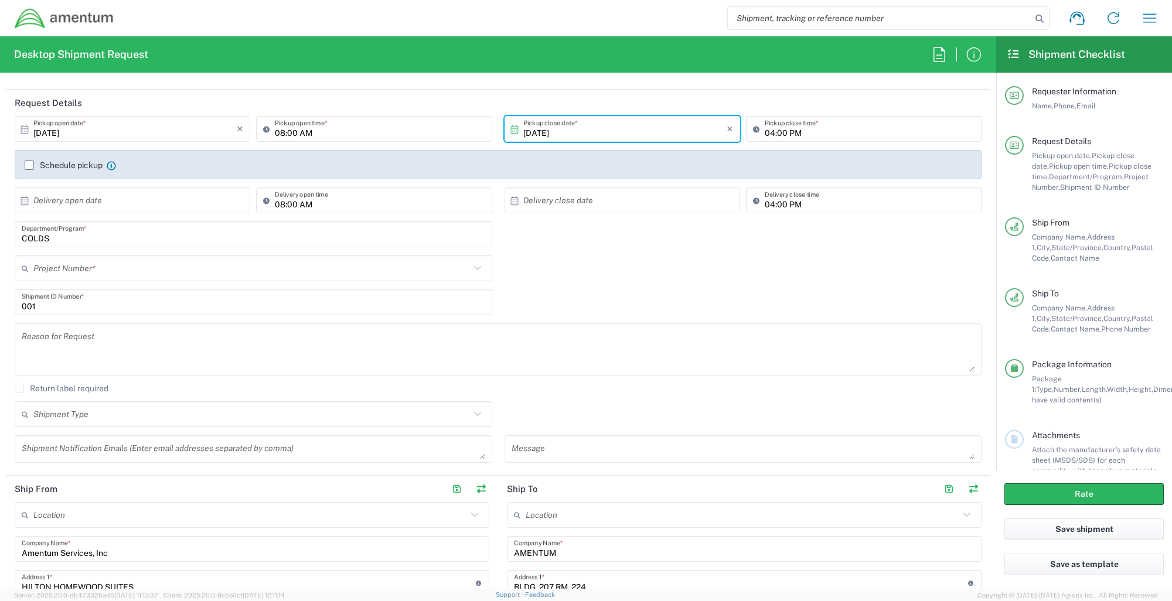
scroll to position [103, 0]
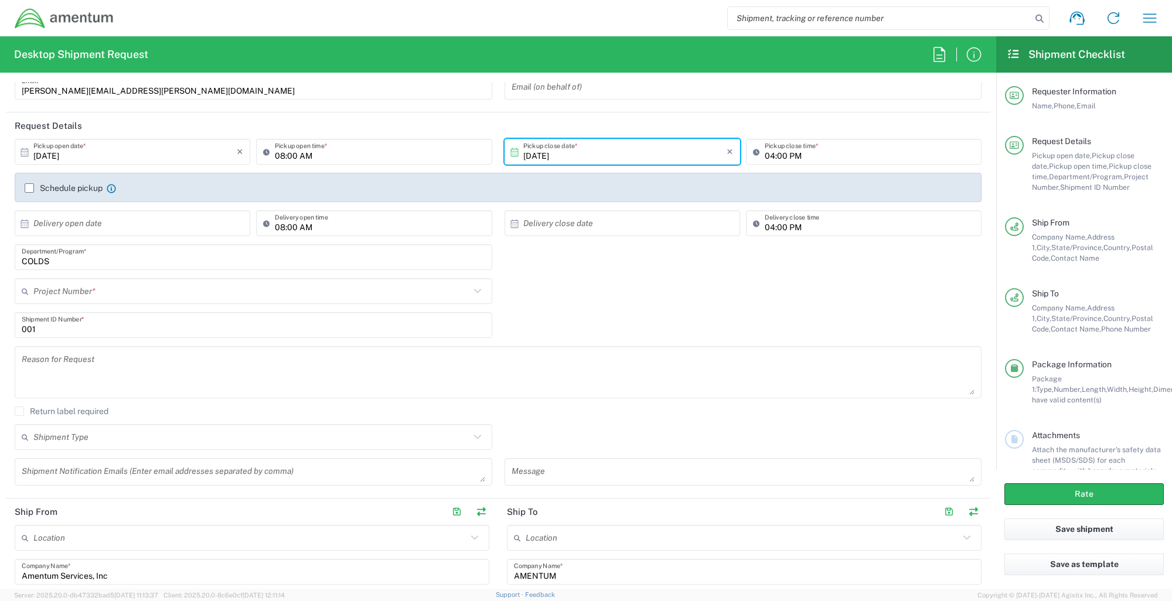
type input "NAB CORONADO"
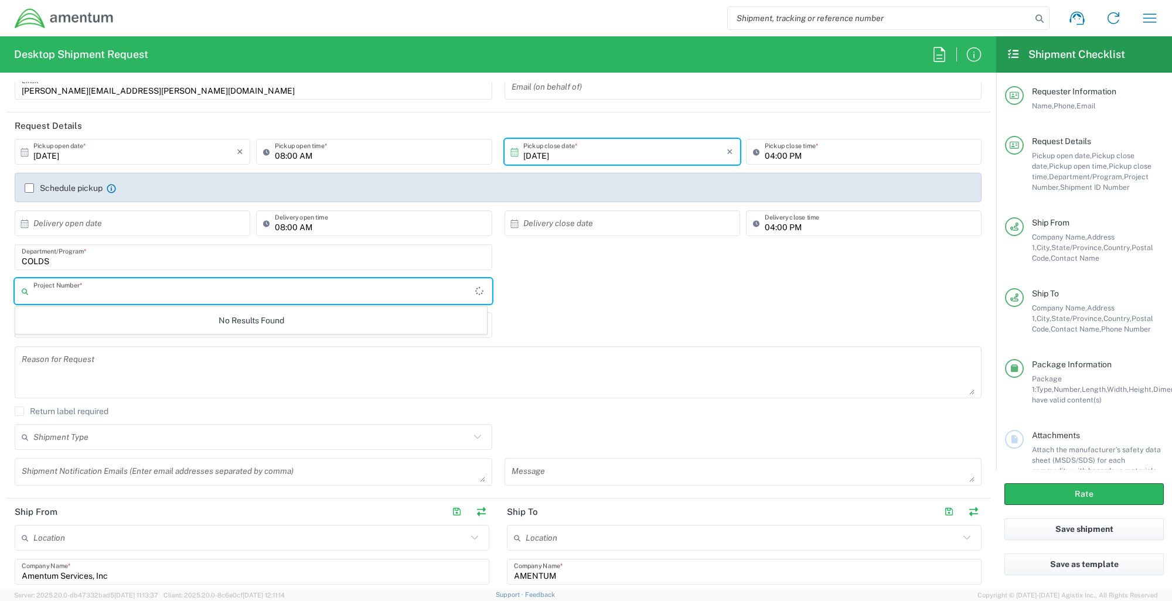
click at [194, 295] on input "text" at bounding box center [254, 291] width 442 height 21
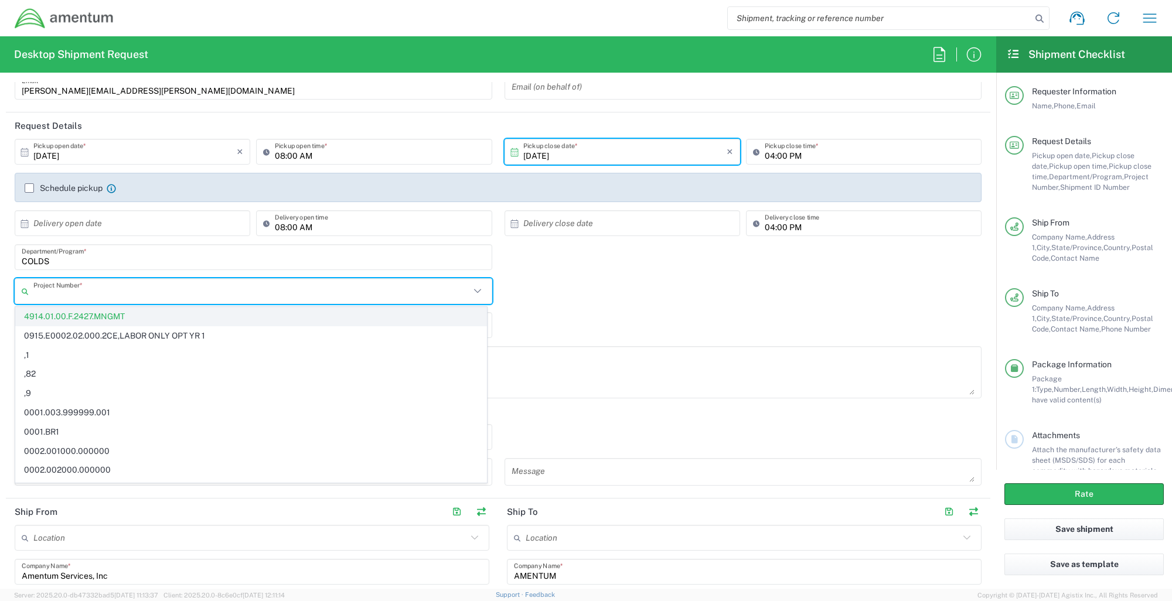
click at [120, 316] on span "4914.01.00.F.2427.MNGMT" at bounding box center [251, 317] width 470 height 18
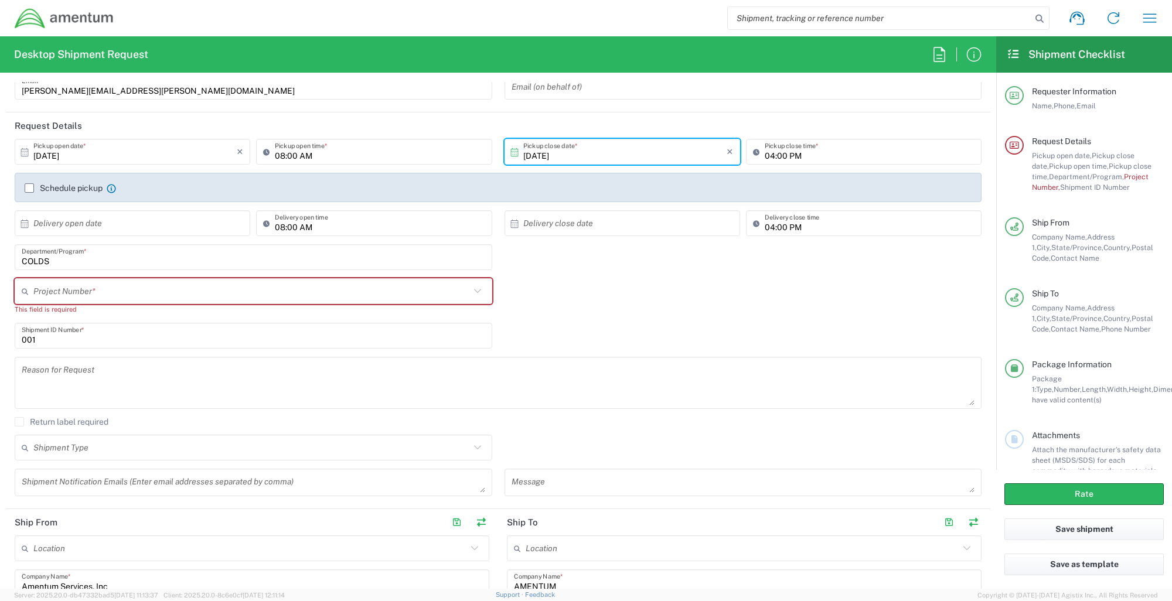
click at [279, 287] on input "text" at bounding box center [251, 291] width 437 height 21
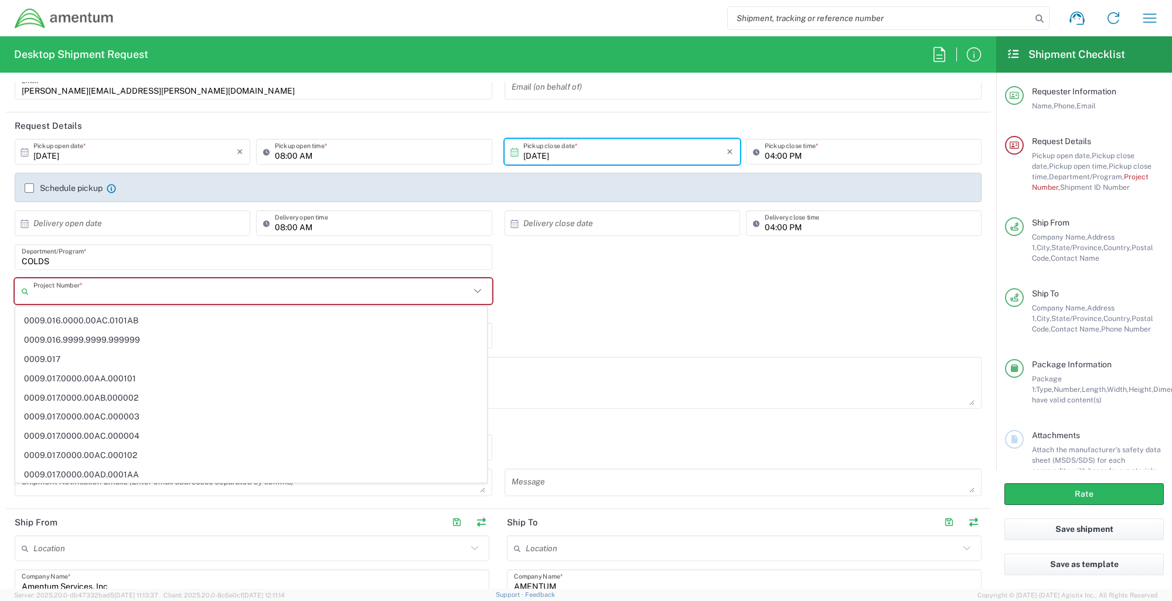
scroll to position [354, 0]
click at [54, 293] on input "text" at bounding box center [251, 291] width 437 height 21
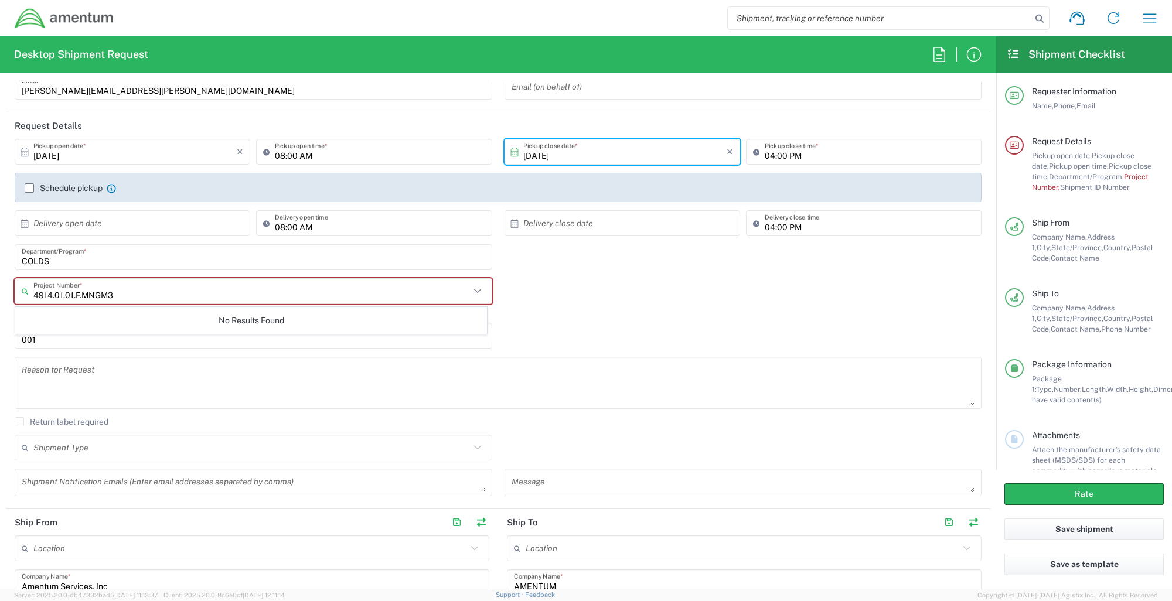
scroll to position [0, 0]
type input "4914.01.01.F.MNGM3"
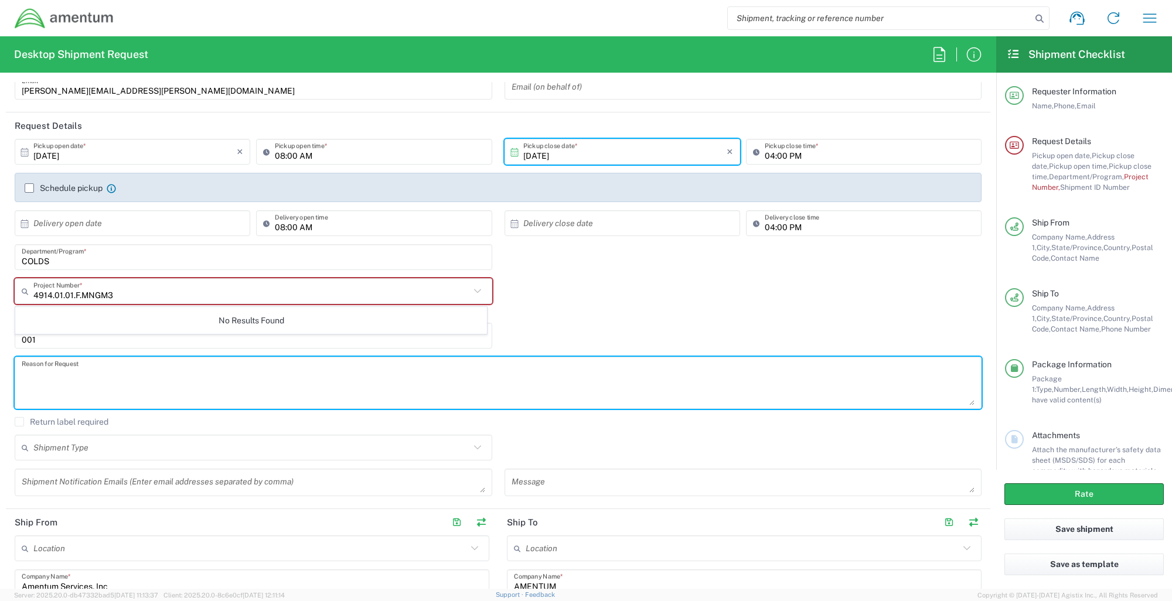
click at [307, 394] on textarea at bounding box center [498, 382] width 953 height 45
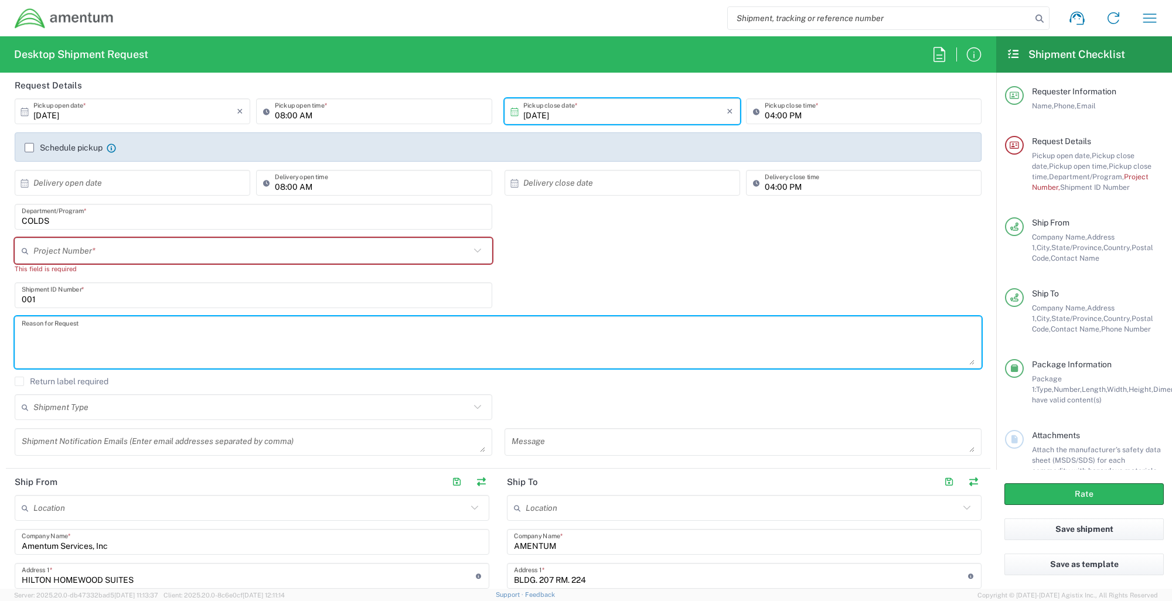
scroll to position [110, 0]
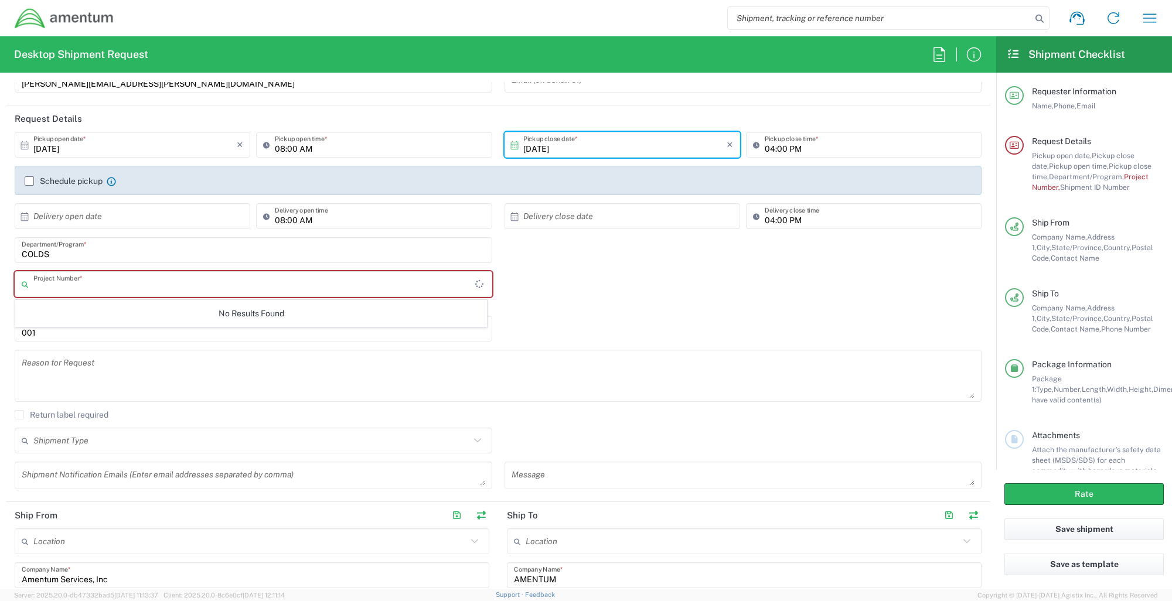
click at [107, 285] on input "text" at bounding box center [254, 284] width 442 height 21
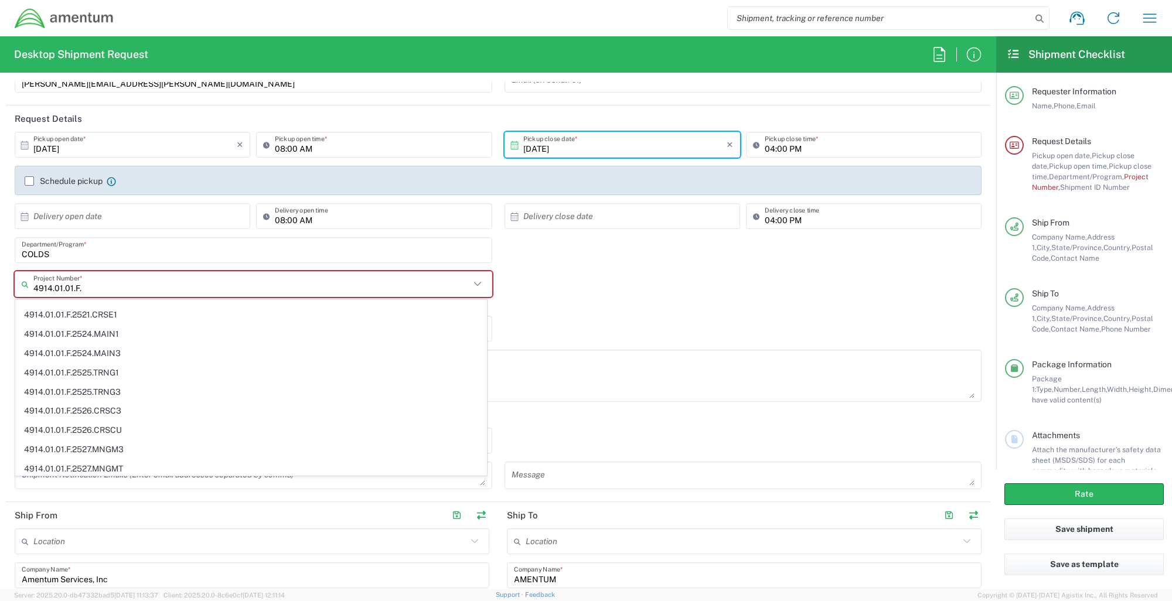
scroll to position [462, 0]
click at [118, 424] on span "4914.01.01.F.2527.MNGM3" at bounding box center [251, 424] width 470 height 18
type input "4914.01.01.F.2527.MNGM3"
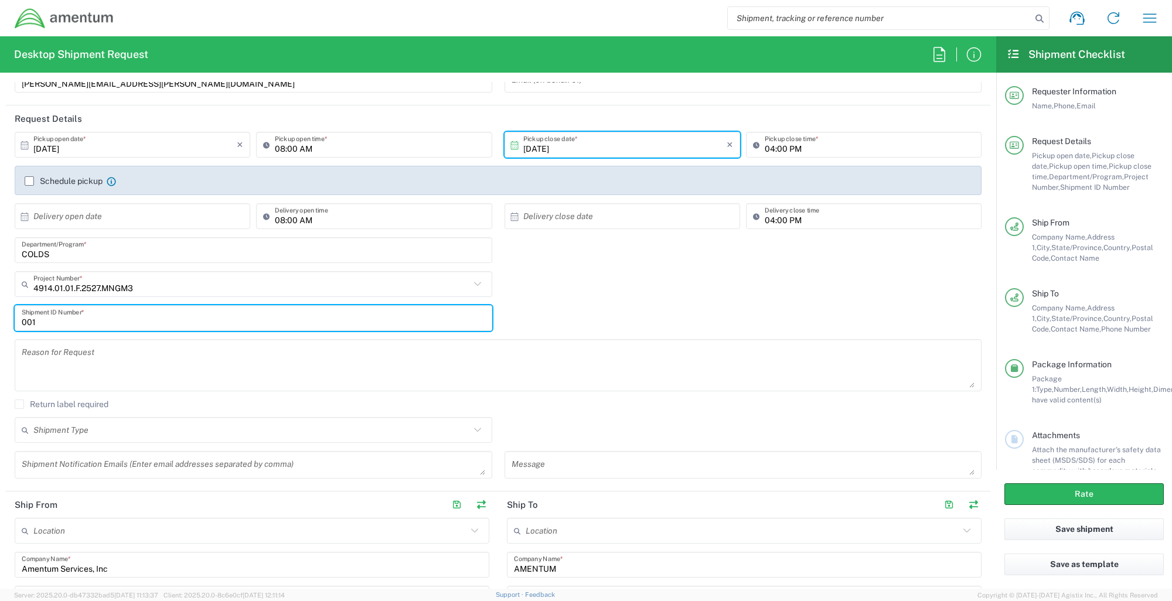
click at [193, 320] on input "001" at bounding box center [253, 318] width 463 height 21
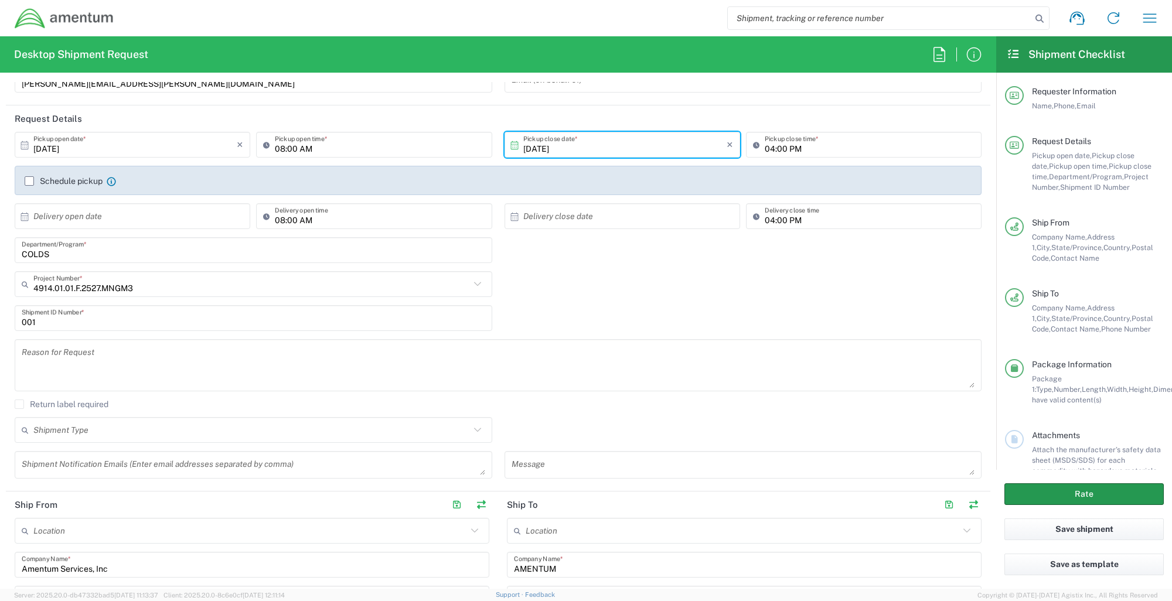
click at [1068, 490] on button "Rate" at bounding box center [1083, 494] width 159 height 22
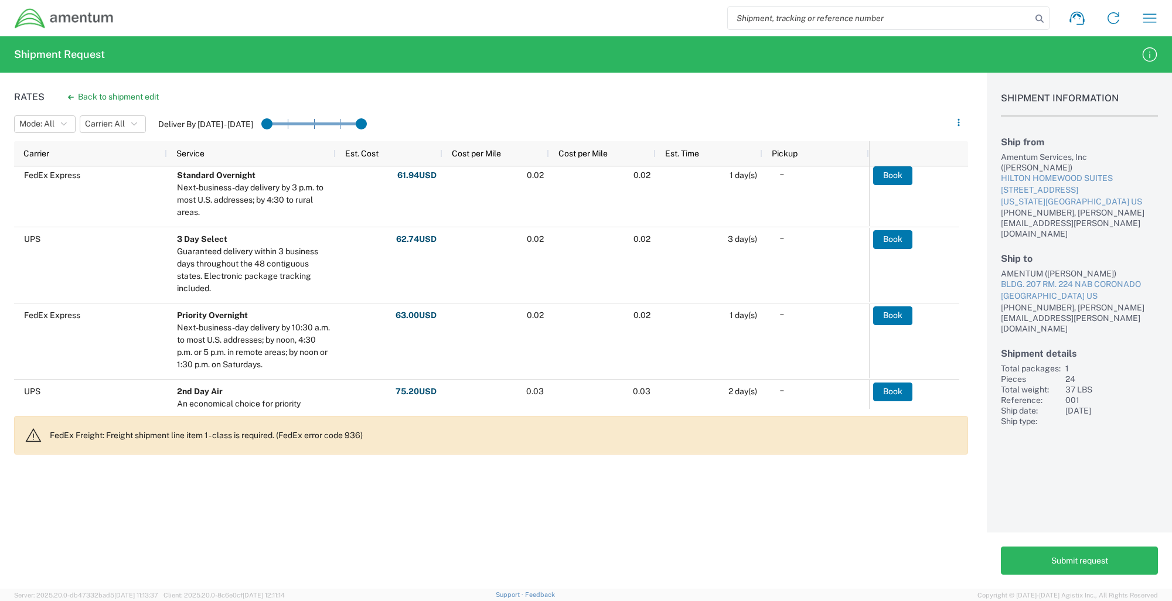
scroll to position [146, 0]
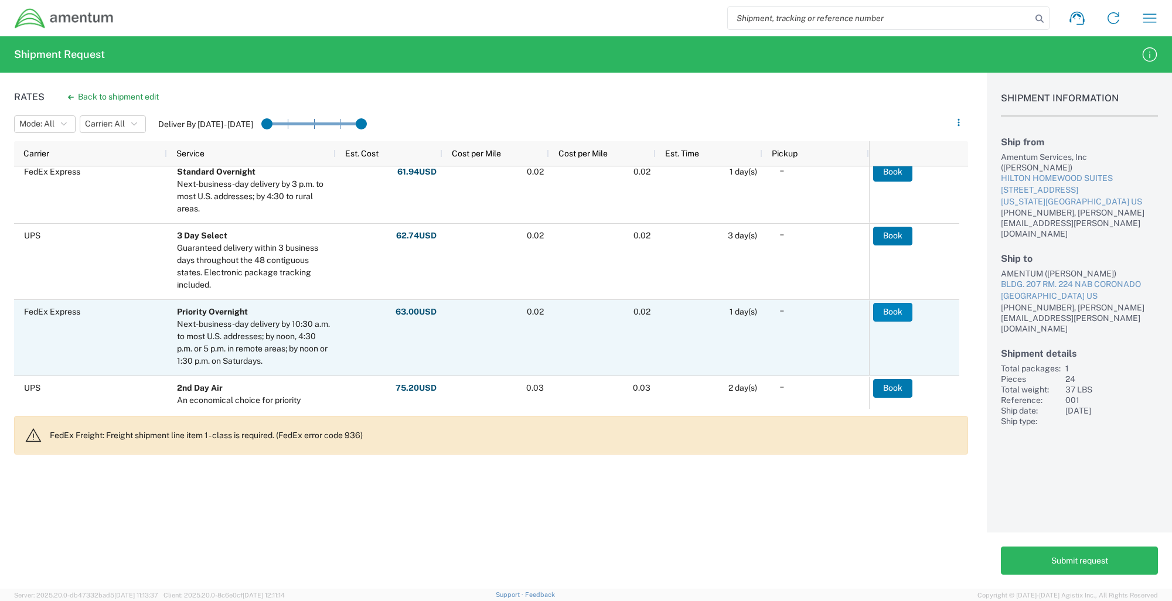
click at [894, 308] on button "Book" at bounding box center [892, 312] width 39 height 19
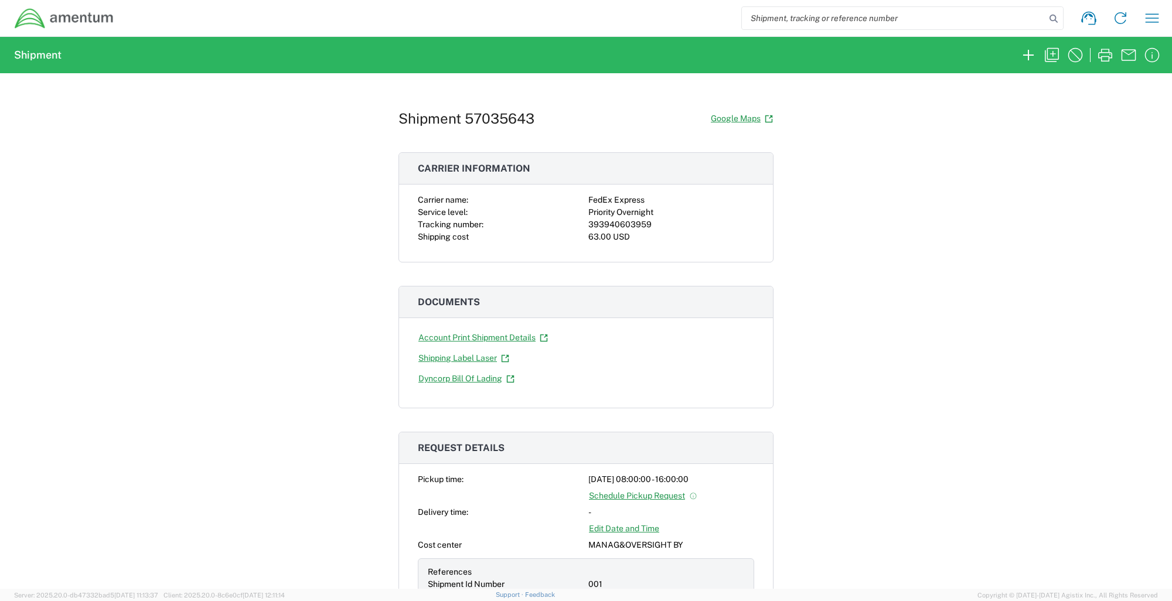
click at [392, 122] on div "Shipment 57035643 Google Maps Carrier information Carrier name: FedEx Express S…" at bounding box center [586, 331] width 1172 height 516
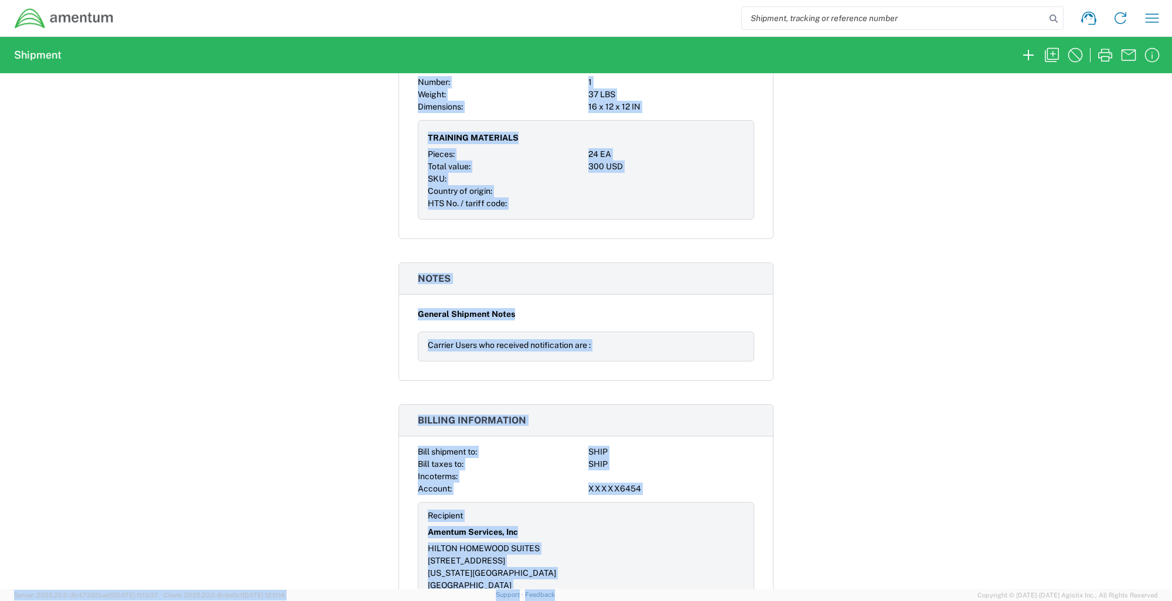
scroll to position [1007, 0]
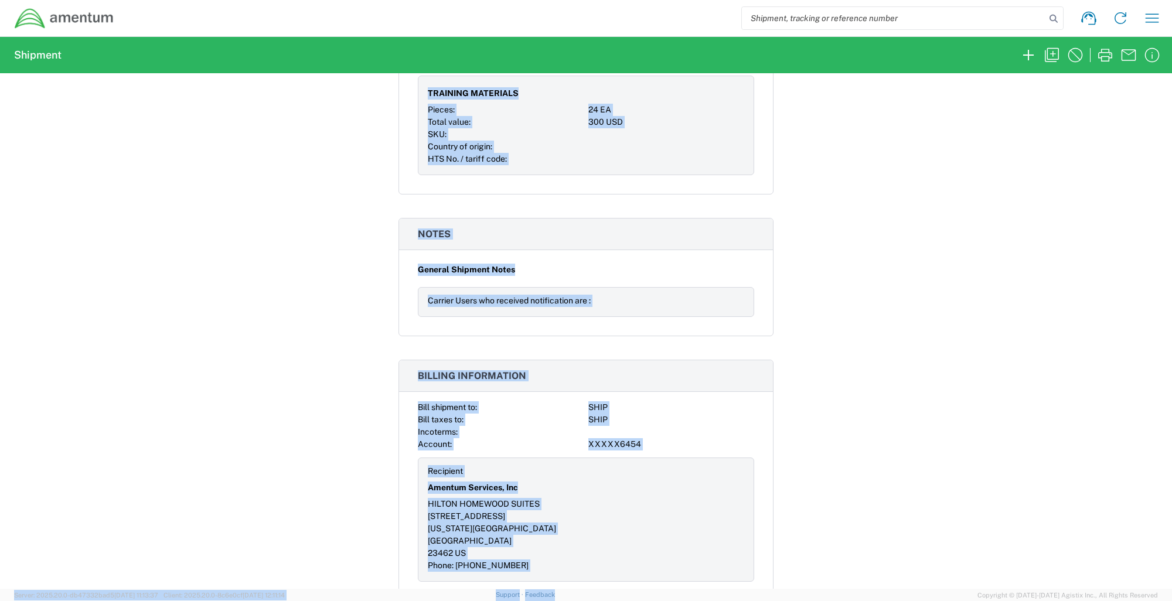
drag, startPoint x: 397, startPoint y: 118, endPoint x: 673, endPoint y: 588, distance: 545.2
click at [915, 138] on div "Shipment 57035643 Google Maps Carrier information Carrier name: FedEx Express S…" at bounding box center [586, 331] width 1172 height 516
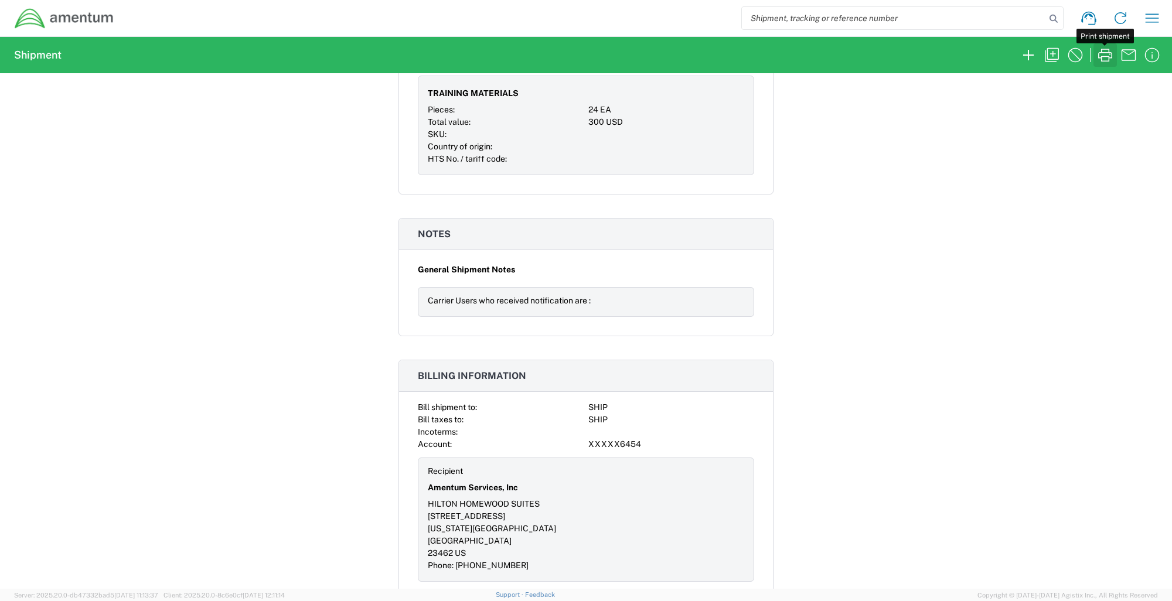
click at [1102, 57] on icon "button" at bounding box center [1105, 55] width 19 height 19
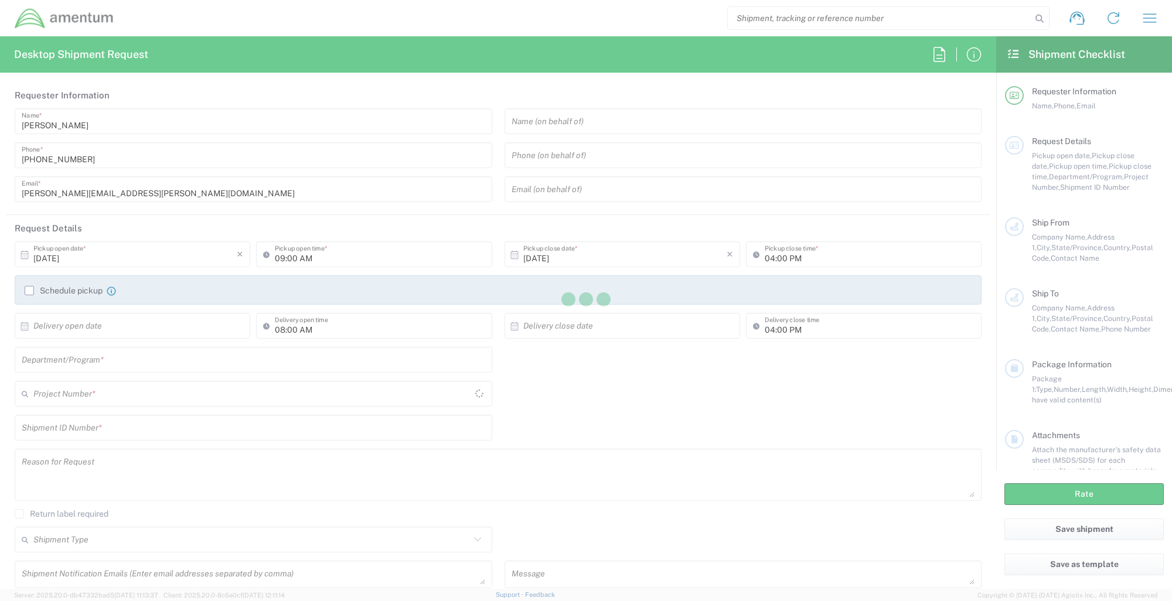
type input "[GEOGRAPHIC_DATA]"
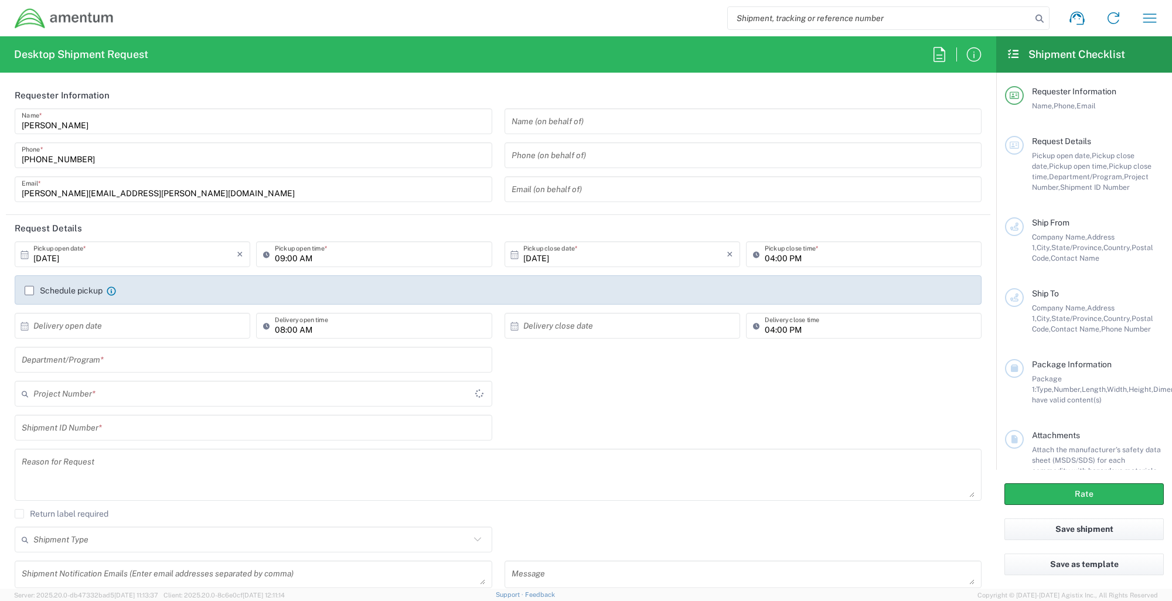
type input "[GEOGRAPHIC_DATA]"
type input "4914.01.00.F.2427.MNGMT"
click at [1070, 54] on h2 "Shipment Checklist" at bounding box center [1066, 54] width 118 height 14
click at [1015, 54] on icon at bounding box center [1013, 54] width 13 height 11
click at [1015, 55] on icon at bounding box center [1013, 54] width 13 height 11
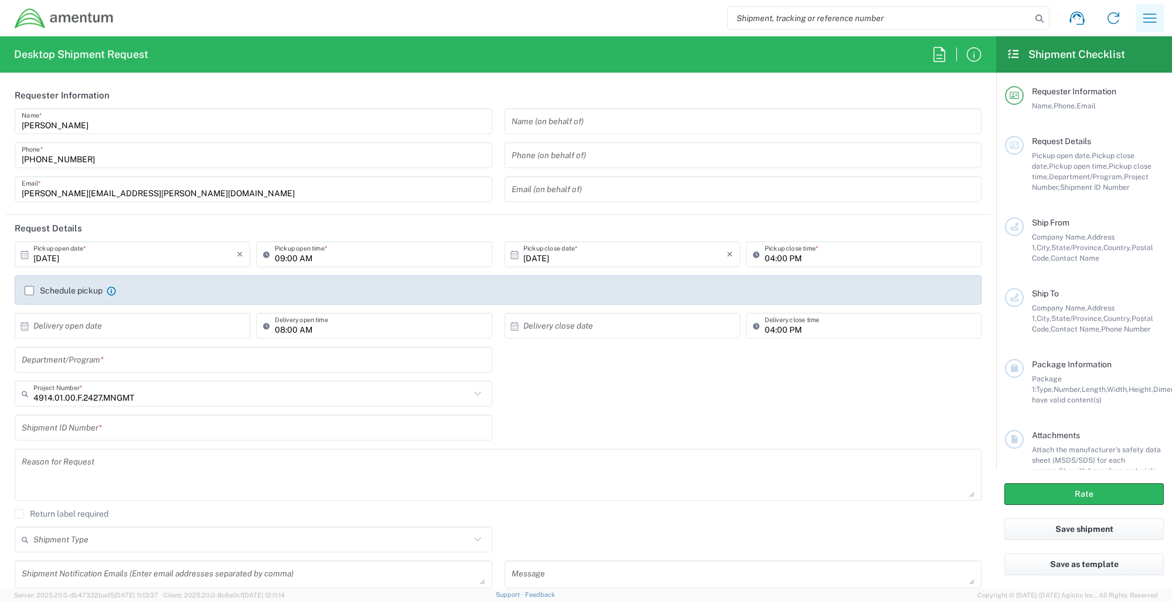
click at [1144, 19] on icon "button" at bounding box center [1149, 18] width 19 height 19
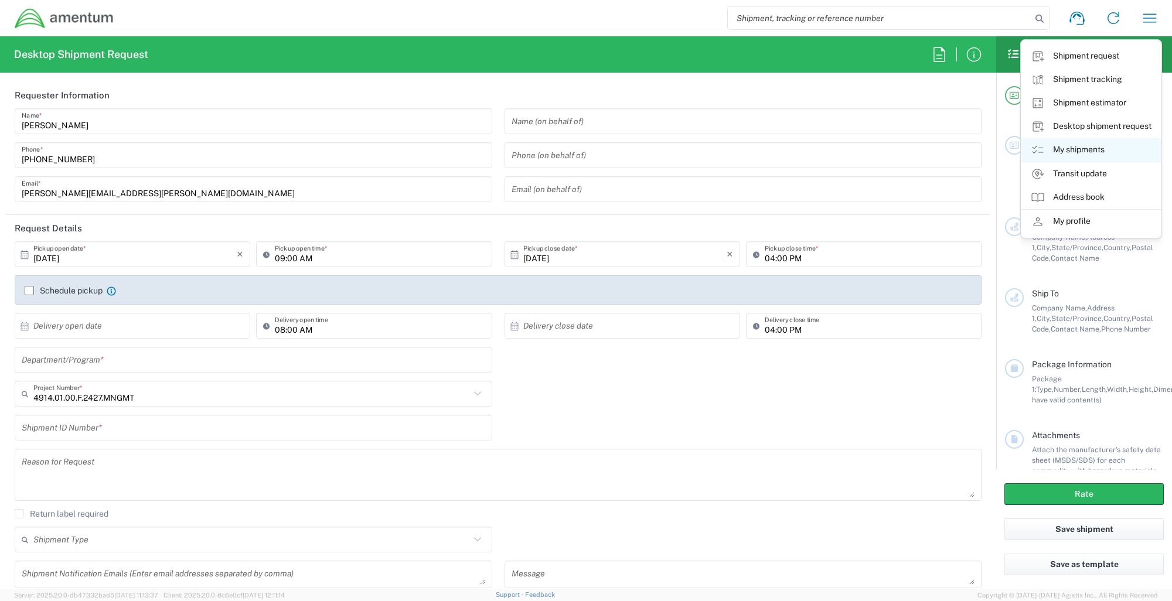
click at [1061, 151] on link "My shipments" at bounding box center [1090, 149] width 139 height 23
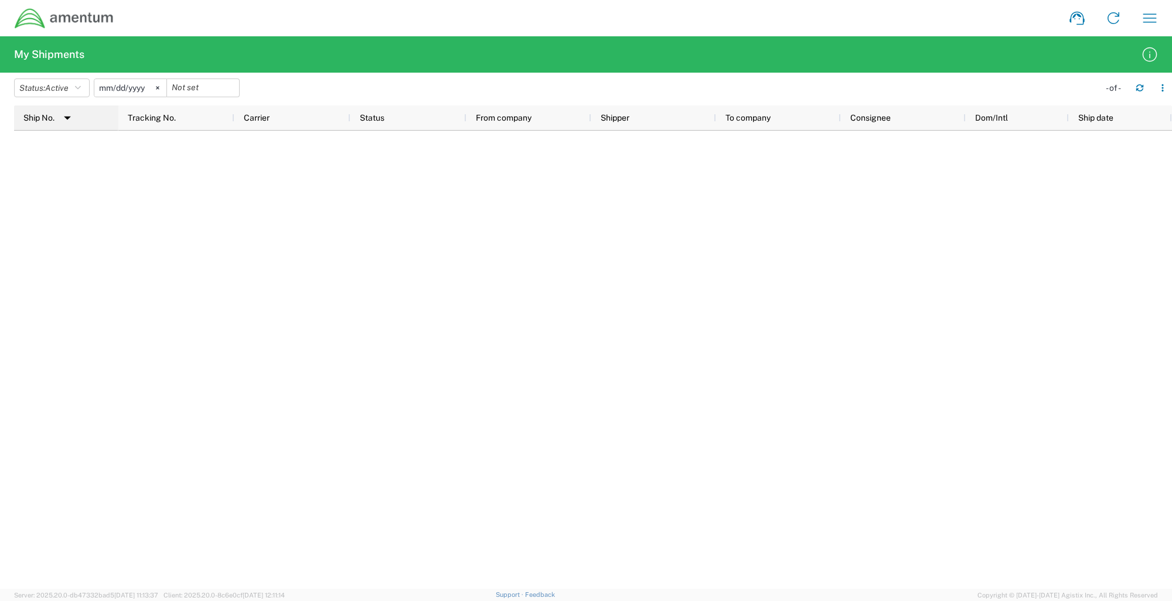
click at [70, 118] on img at bounding box center [67, 117] width 19 height 19
click at [177, 123] on div "Tracking No." at bounding box center [179, 117] width 102 height 19
click at [1106, 17] on icon at bounding box center [1113, 18] width 19 height 19
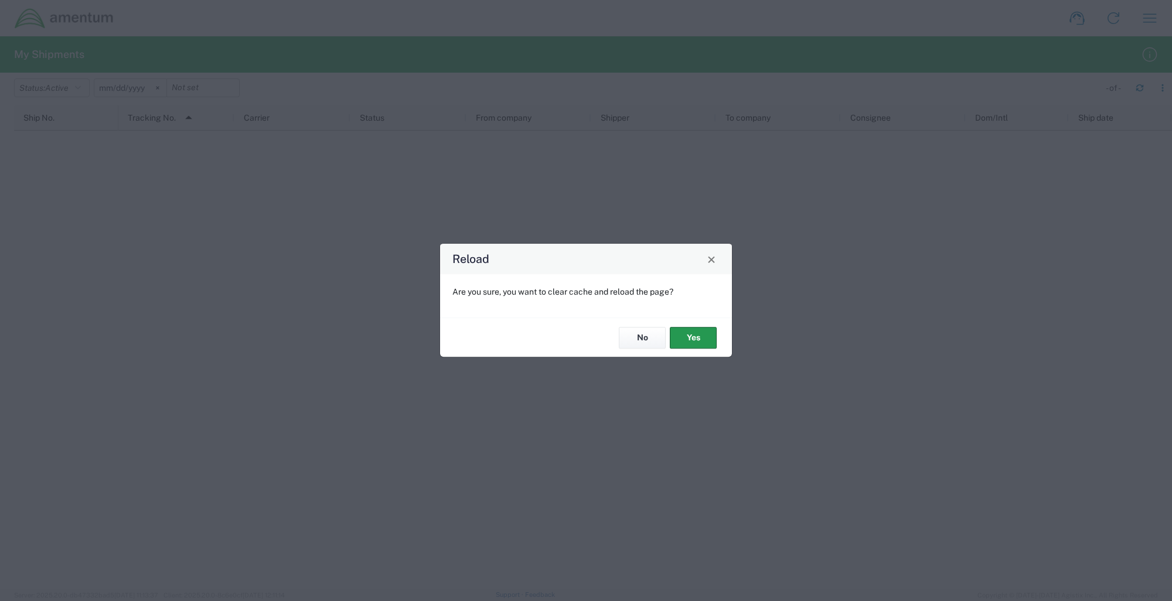
click at [687, 339] on button "Yes" at bounding box center [693, 338] width 47 height 22
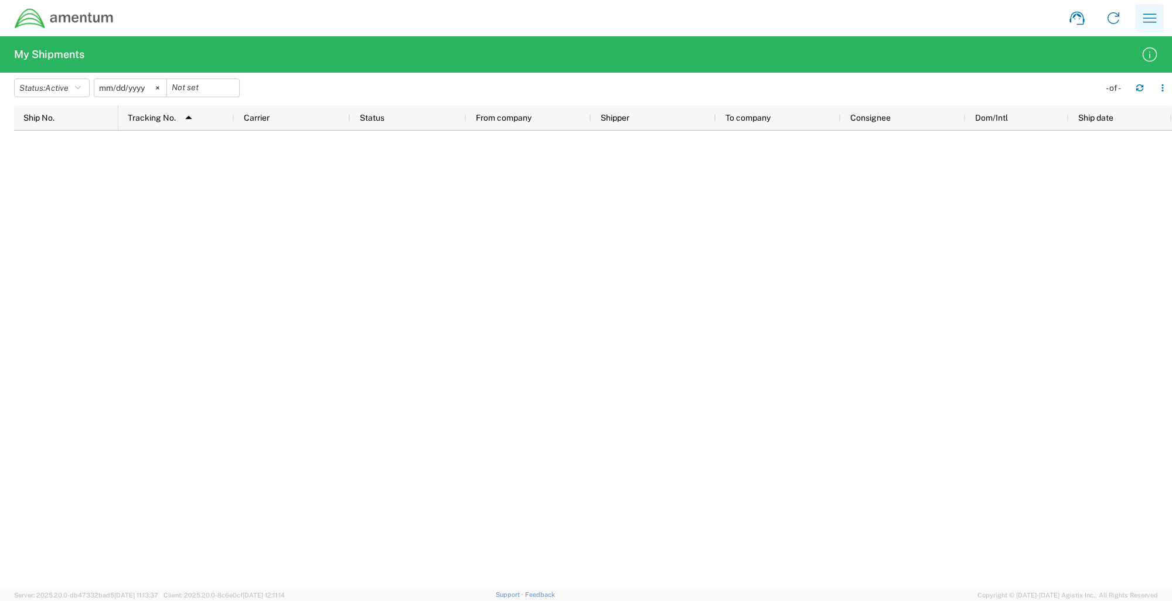
click at [1146, 19] on icon "button" at bounding box center [1149, 18] width 19 height 19
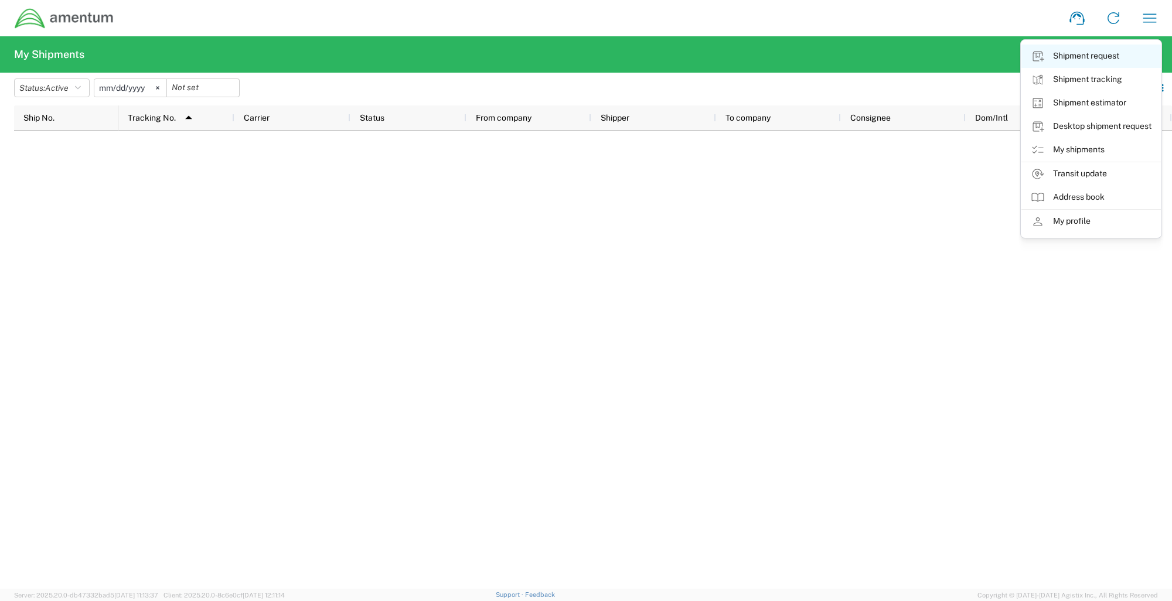
click at [1100, 59] on link "Shipment request" at bounding box center [1090, 56] width 139 height 23
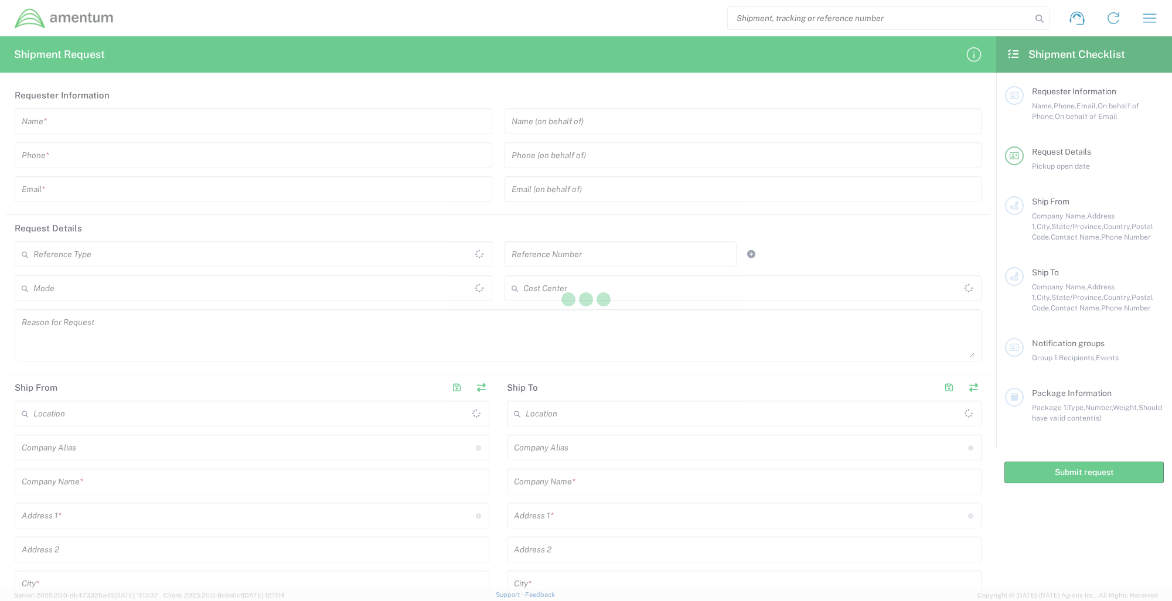
type input "[GEOGRAPHIC_DATA]"
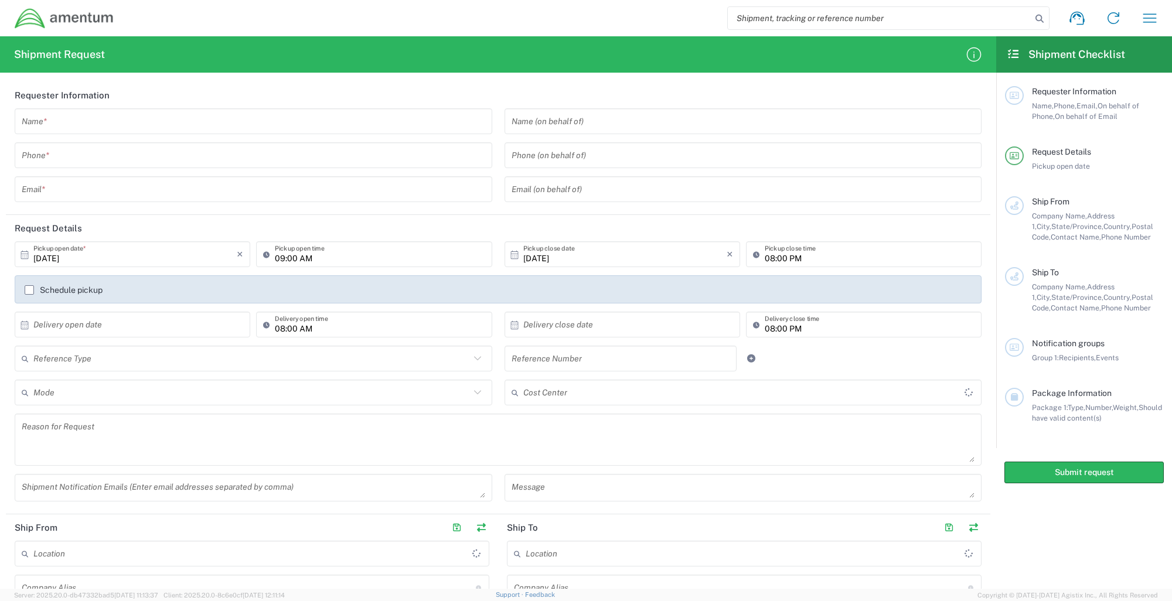
type input "[GEOGRAPHIC_DATA]"
click at [1157, 18] on icon "button" at bounding box center [1149, 18] width 19 height 19
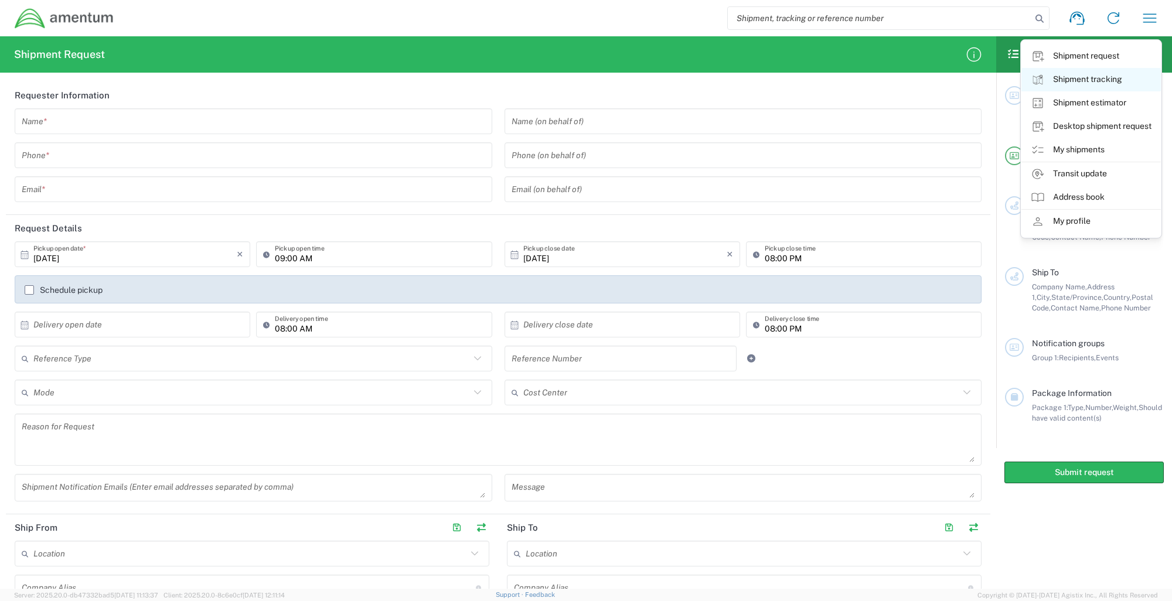
click at [1096, 83] on link "Shipment tracking" at bounding box center [1090, 79] width 139 height 23
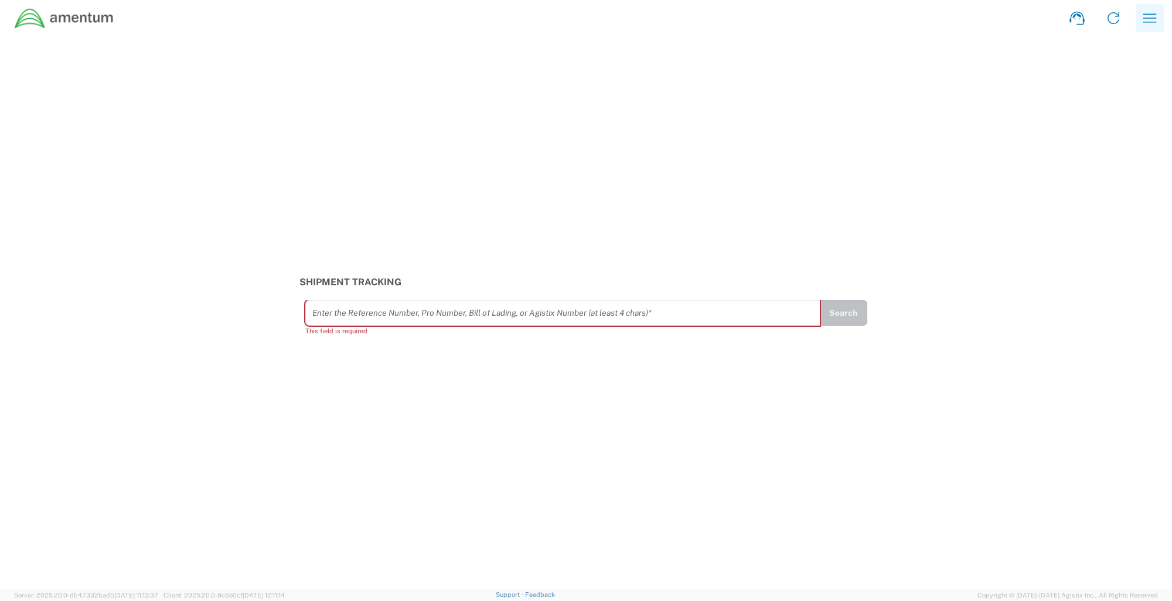
click at [1150, 19] on icon "button" at bounding box center [1149, 18] width 19 height 19
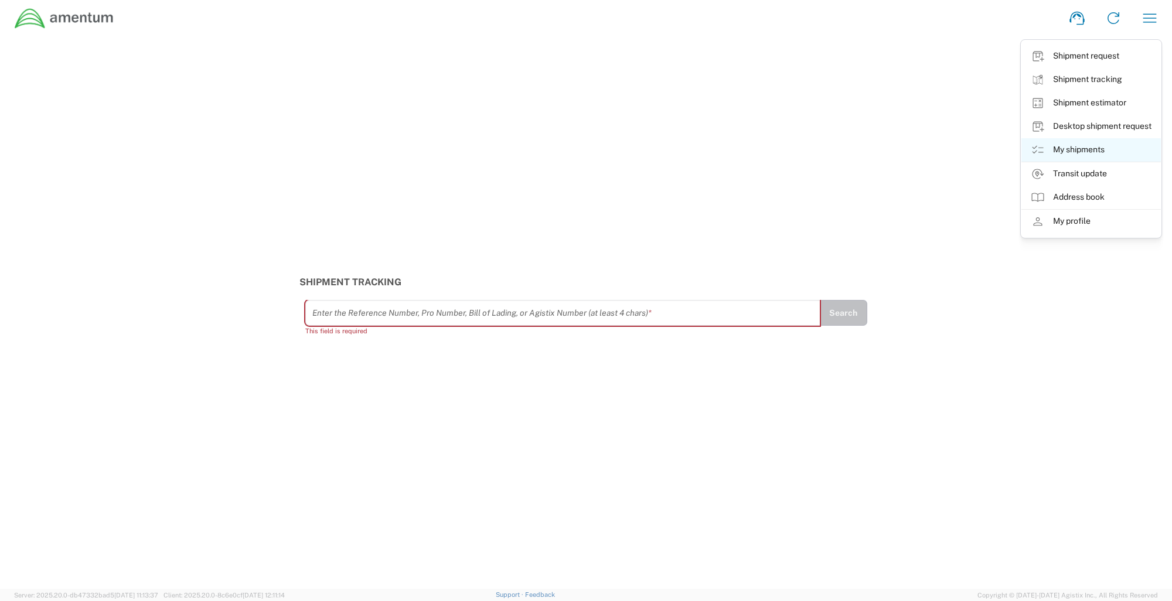
click at [1072, 148] on link "My shipments" at bounding box center [1090, 149] width 139 height 23
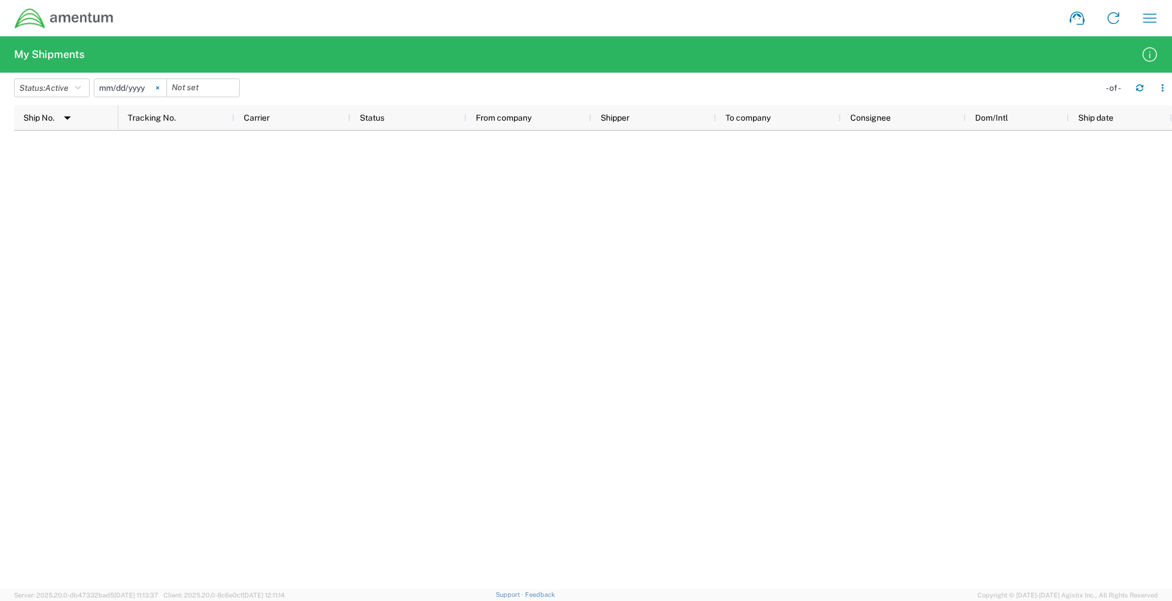
click at [159, 88] on icon at bounding box center [157, 88] width 3 height 3
click at [84, 86] on button "Status: Active" at bounding box center [52, 88] width 76 height 19
click at [29, 190] on span "New" at bounding box center [83, 190] width 137 height 18
